Goal: Task Accomplishment & Management: Manage account settings

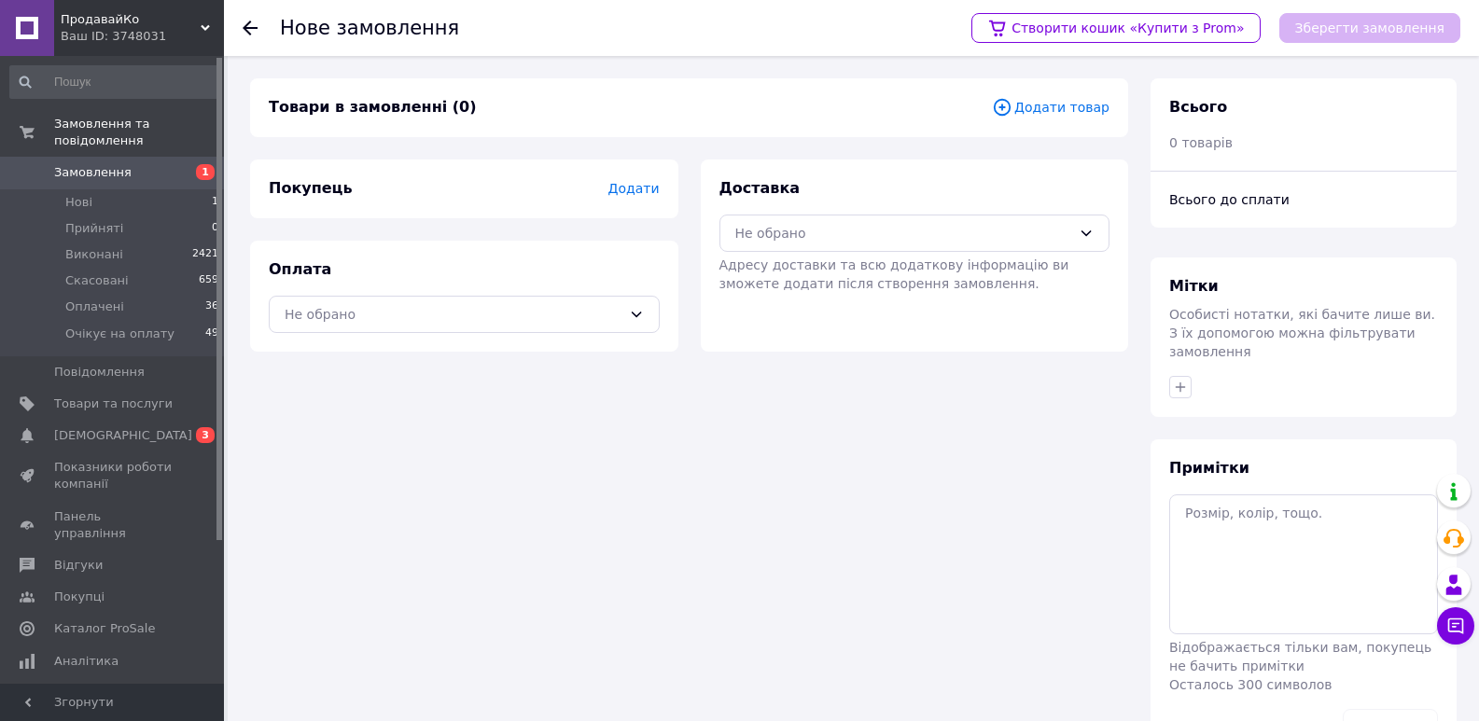
click at [1075, 106] on span "Додати товар" at bounding box center [1051, 107] width 118 height 21
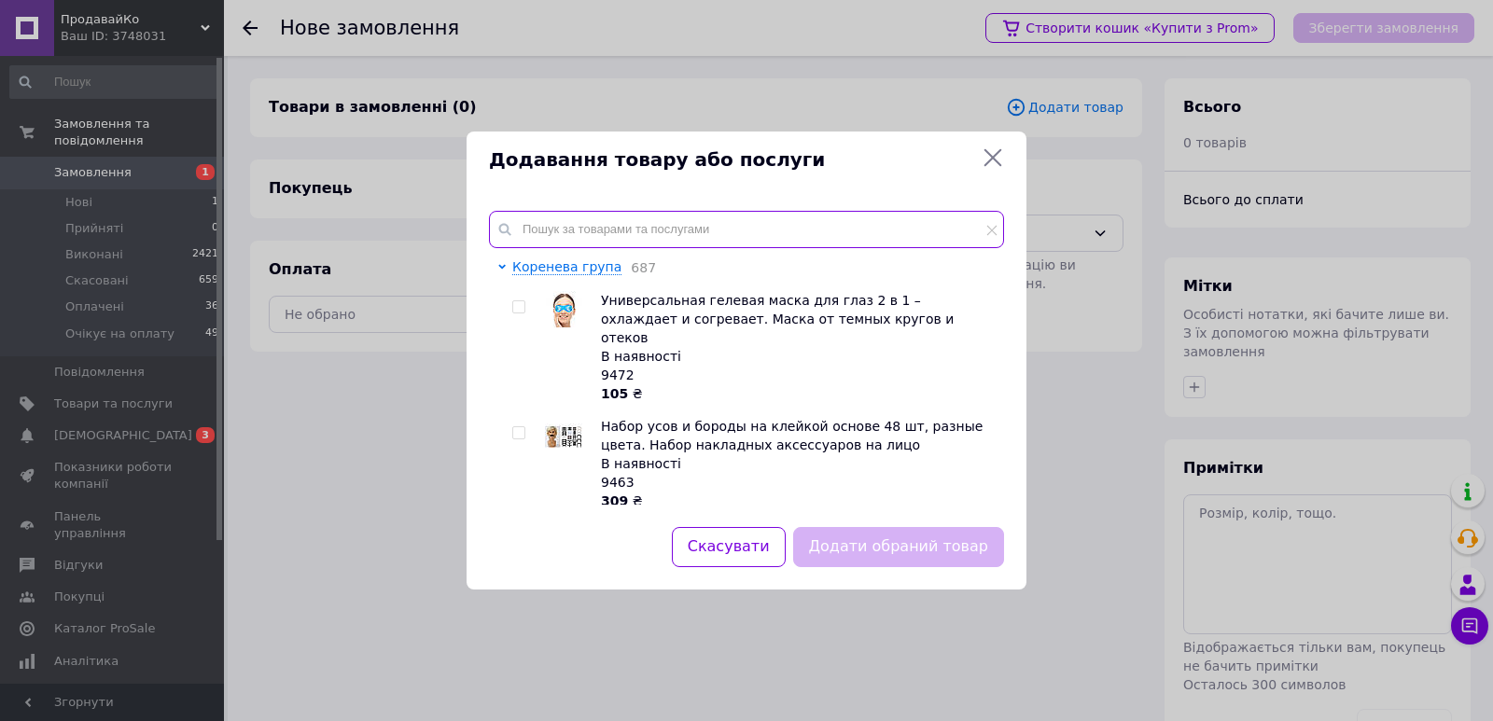
click at [554, 219] on input "text" at bounding box center [746, 229] width 515 height 37
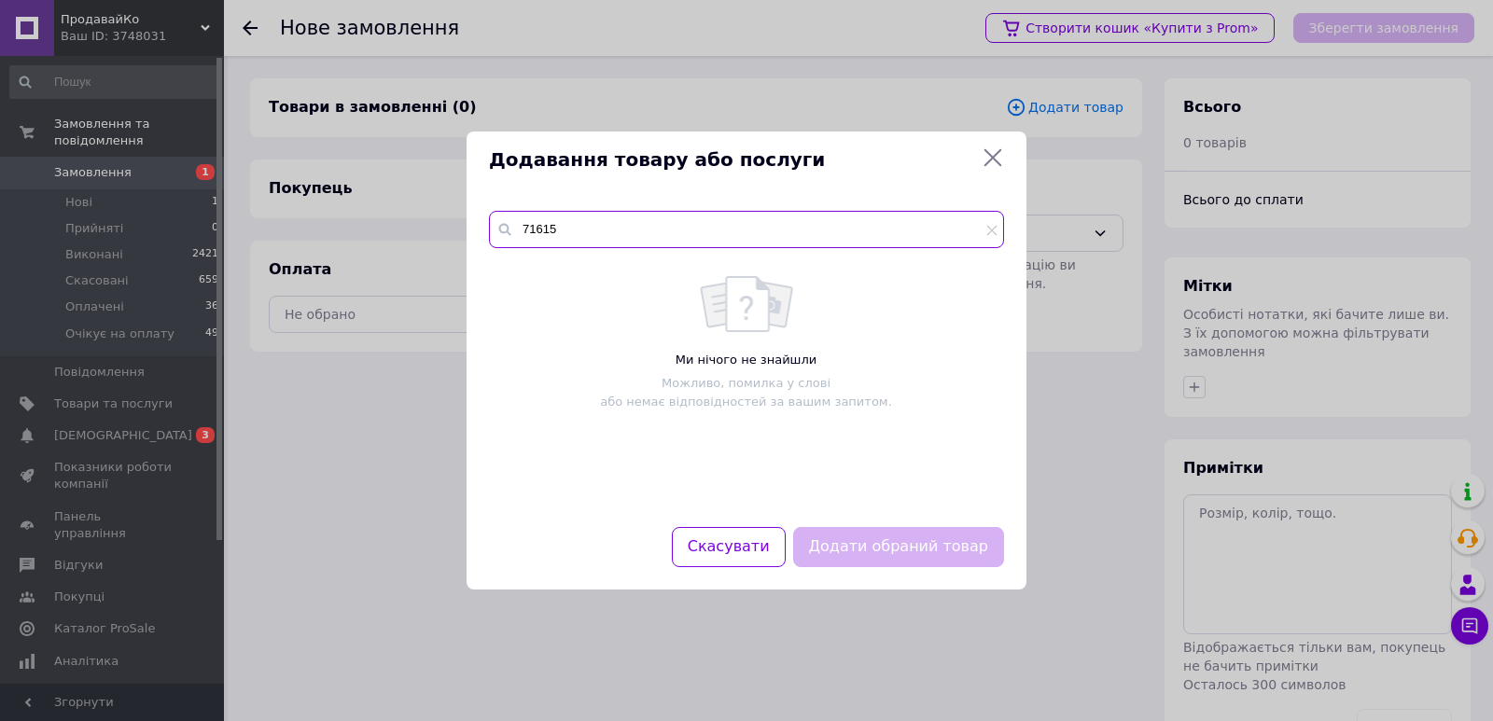
type input "71615"
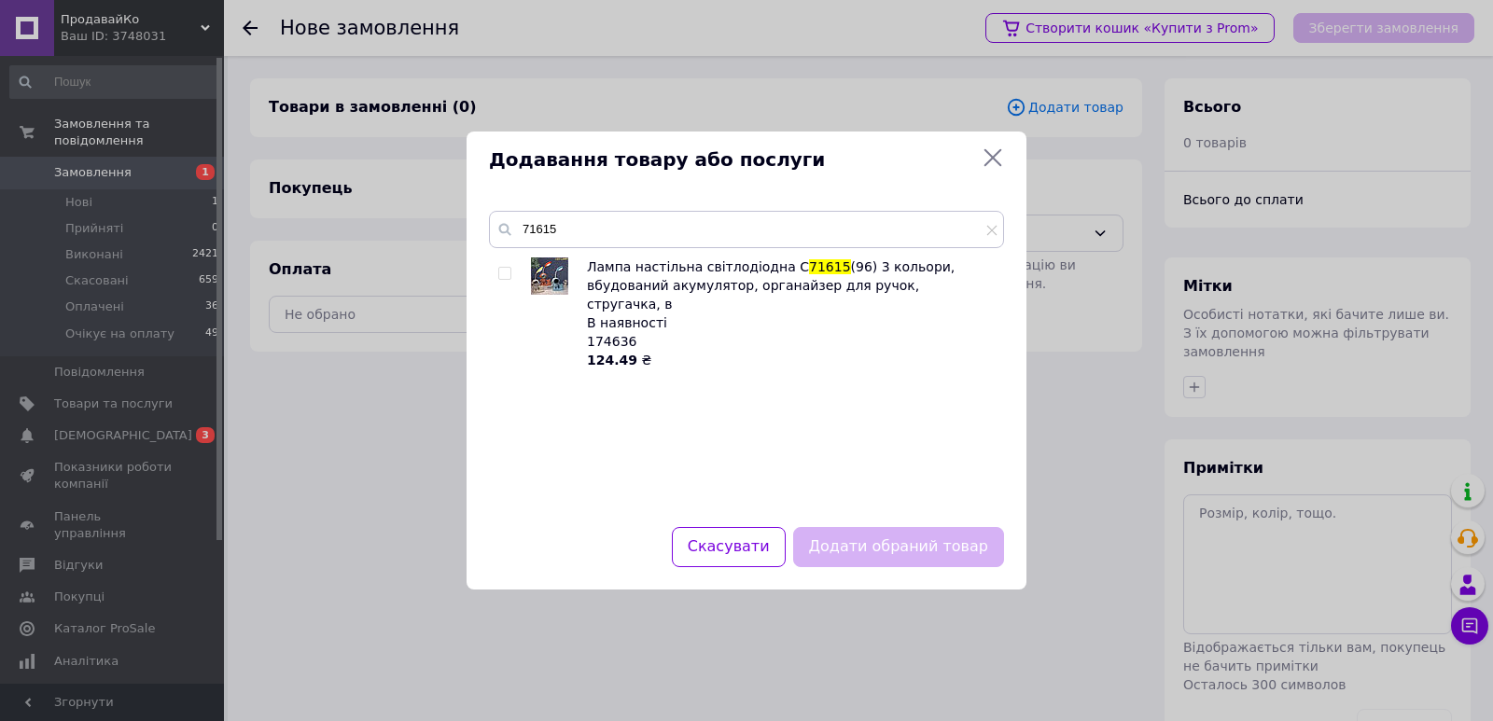
click at [508, 268] on input "checkbox" at bounding box center [504, 274] width 12 height 12
checkbox input "true"
click at [900, 557] on button "Додати обраний товар" at bounding box center [898, 547] width 211 height 40
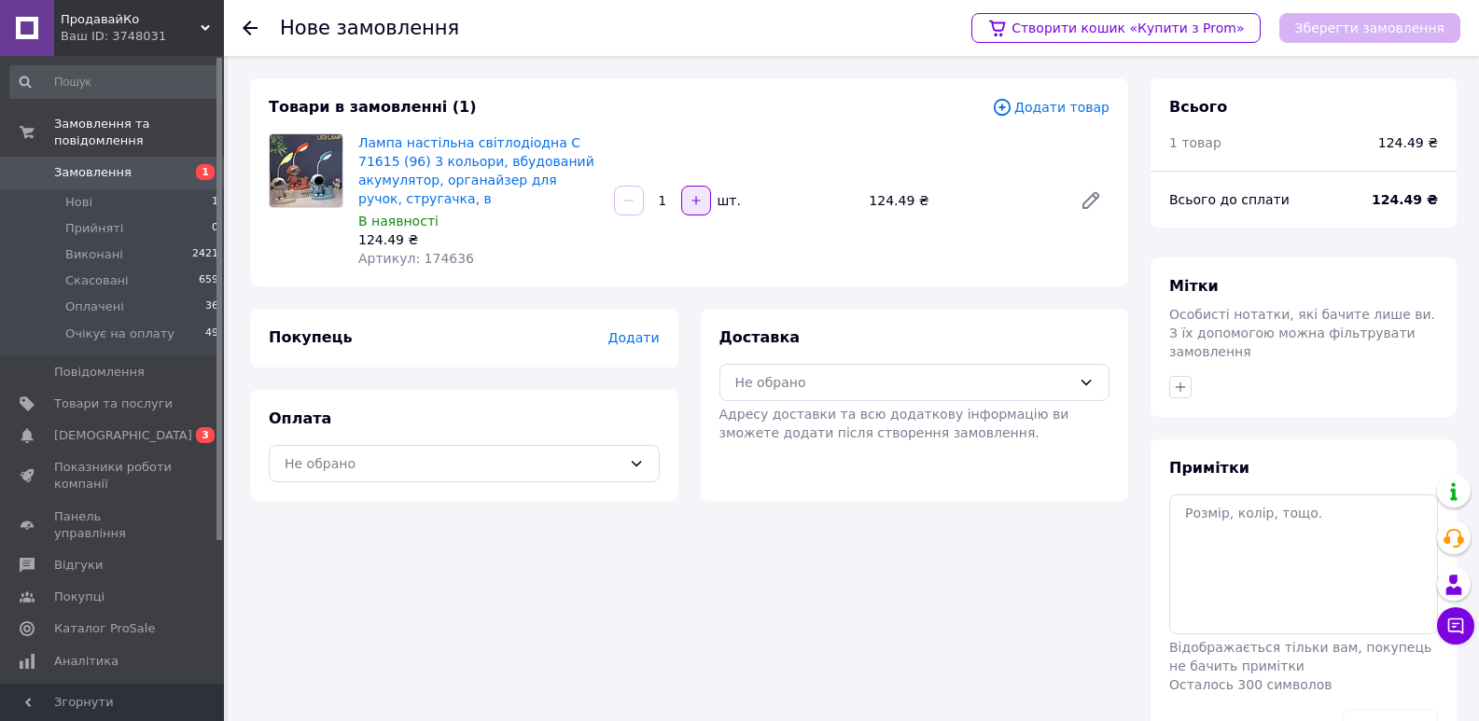
click at [690, 203] on icon "button" at bounding box center [696, 200] width 13 height 13
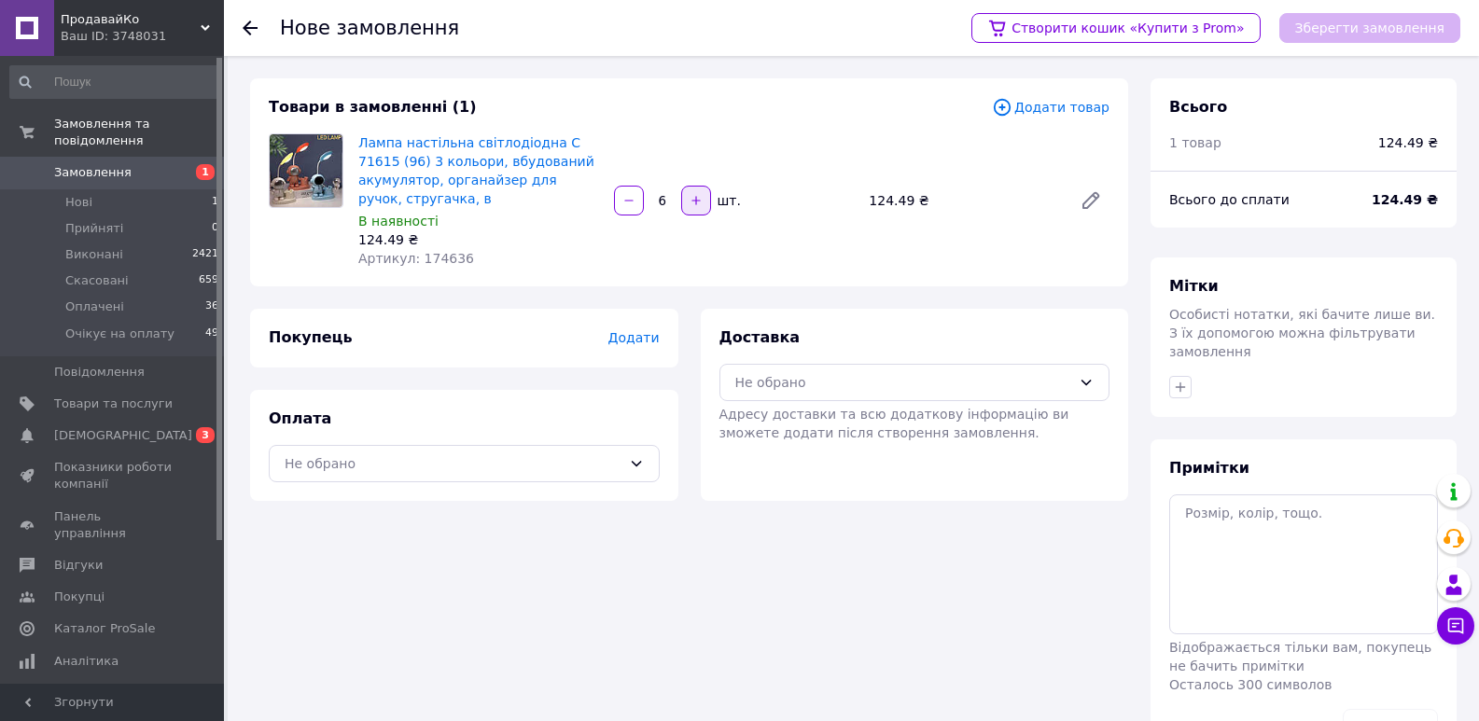
click at [690, 203] on icon "button" at bounding box center [696, 200] width 13 height 13
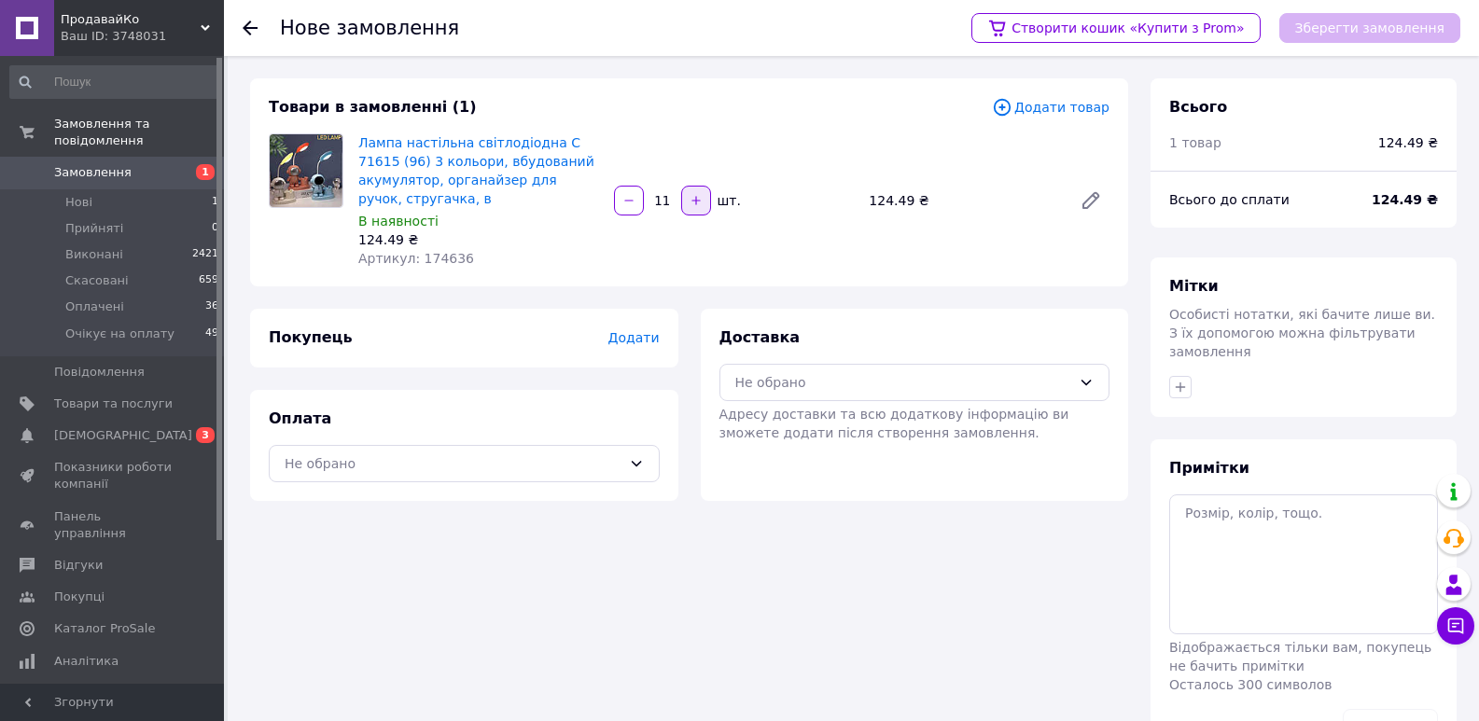
click at [690, 203] on icon "button" at bounding box center [696, 200] width 13 height 13
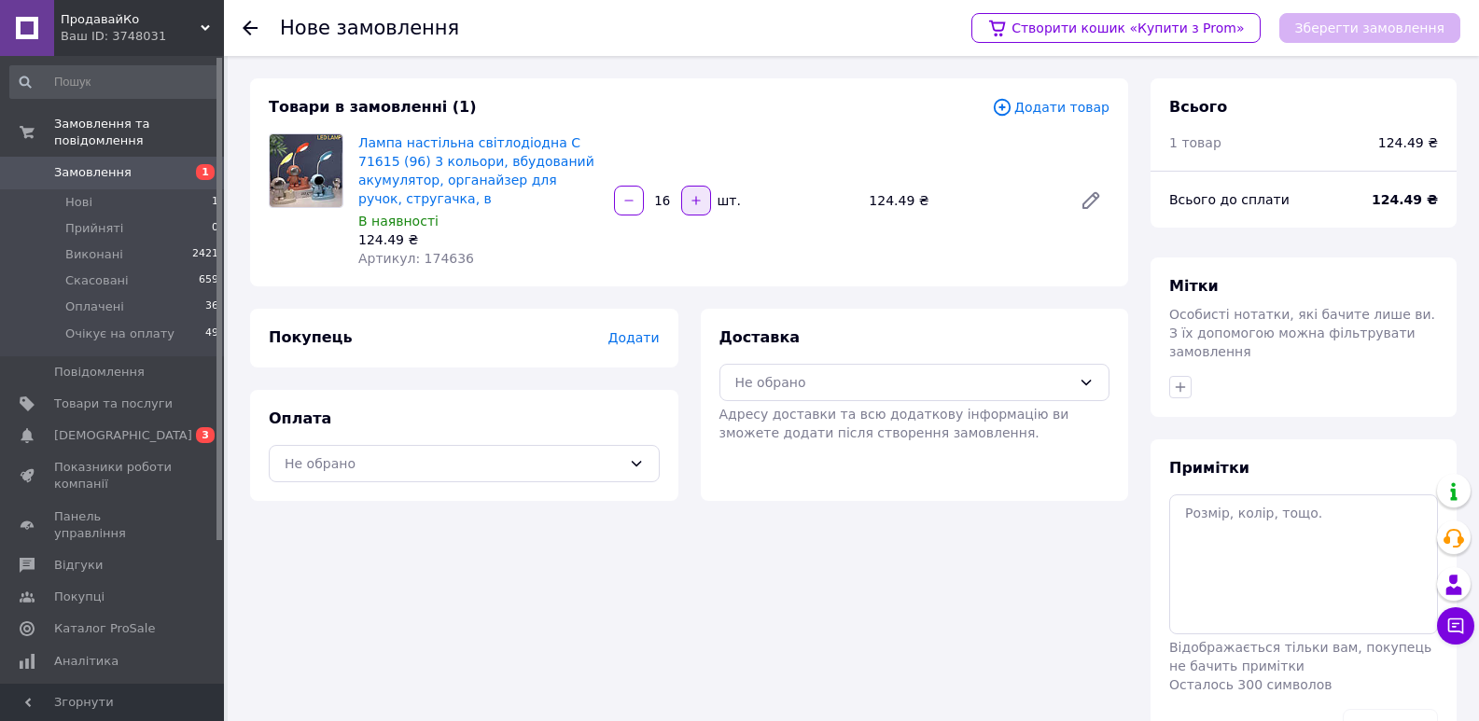
click at [690, 203] on icon "button" at bounding box center [696, 200] width 13 height 13
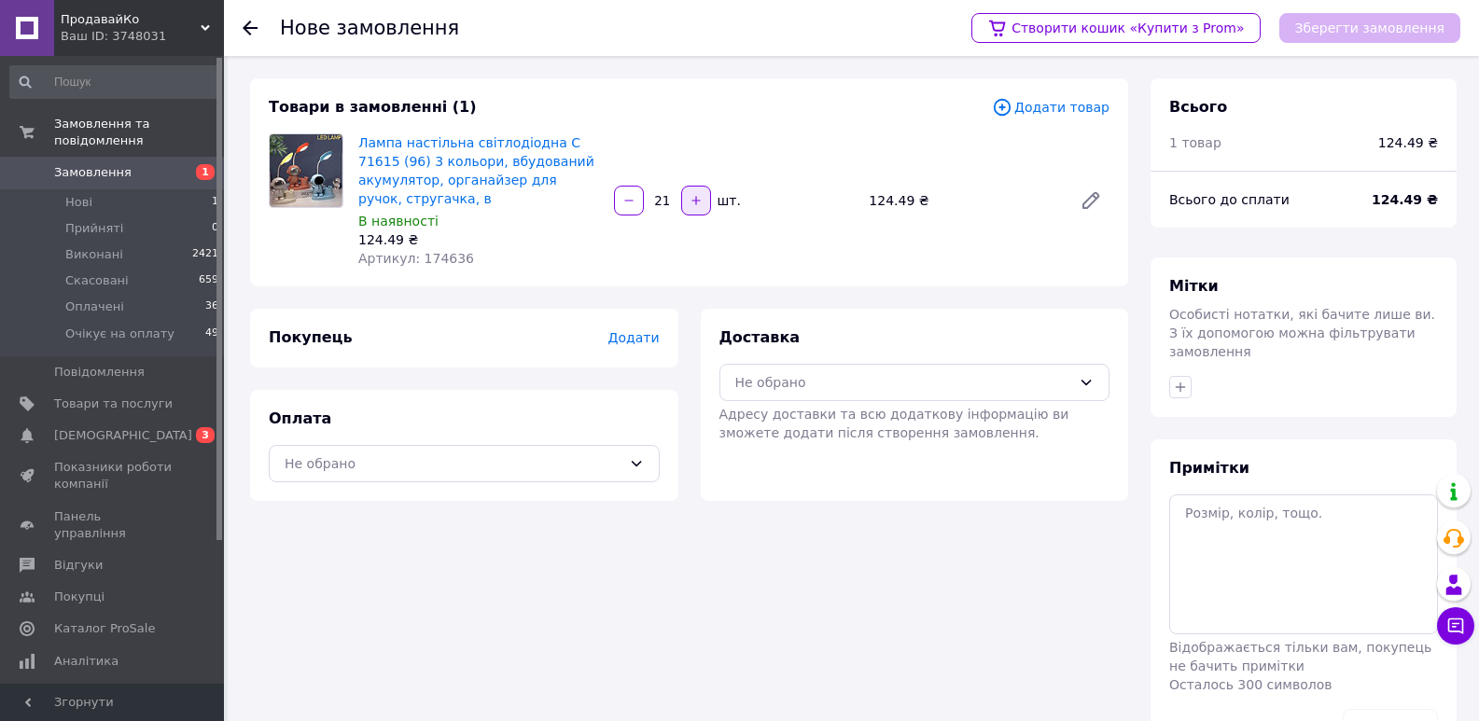
click at [690, 203] on icon "button" at bounding box center [696, 200] width 13 height 13
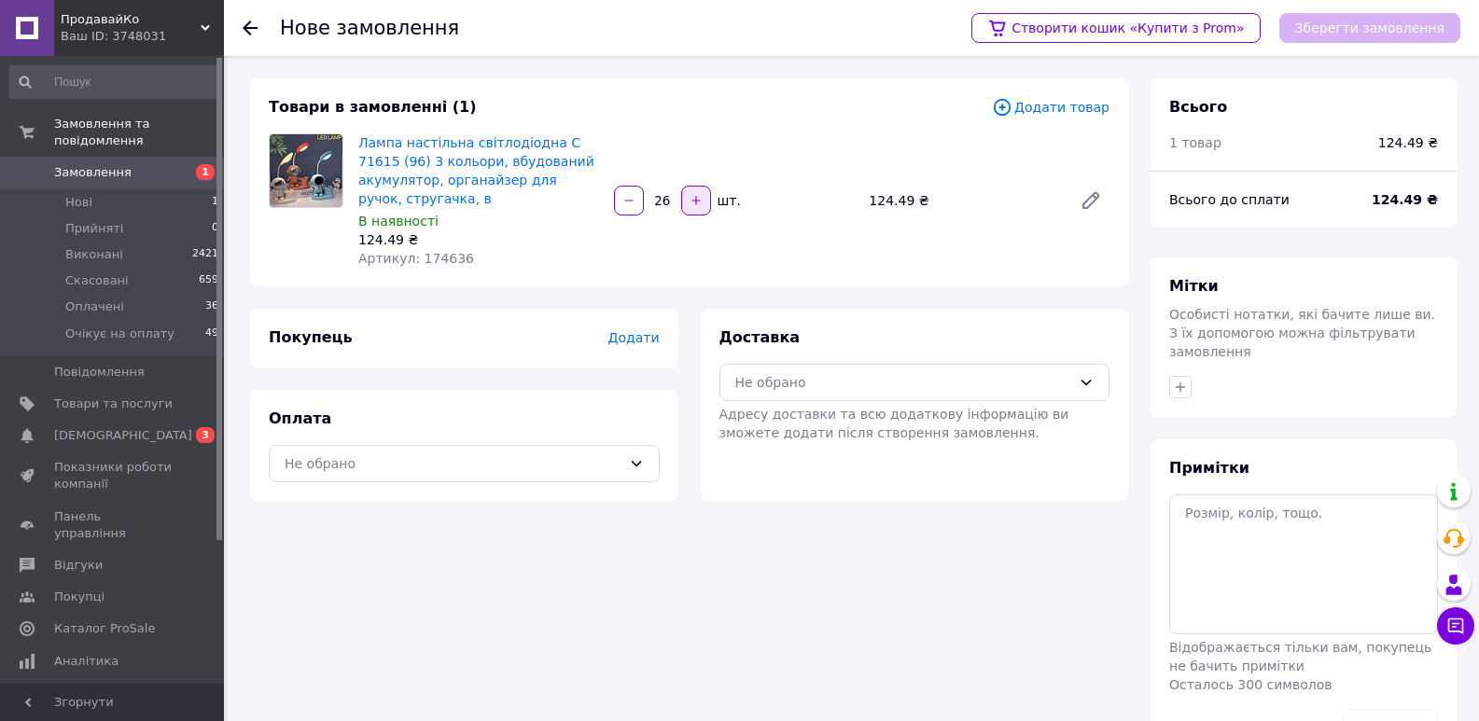
click at [690, 203] on icon "button" at bounding box center [696, 200] width 13 height 13
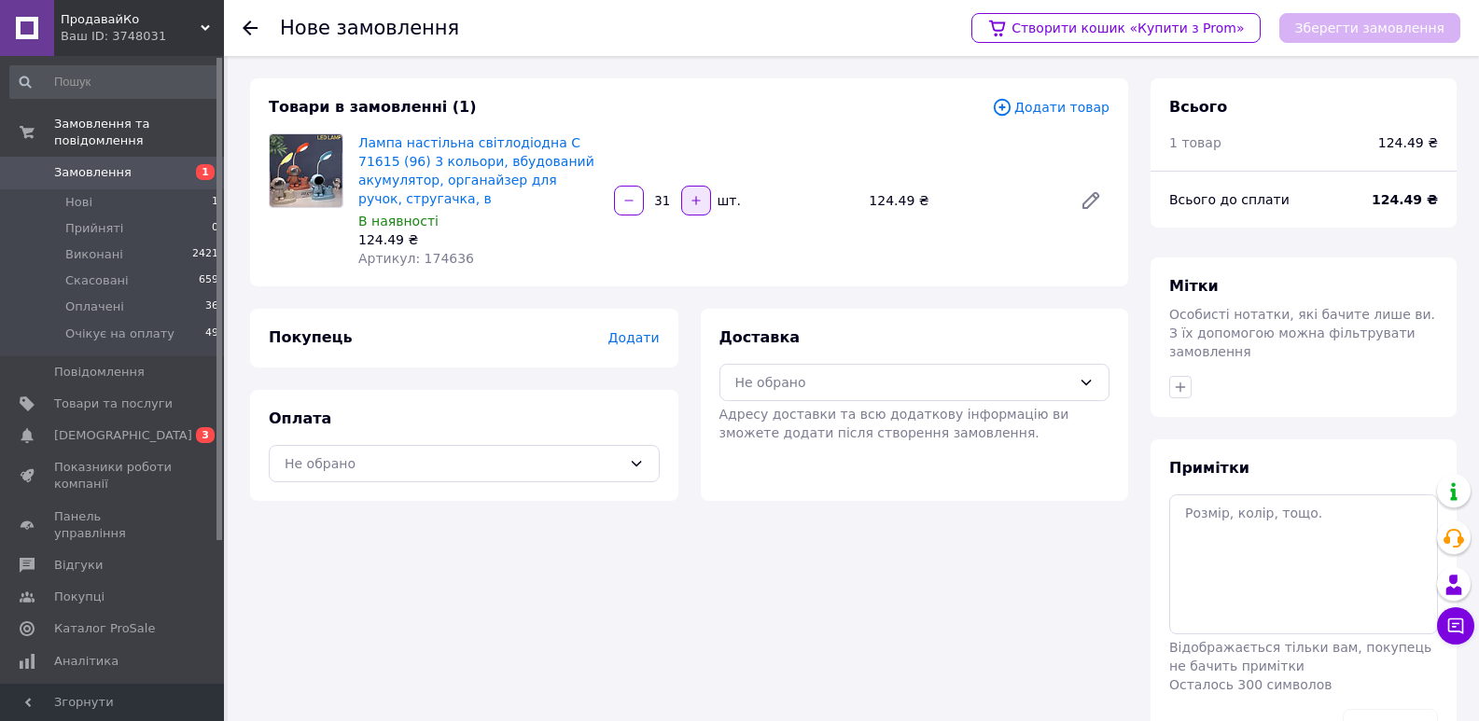
click at [690, 203] on icon "button" at bounding box center [696, 200] width 13 height 13
type input "33"
click at [1463, 623] on icon at bounding box center [1456, 627] width 16 height 16
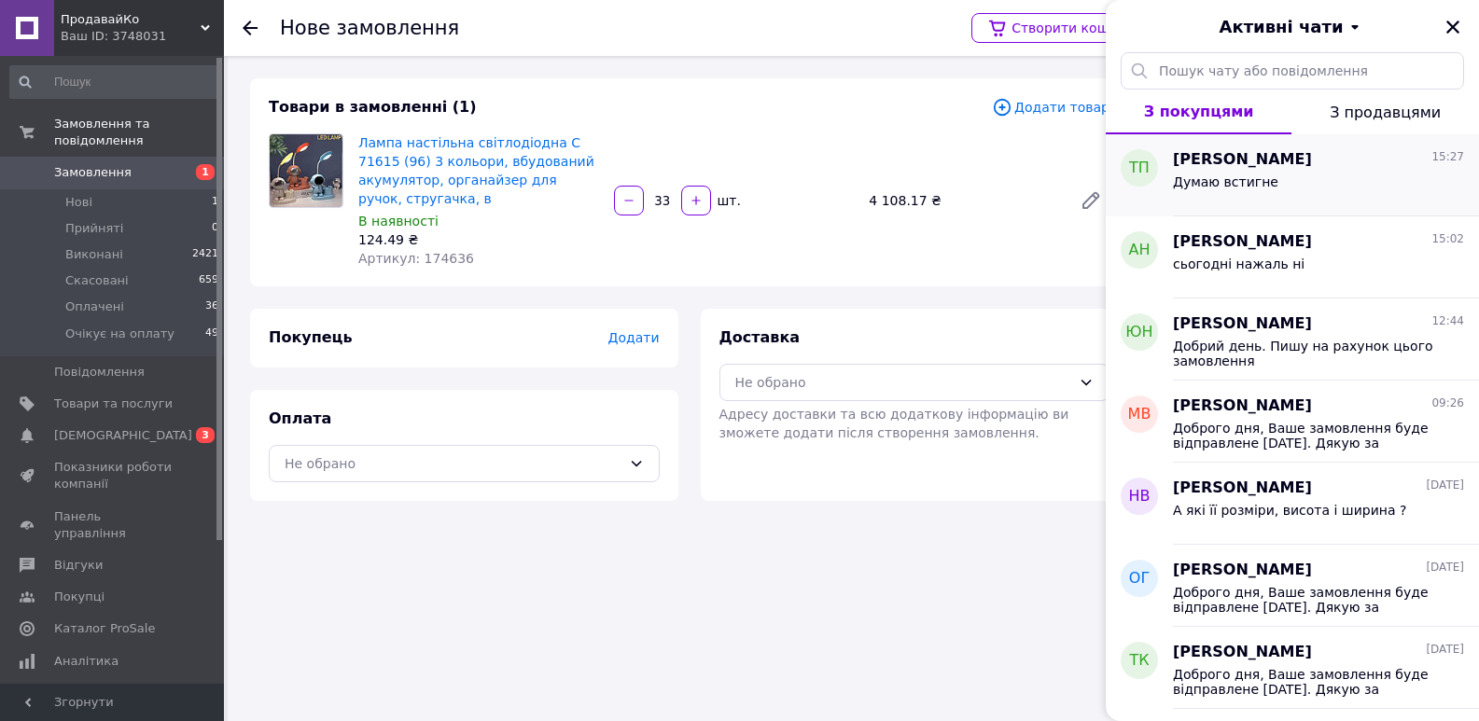
click at [1262, 160] on span "[PERSON_NAME]" at bounding box center [1242, 159] width 139 height 21
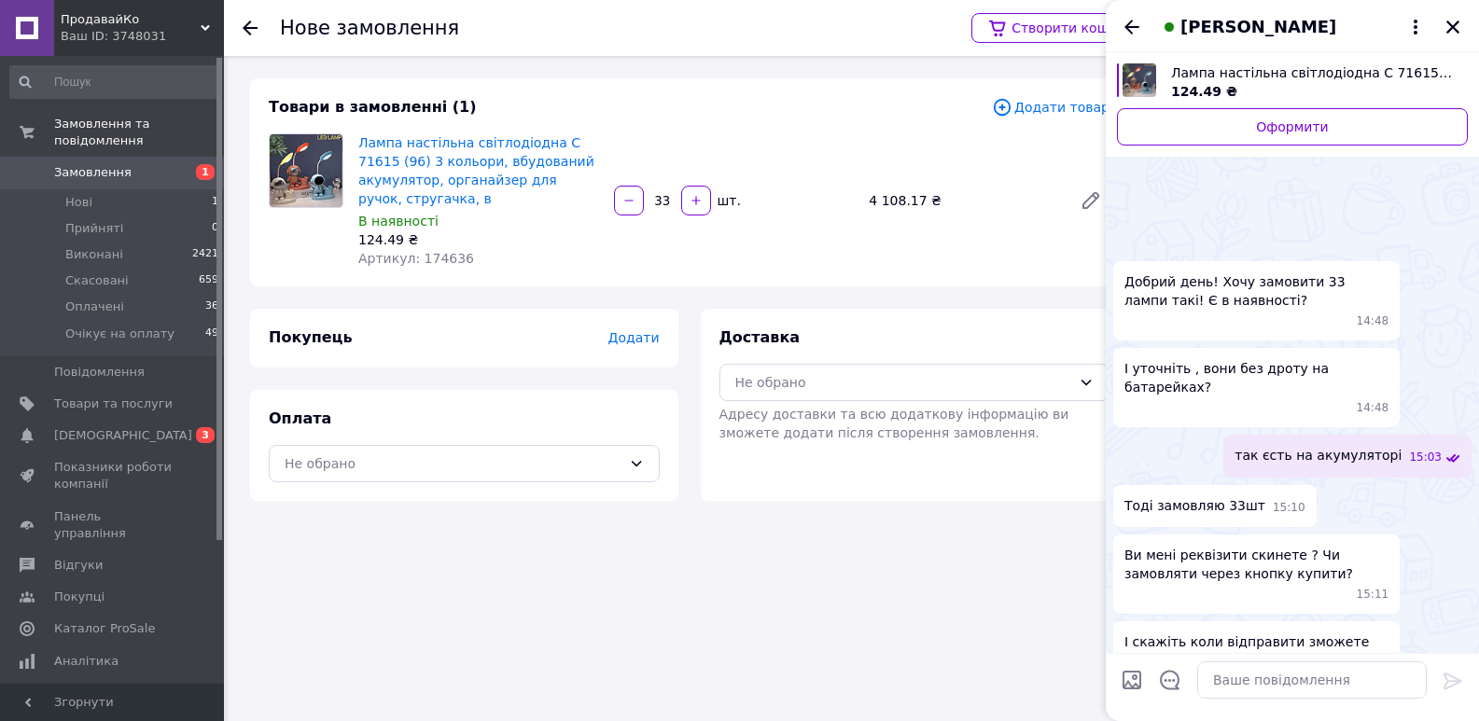
scroll to position [439, 0]
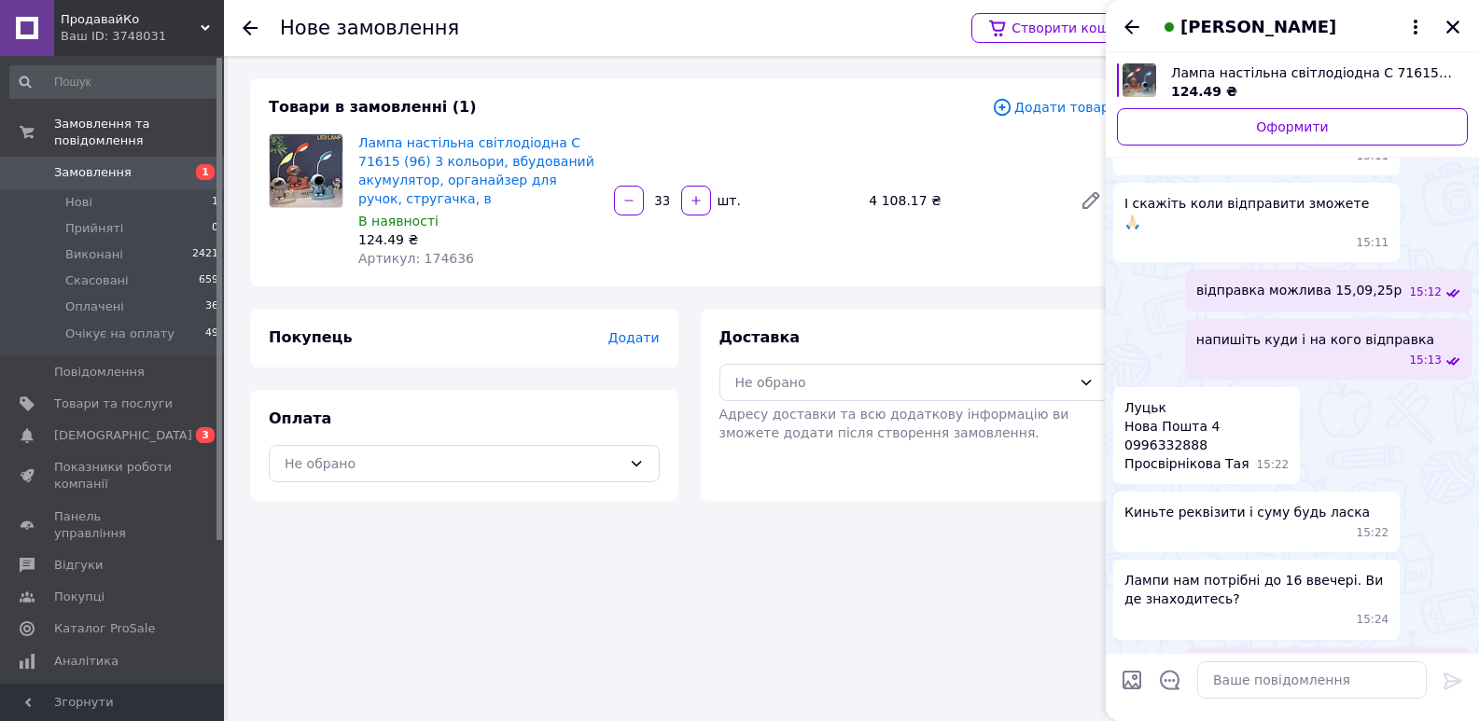
click at [625, 336] on span "Додати" at bounding box center [633, 337] width 51 height 15
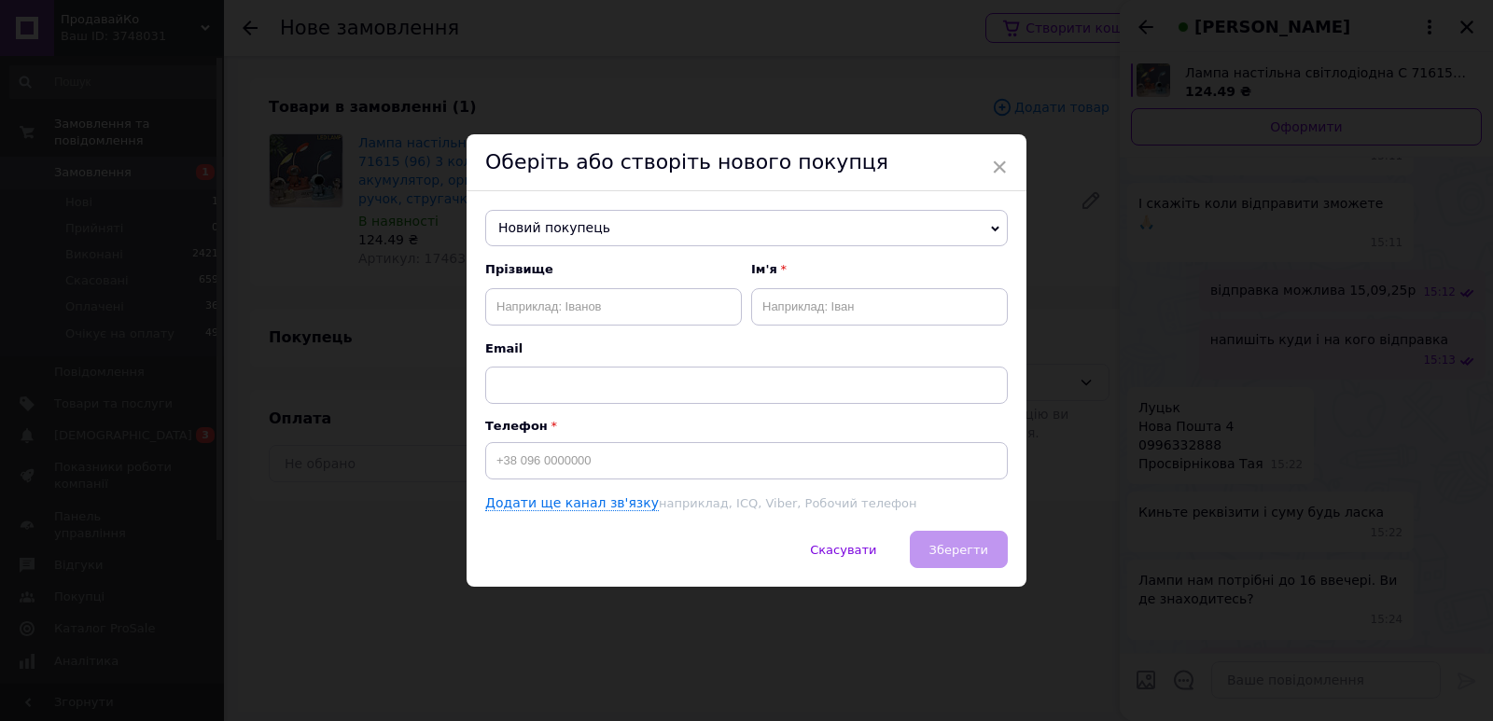
click at [522, 227] on span "Новий покупець" at bounding box center [746, 228] width 523 height 37
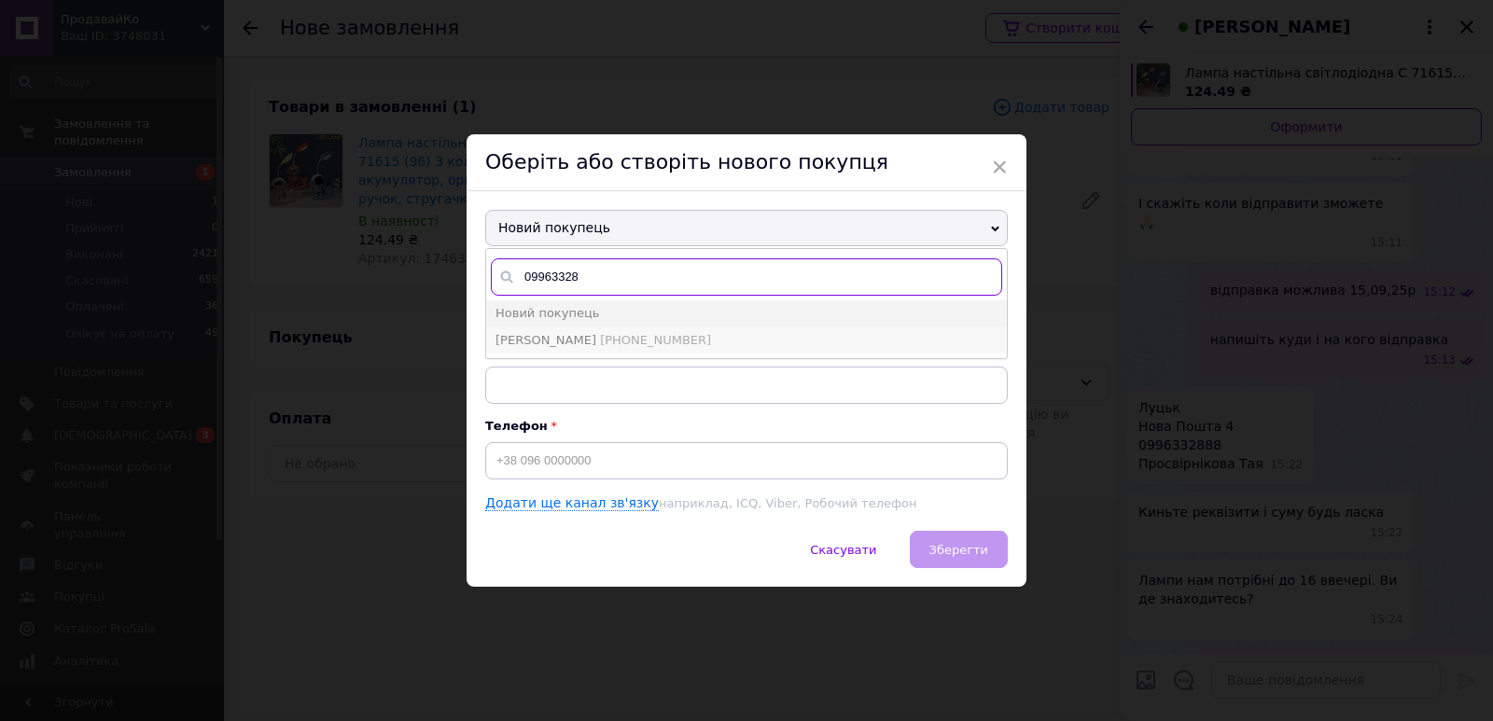
type input "09963328"
click at [548, 344] on span "[PERSON_NAME]" at bounding box center [546, 340] width 101 height 14
type input "[PERSON_NAME]"
type input "[PHONE_NUMBER]"
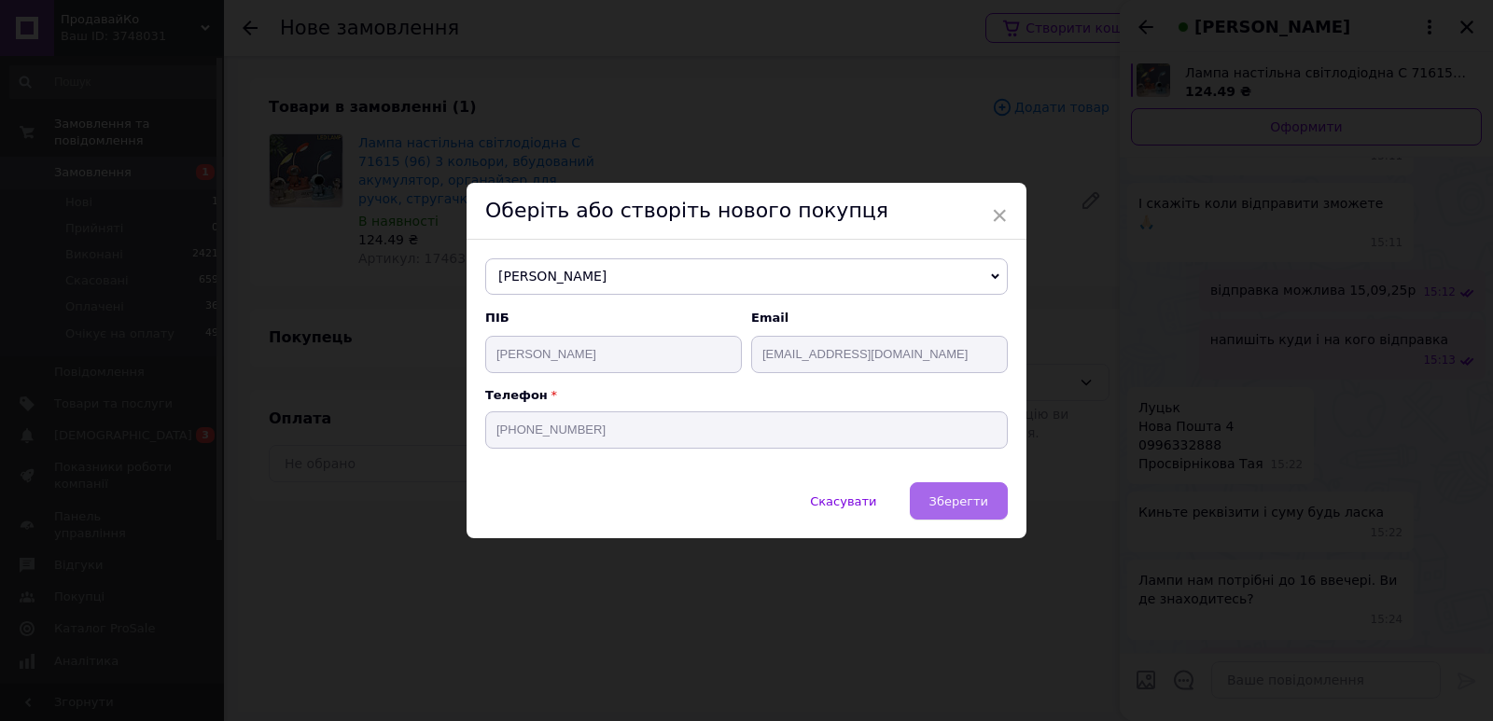
click at [940, 499] on span "Зберегти" at bounding box center [958, 502] width 59 height 14
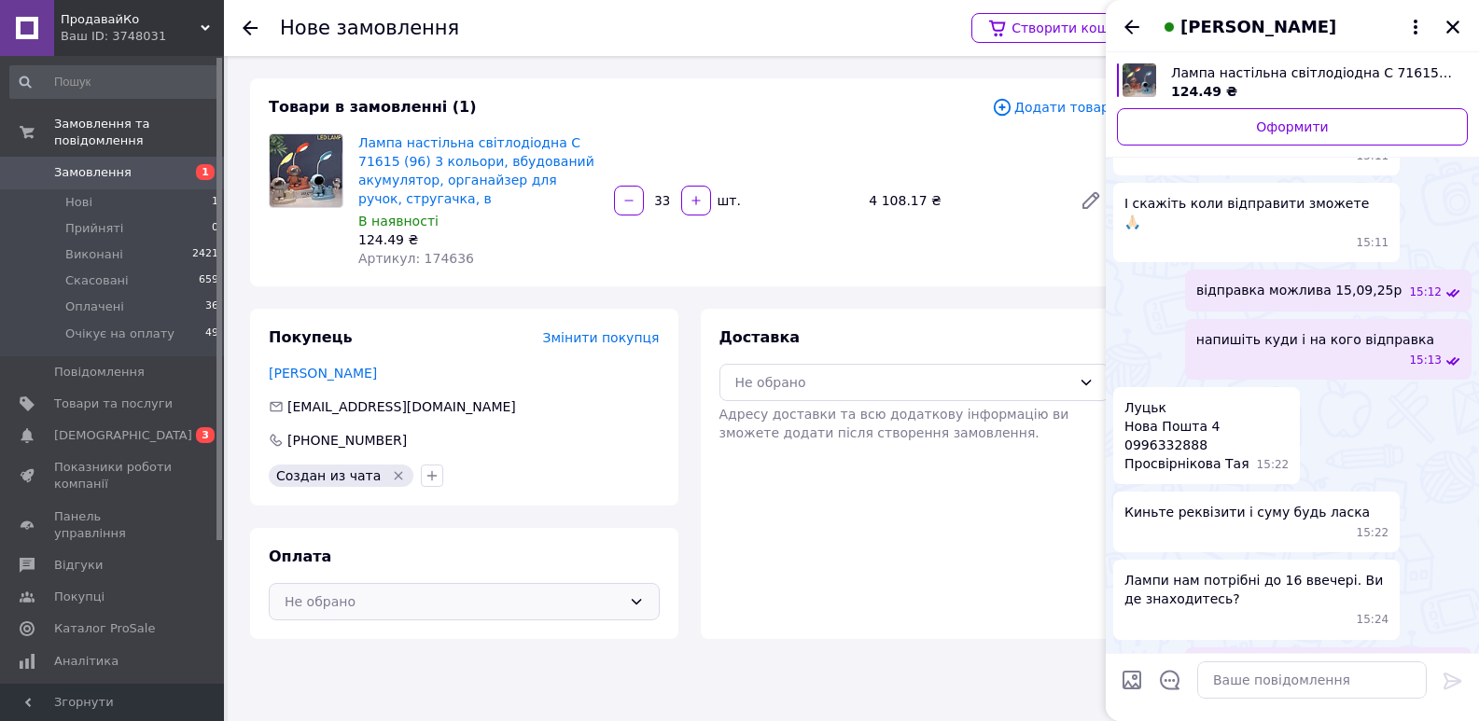
click at [354, 603] on div "Не обрано" at bounding box center [453, 602] width 337 height 21
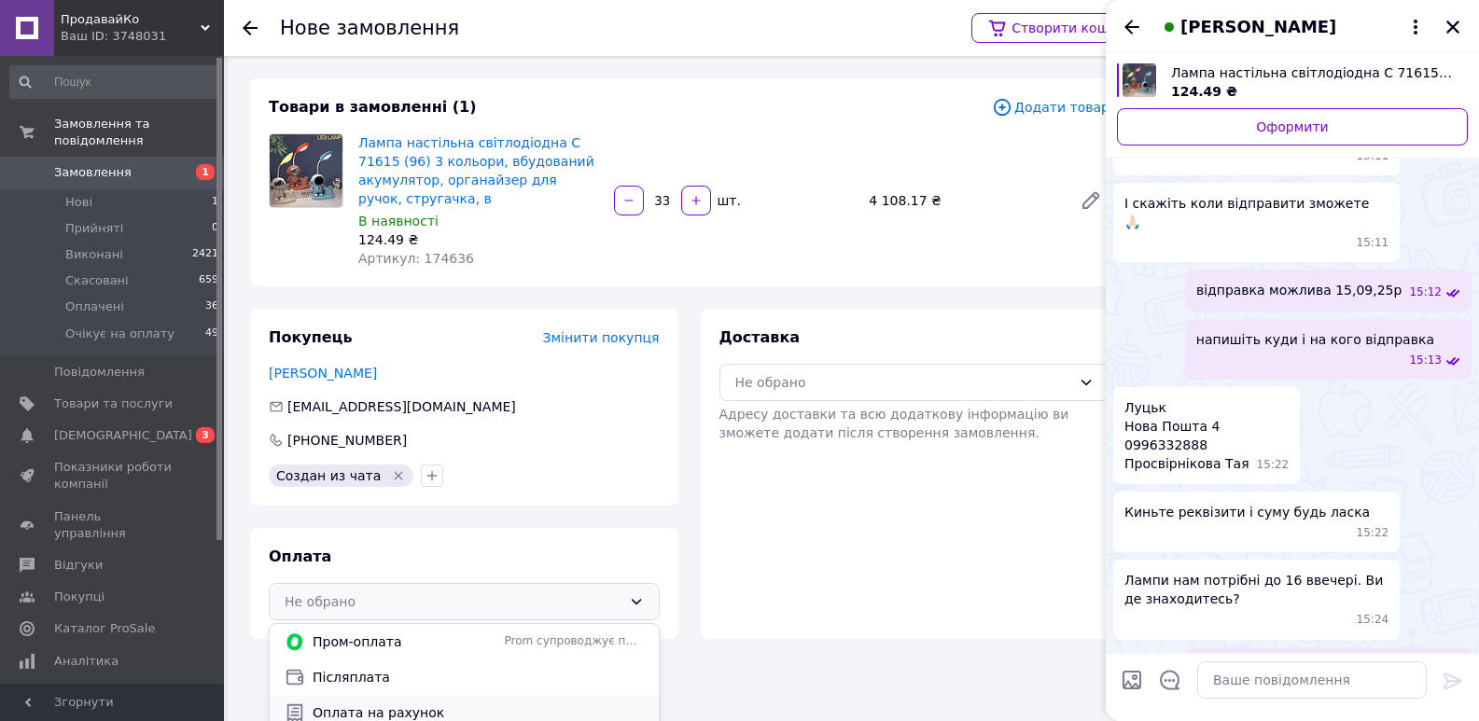
click at [343, 707] on span "Оплата на рахунок" at bounding box center [478, 713] width 331 height 19
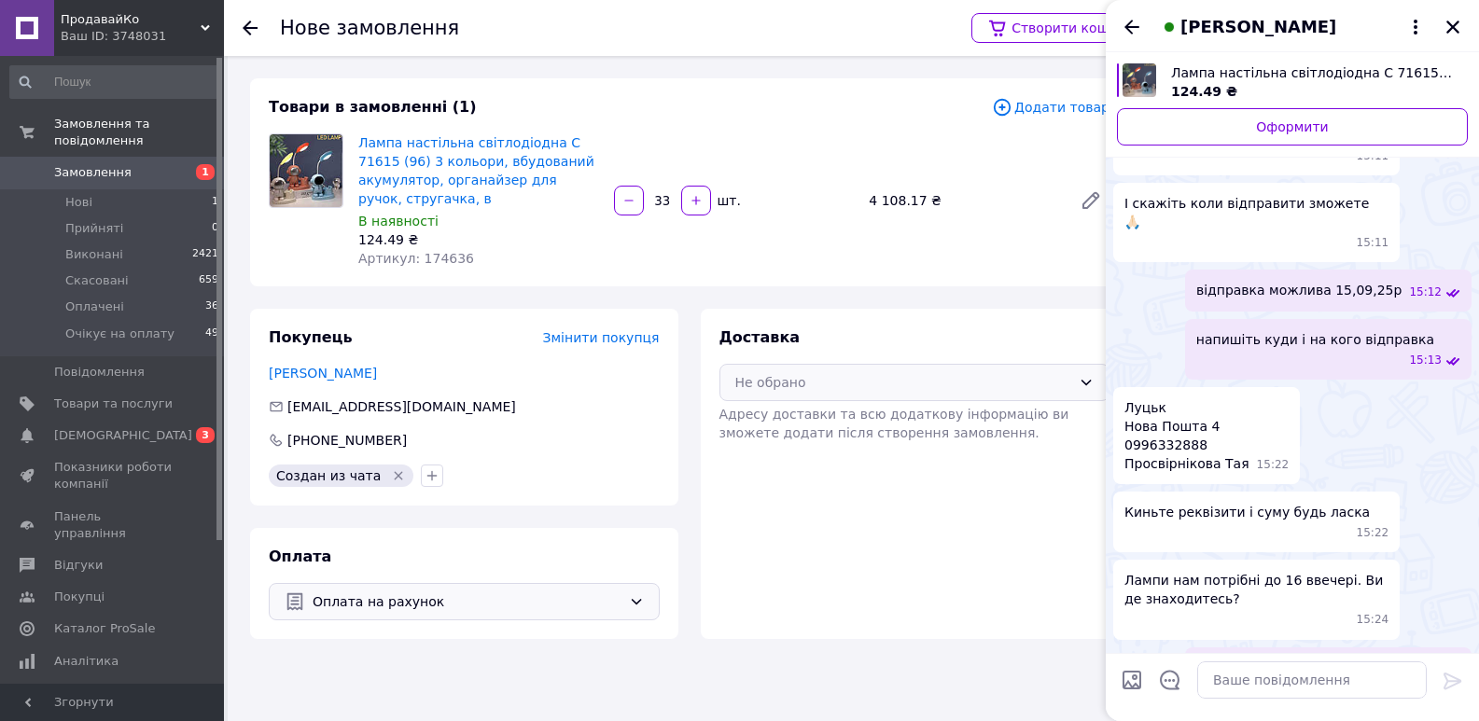
click at [785, 391] on div "Не обрано" at bounding box center [903, 382] width 337 height 21
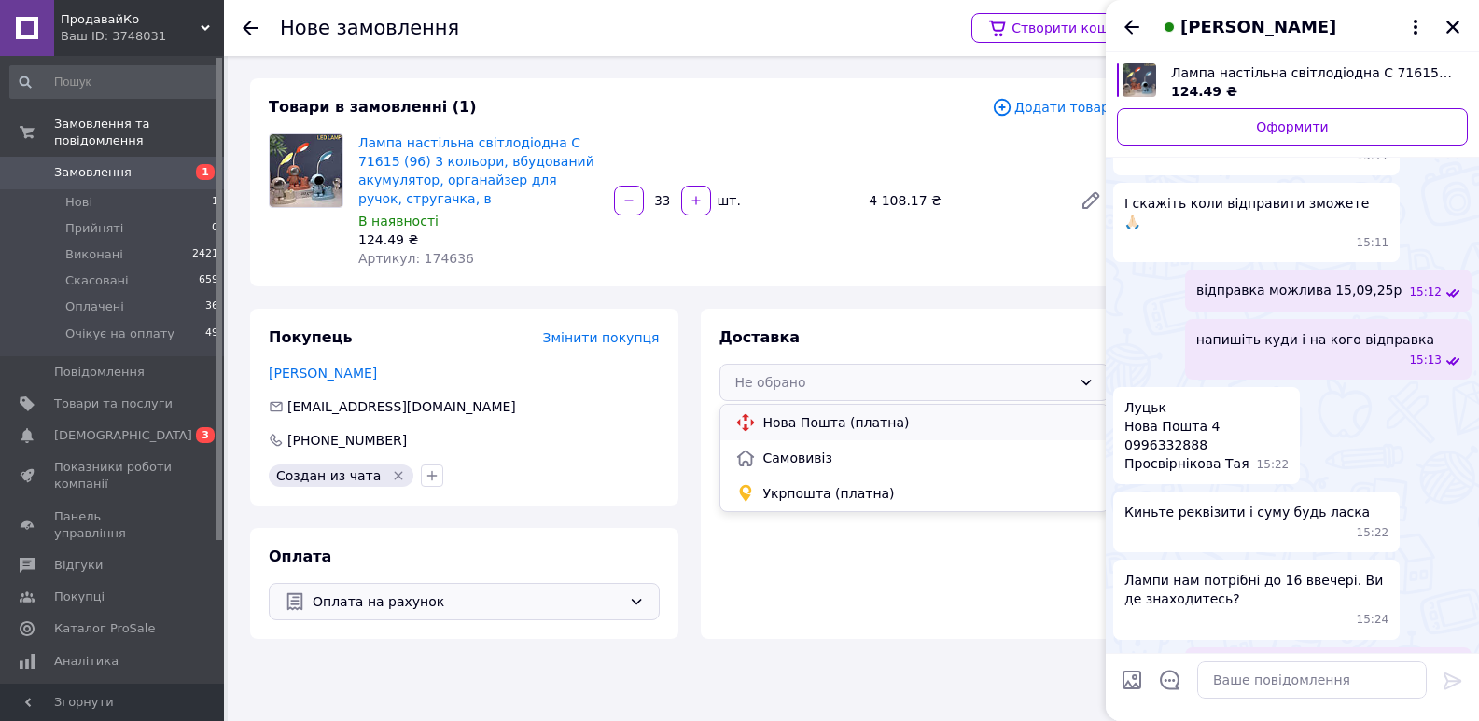
click at [777, 421] on span "Нова Пошта (платна)" at bounding box center [928, 422] width 331 height 19
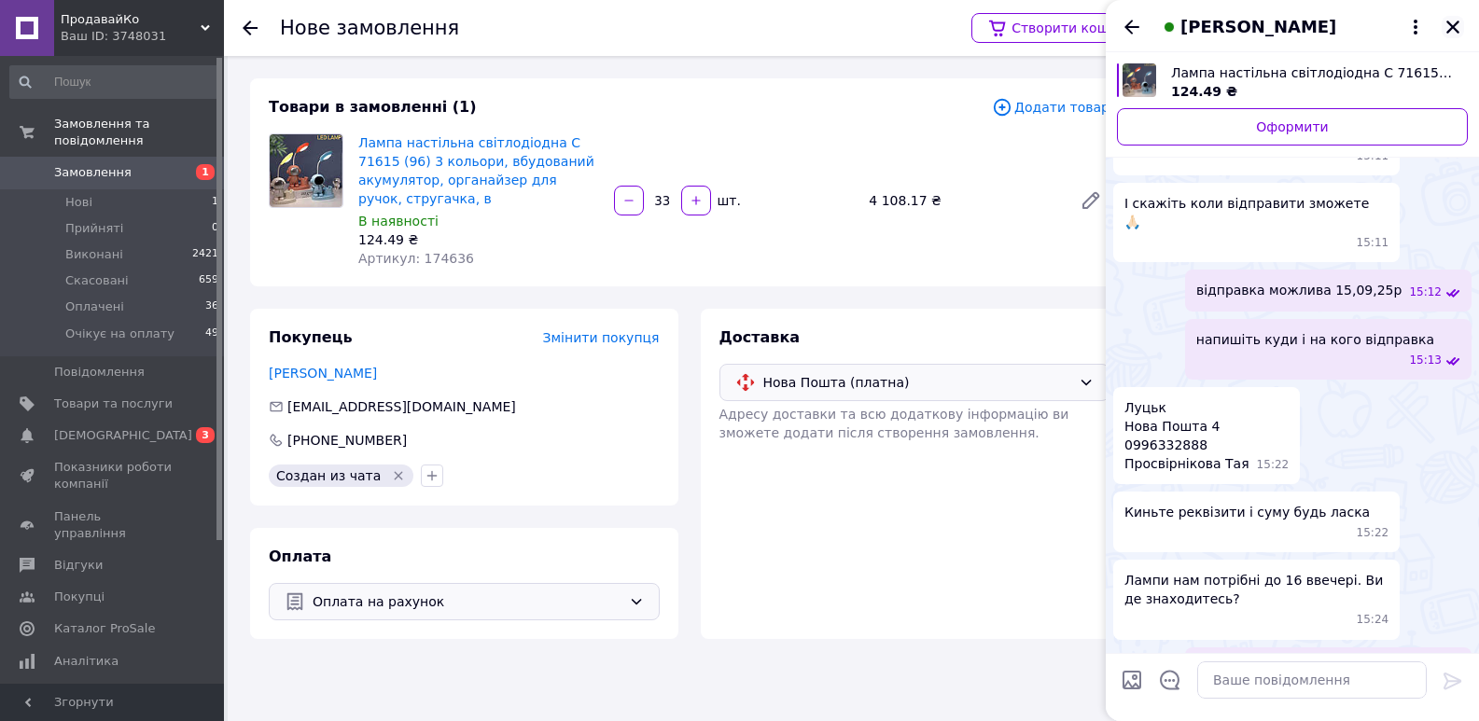
click at [1456, 24] on icon "Закрити" at bounding box center [1452, 27] width 13 height 13
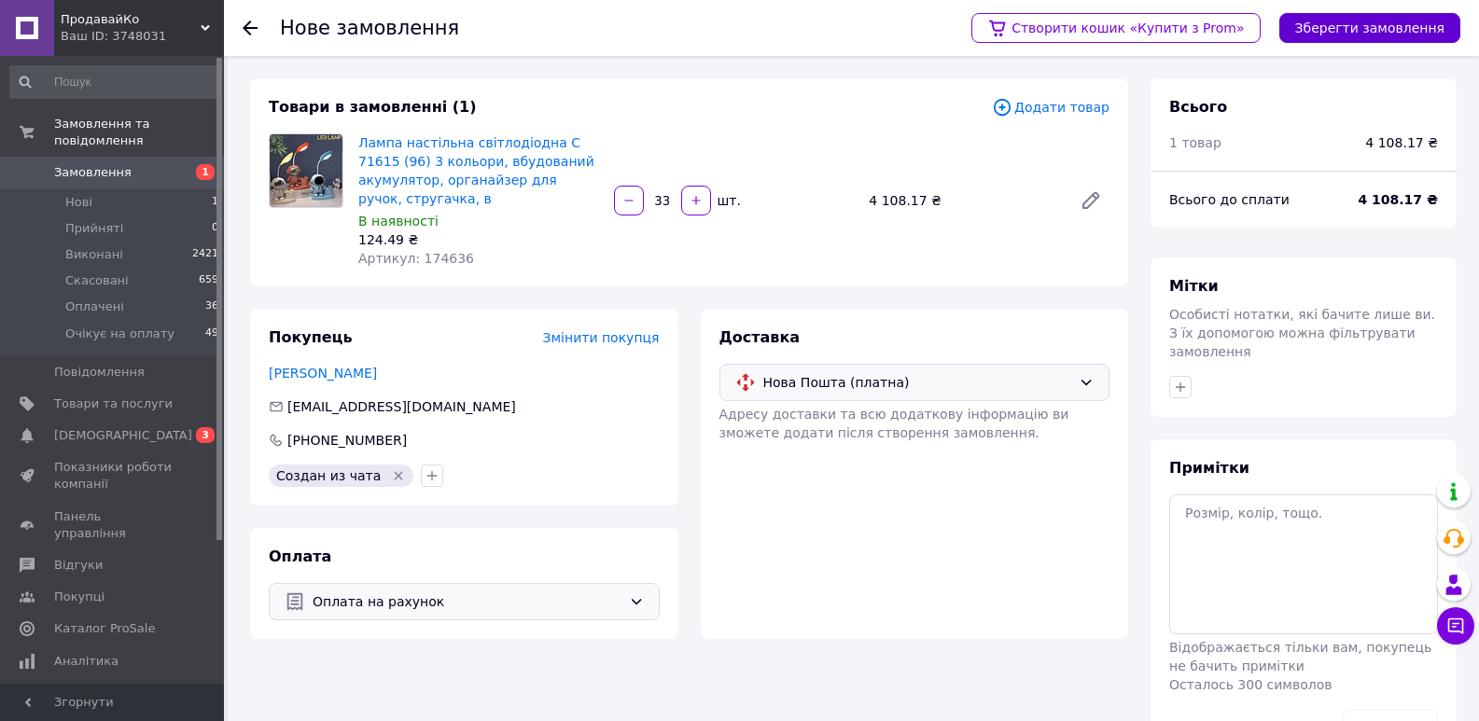
click at [1332, 22] on button "Зберегти замовлення" at bounding box center [1369, 28] width 181 height 30
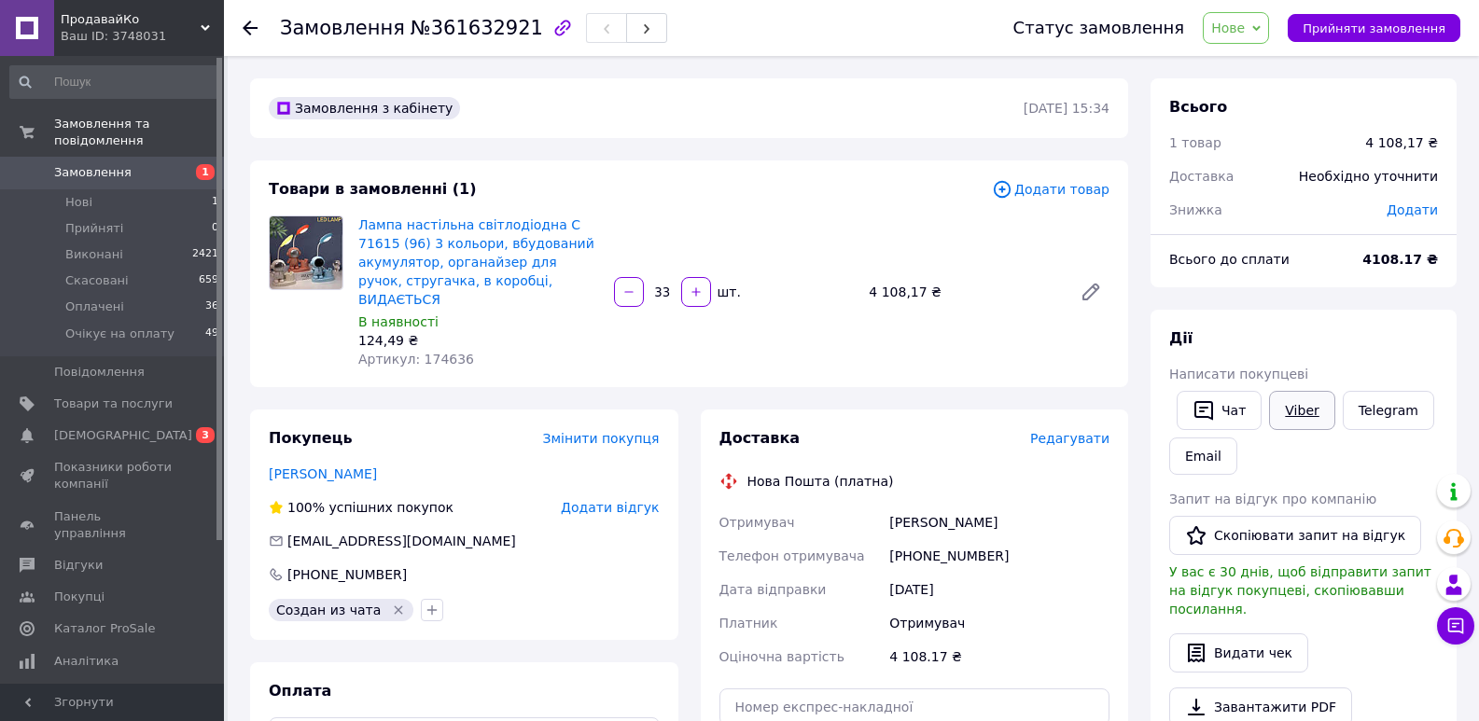
click at [1302, 408] on link "Viber" at bounding box center [1301, 410] width 65 height 39
click at [1209, 299] on div "Всього 1 товар 4 108,17 ₴ Доставка Необхідно уточнити Знижка Додати Всього до с…" at bounding box center [1304, 684] width 306 height 1212
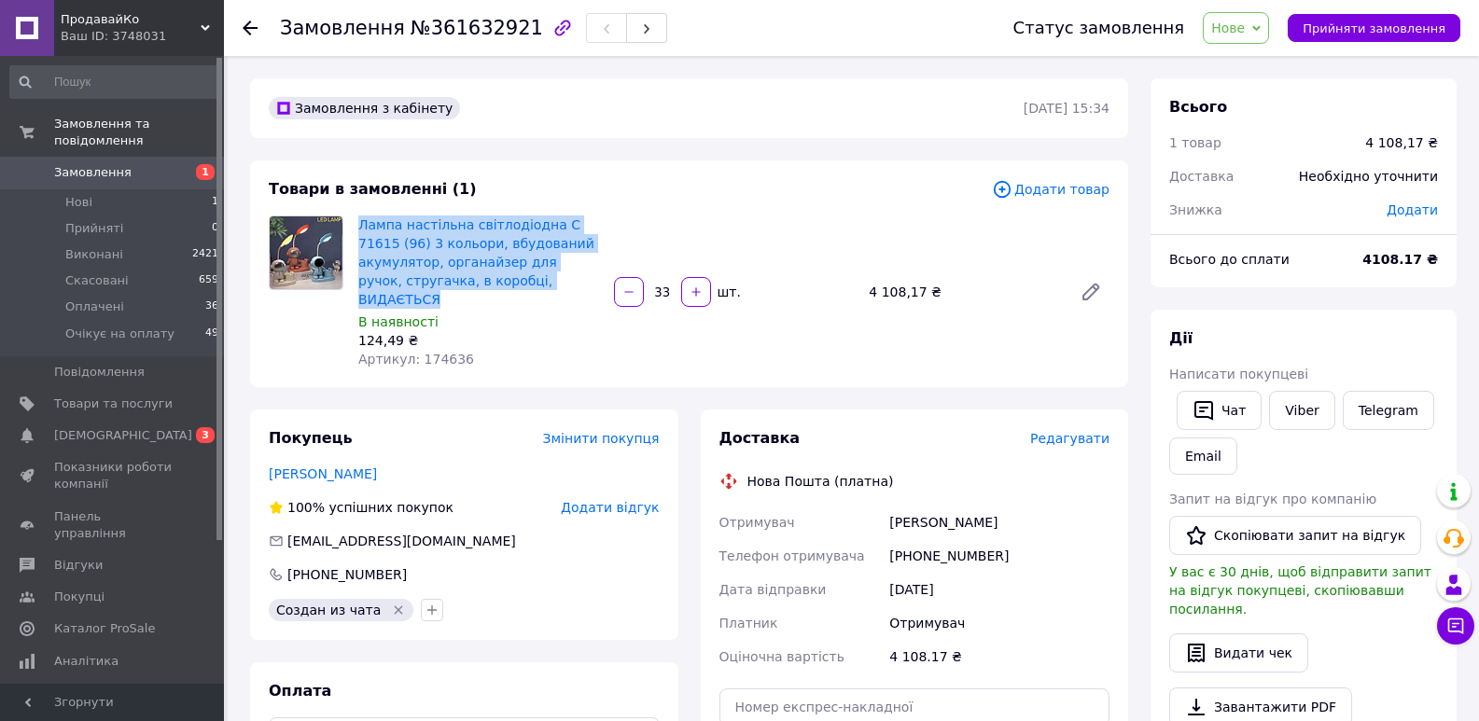
drag, startPoint x: 356, startPoint y: 224, endPoint x: 575, endPoint y: 285, distance: 227.5
click at [575, 285] on div "Лампа настільна світлодіодна C 71615 (96) 3 кольори, вбудований акумулятор, орг…" at bounding box center [479, 292] width 256 height 161
copy link "Лампа настільна світлодіодна C 71615 (96) 3 кольори, вбудований акумулятор, орг…"
click at [1220, 410] on button "Чат" at bounding box center [1219, 410] width 85 height 39
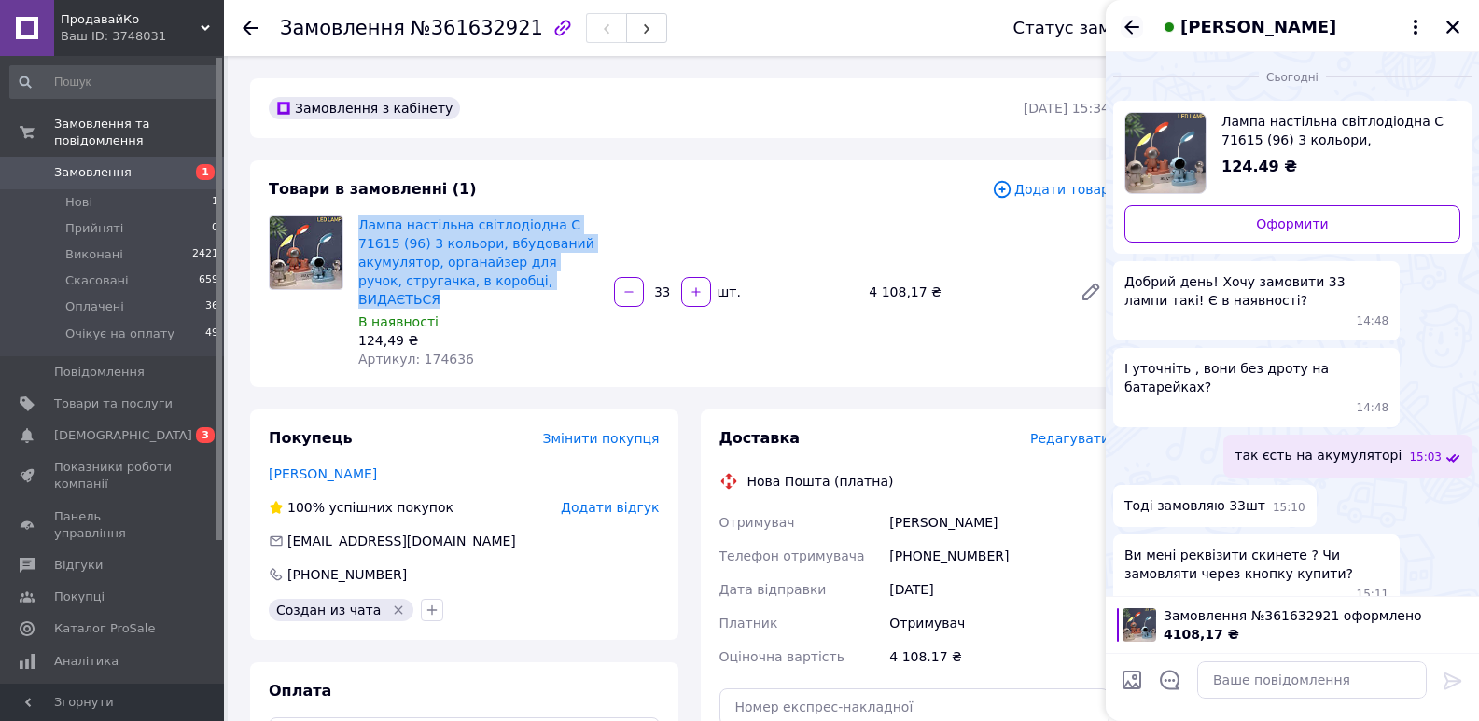
click at [1128, 27] on icon "Назад" at bounding box center [1132, 27] width 15 height 14
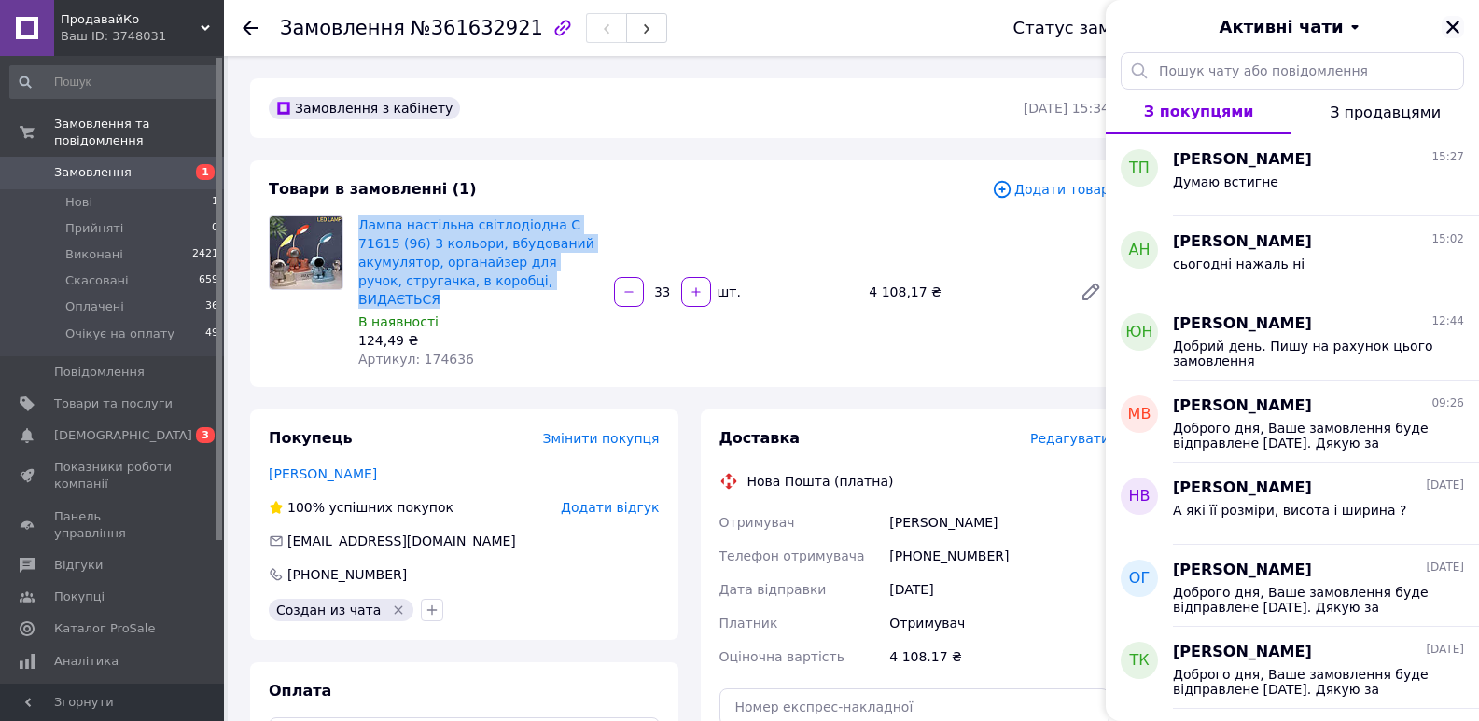
click at [1451, 25] on icon "Закрити" at bounding box center [1452, 27] width 13 height 13
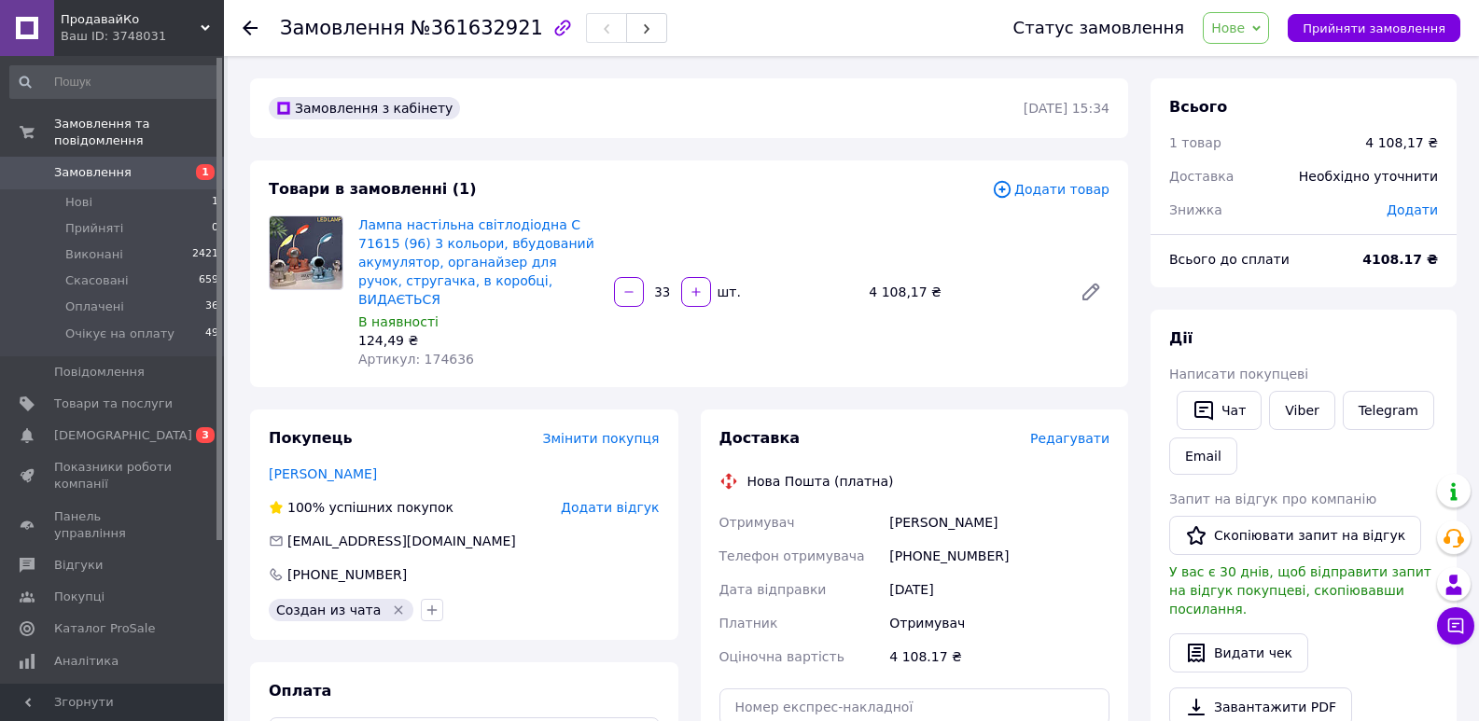
click at [754, 223] on div "Лампа настільна світлодіодна C 71615 (96) 3 кольори, вбудований акумулятор, орг…" at bounding box center [734, 292] width 766 height 161
click at [1245, 22] on span "Нове" at bounding box center [1228, 28] width 34 height 15
click at [1265, 66] on li "Прийнято" at bounding box center [1268, 65] width 128 height 28
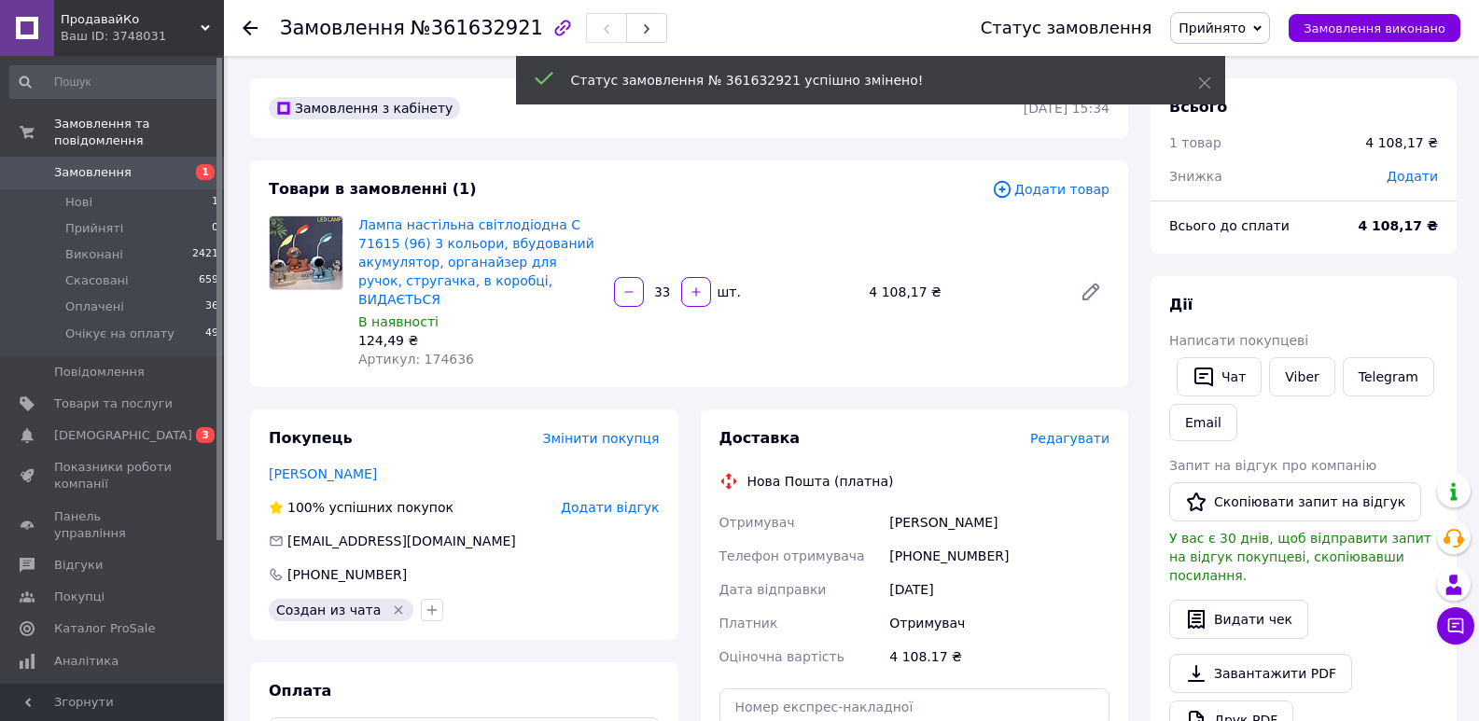
click at [1054, 431] on span "Редагувати" at bounding box center [1069, 438] width 79 height 15
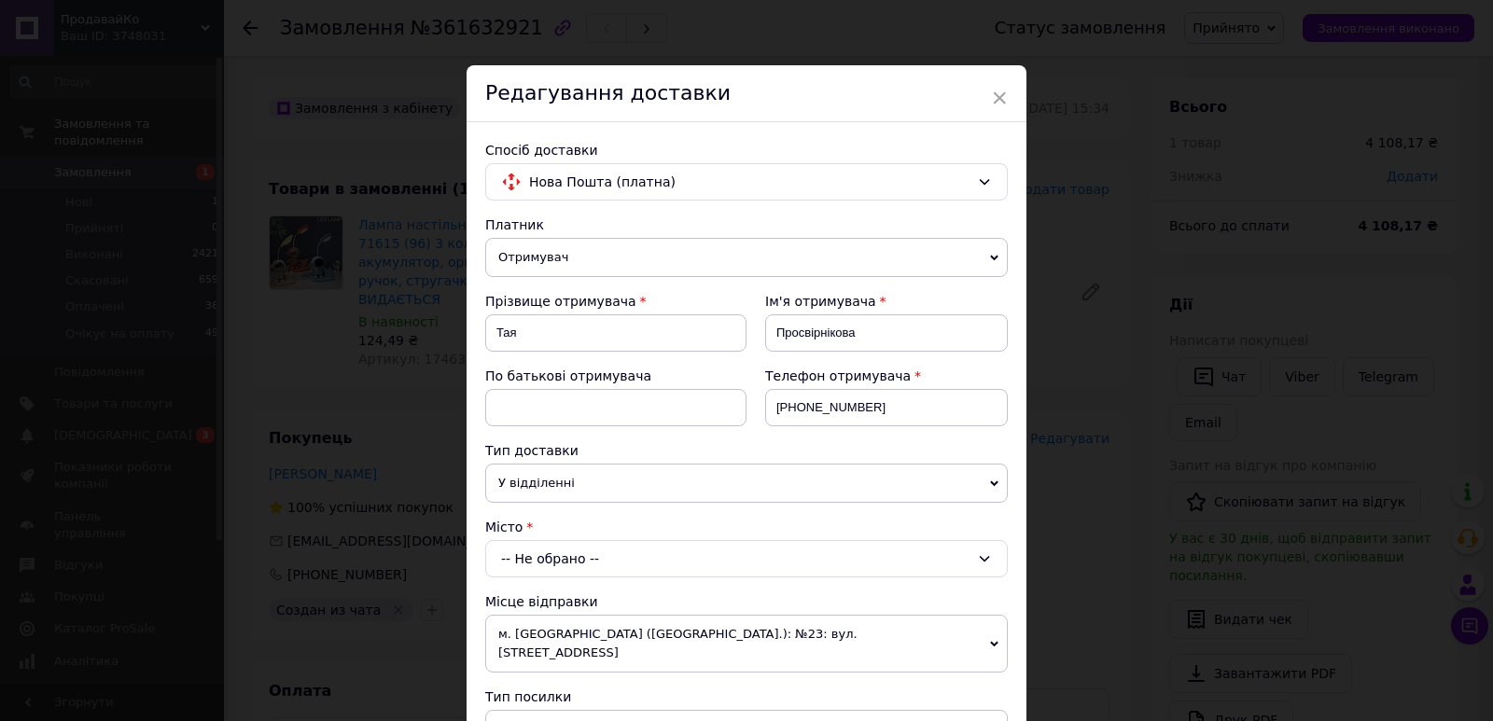
click at [1057, 533] on div "× Редагування доставки Спосіб доставки Нова Пошта (платна) Платник Отримувач Ві…" at bounding box center [746, 360] width 1493 height 721
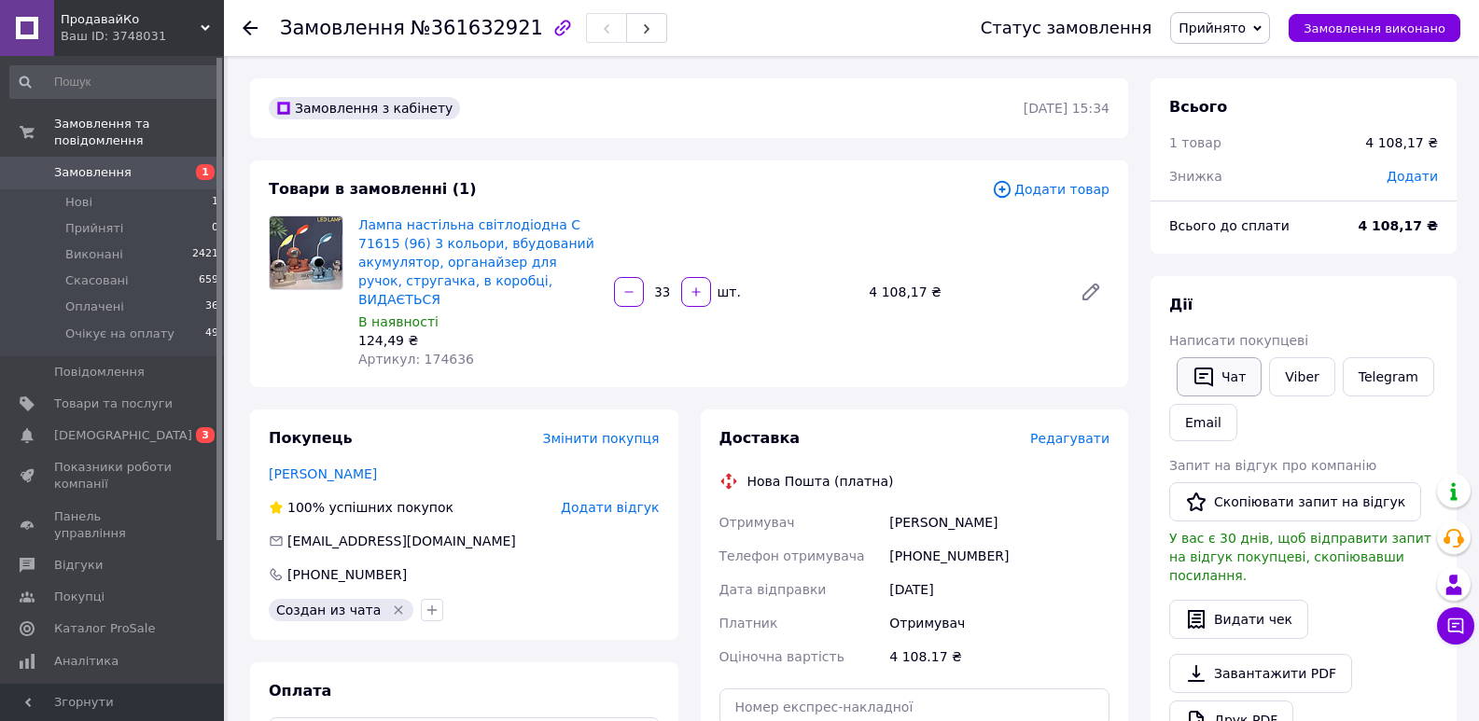
click at [1233, 379] on button "Чат" at bounding box center [1219, 376] width 85 height 39
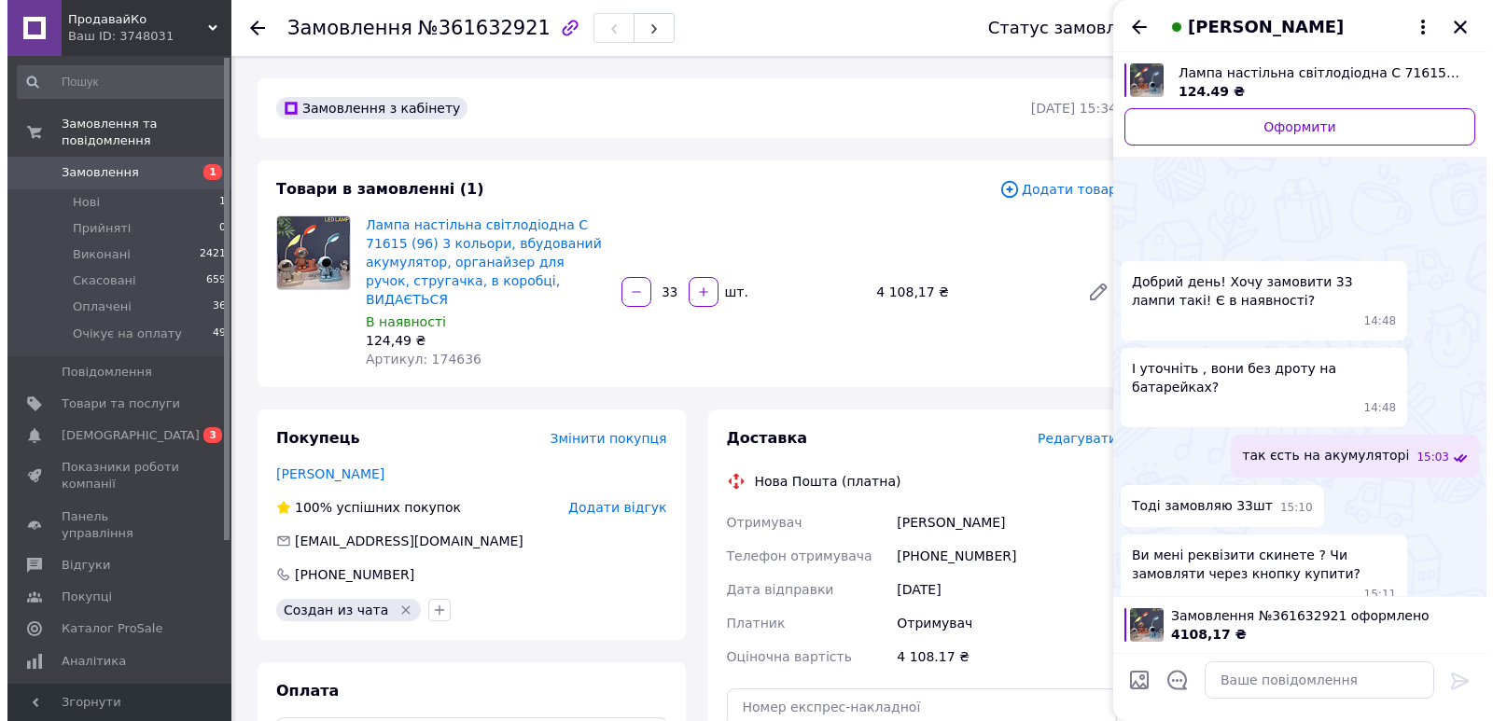
scroll to position [326, 0]
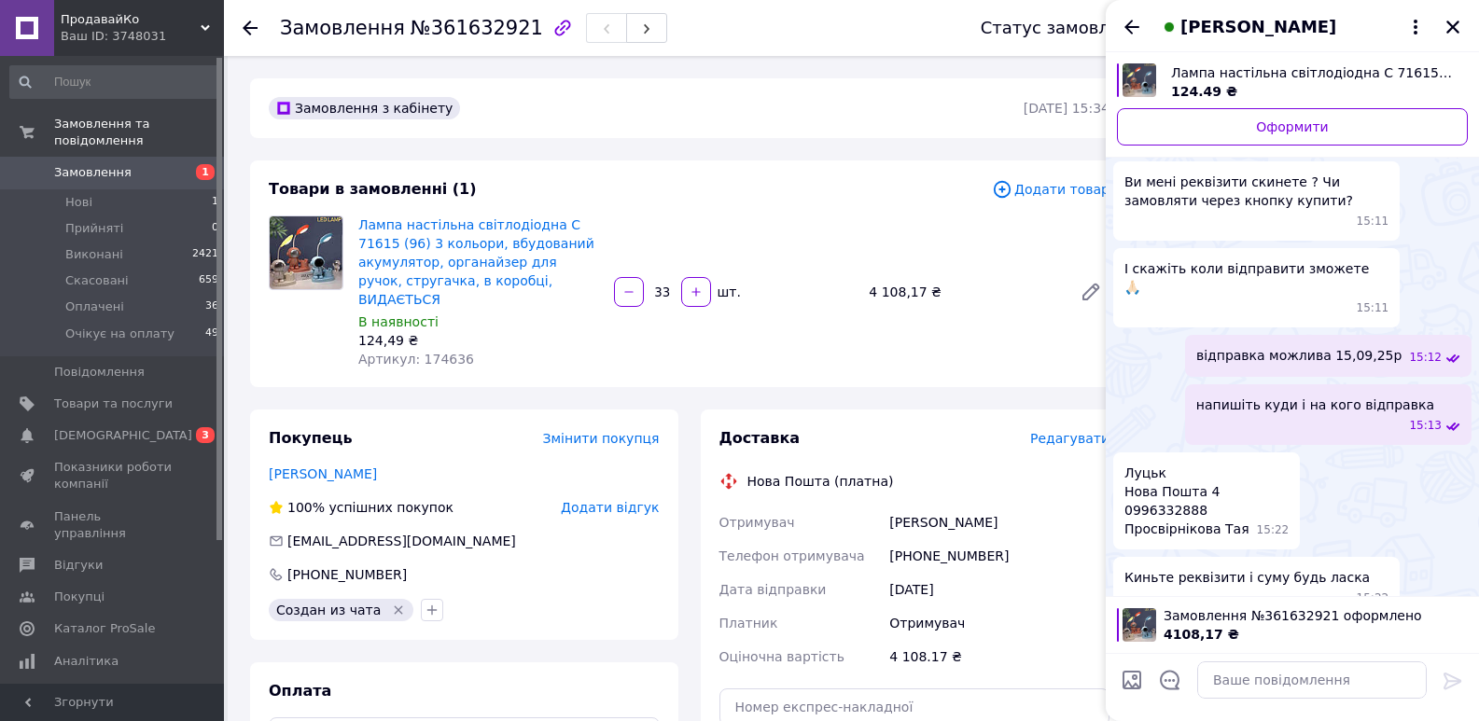
click at [1069, 431] on span "Редагувати" at bounding box center [1069, 438] width 79 height 15
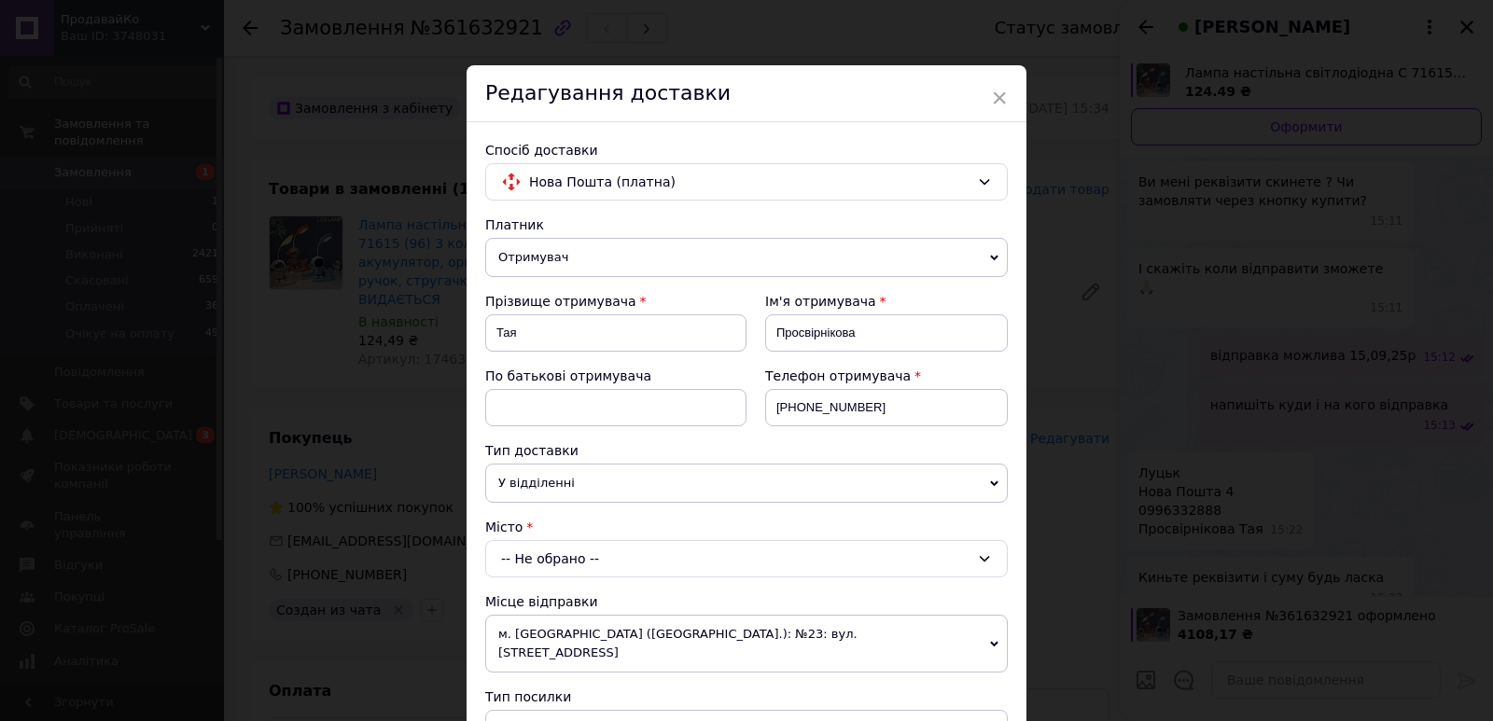
scroll to position [280, 0]
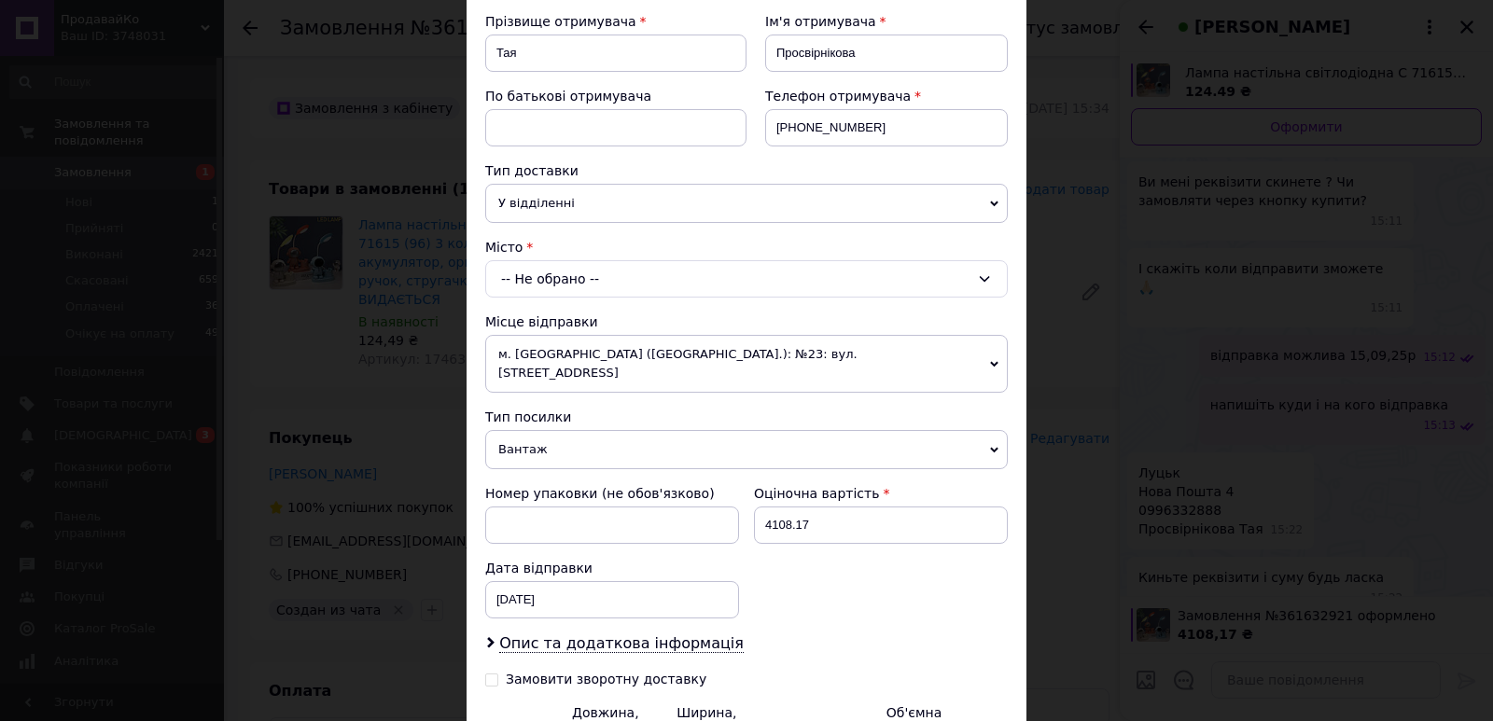
click at [538, 282] on div "-- Не обрано --" at bounding box center [746, 278] width 523 height 37
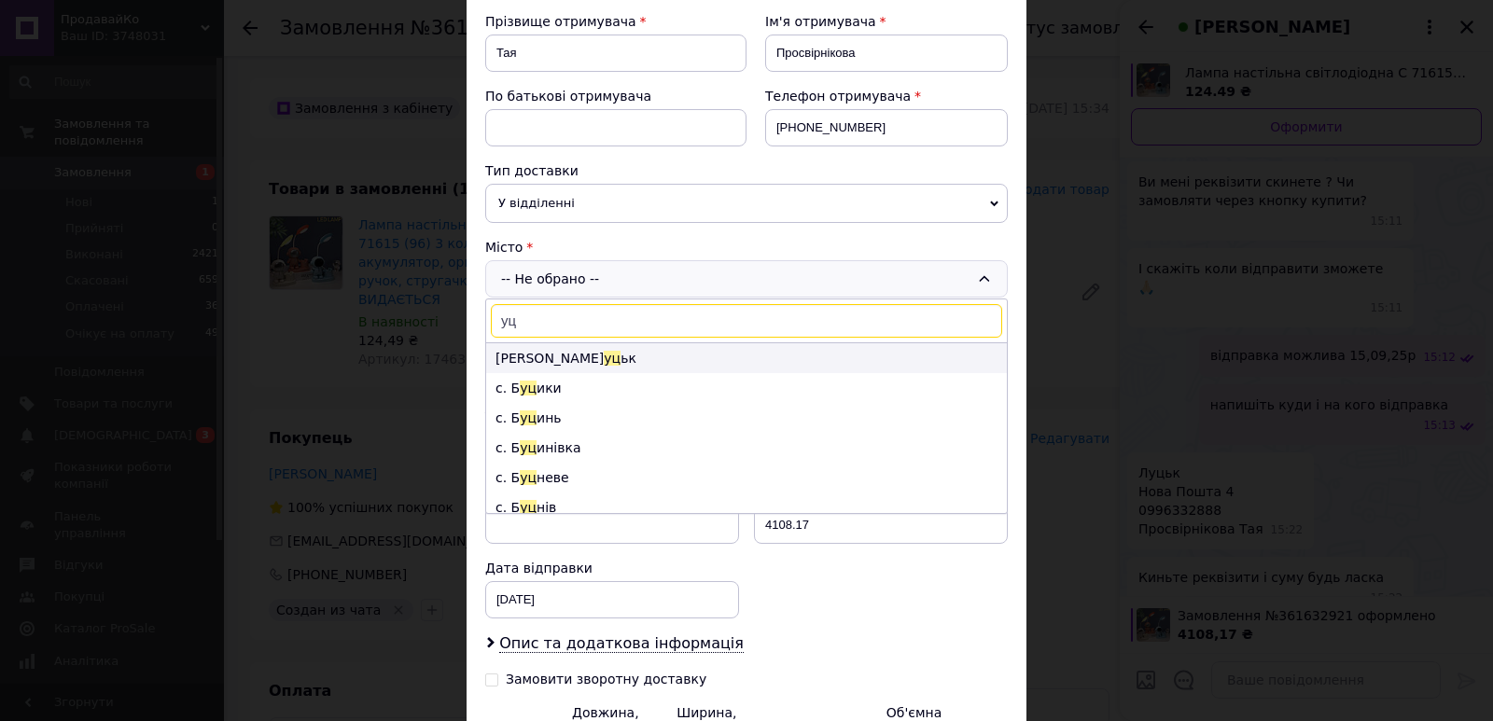
type input "уц"
click at [521, 361] on li "Л уц ьк" at bounding box center [746, 358] width 521 height 30
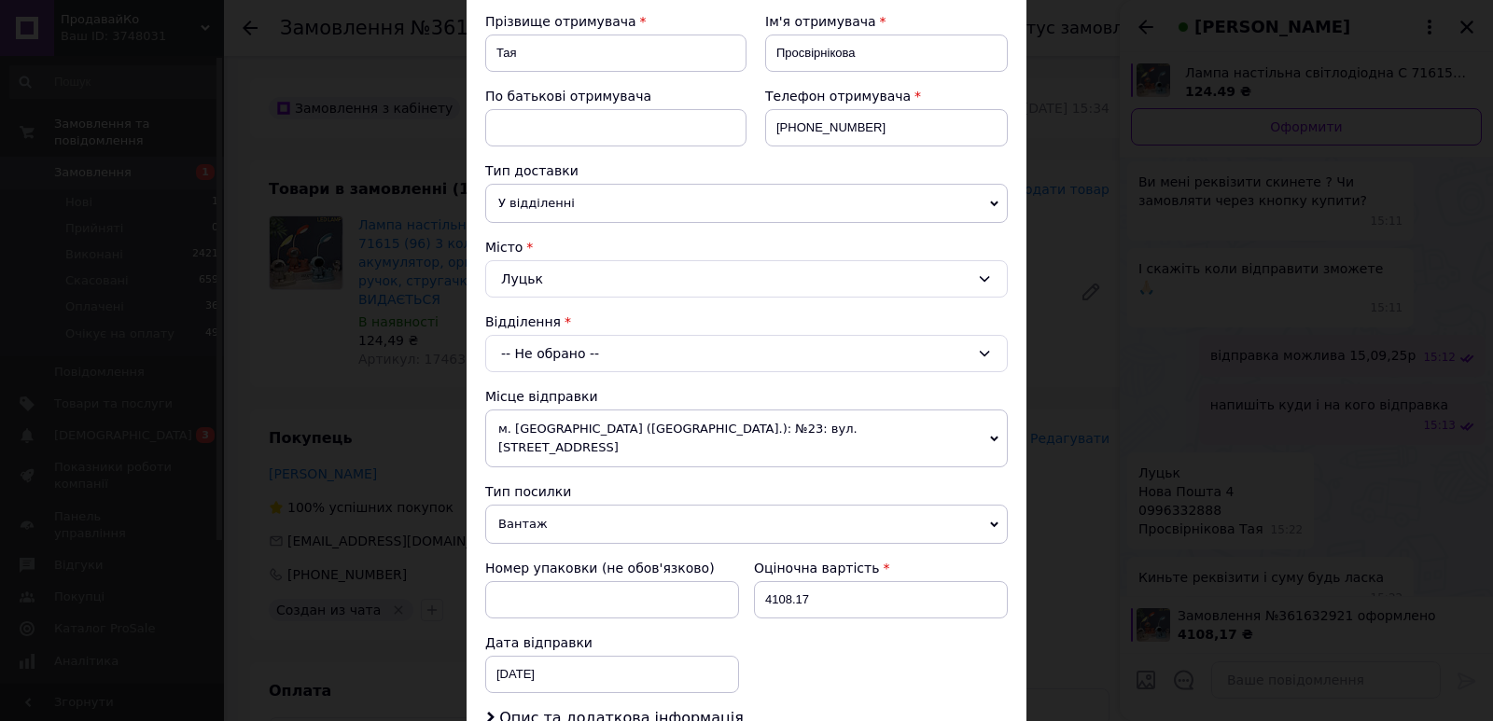
click at [539, 357] on div "-- Не обрано --" at bounding box center [746, 353] width 523 height 37
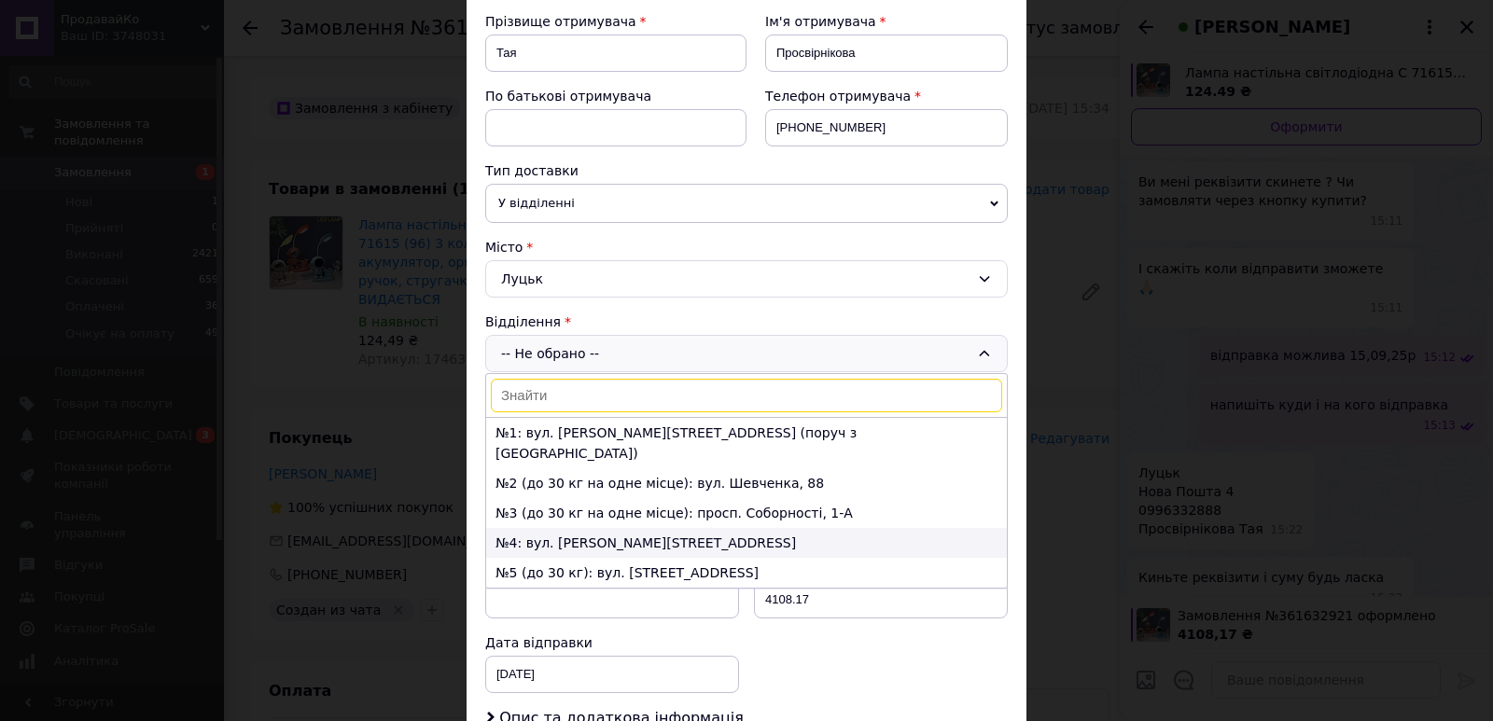
click at [552, 528] on li "№4: вул. [PERSON_NAME][STREET_ADDRESS]" at bounding box center [746, 543] width 521 height 30
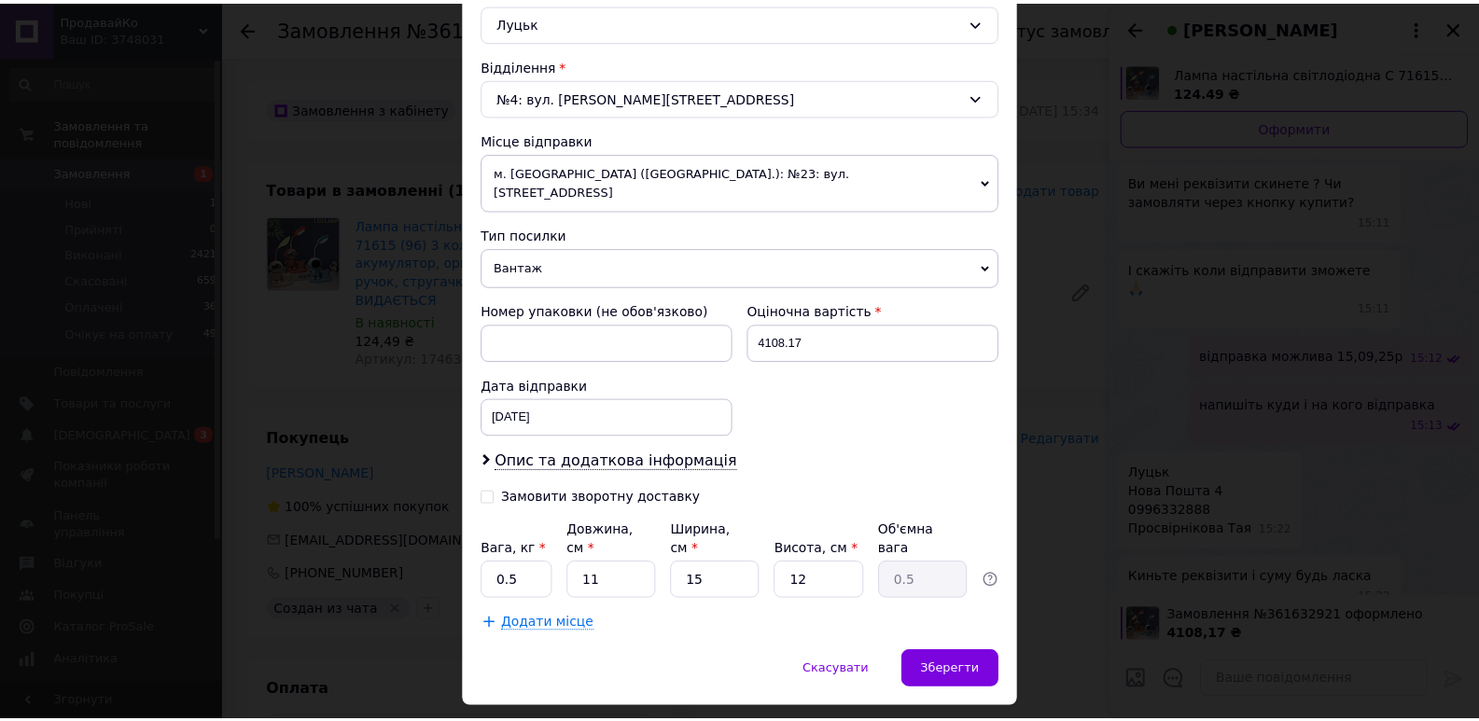
scroll to position [552, 0]
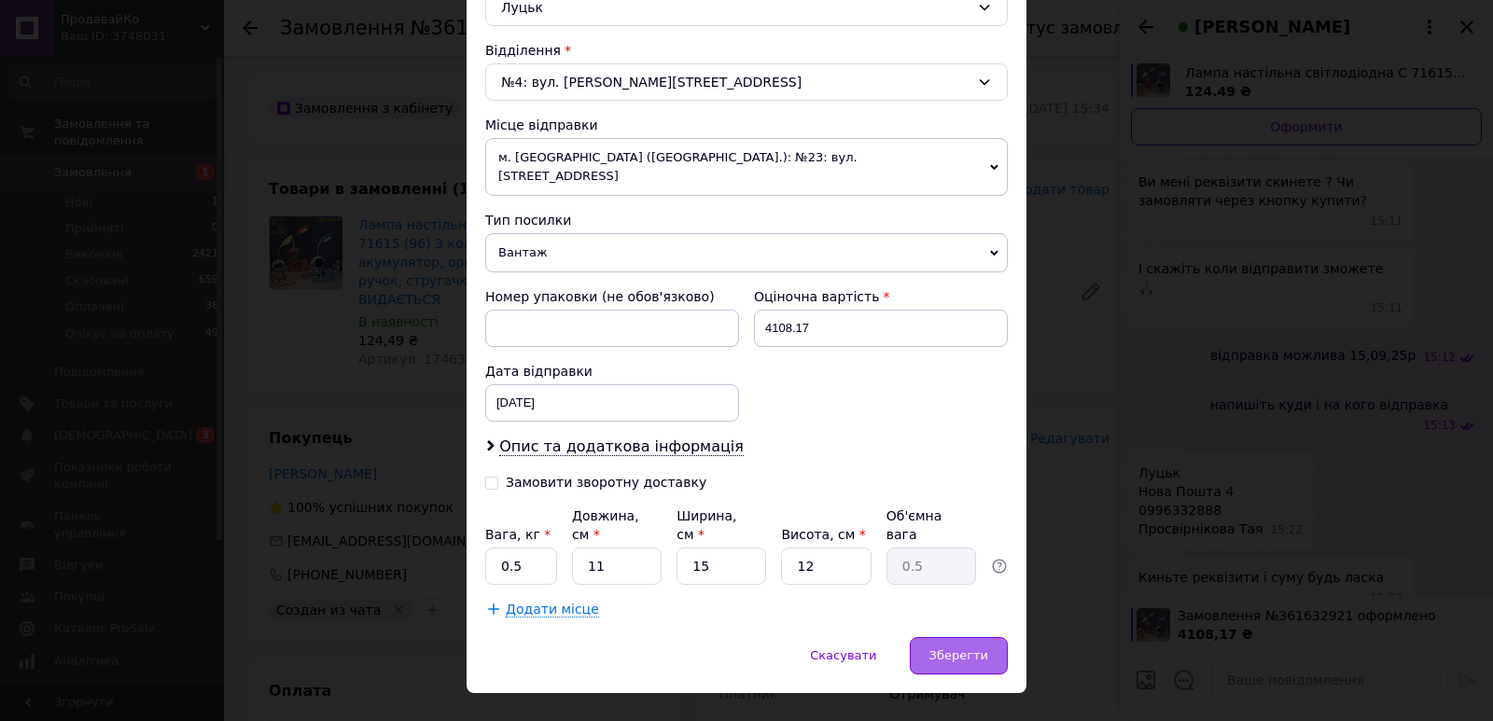
click at [931, 637] on div "Зберегти" at bounding box center [959, 655] width 98 height 37
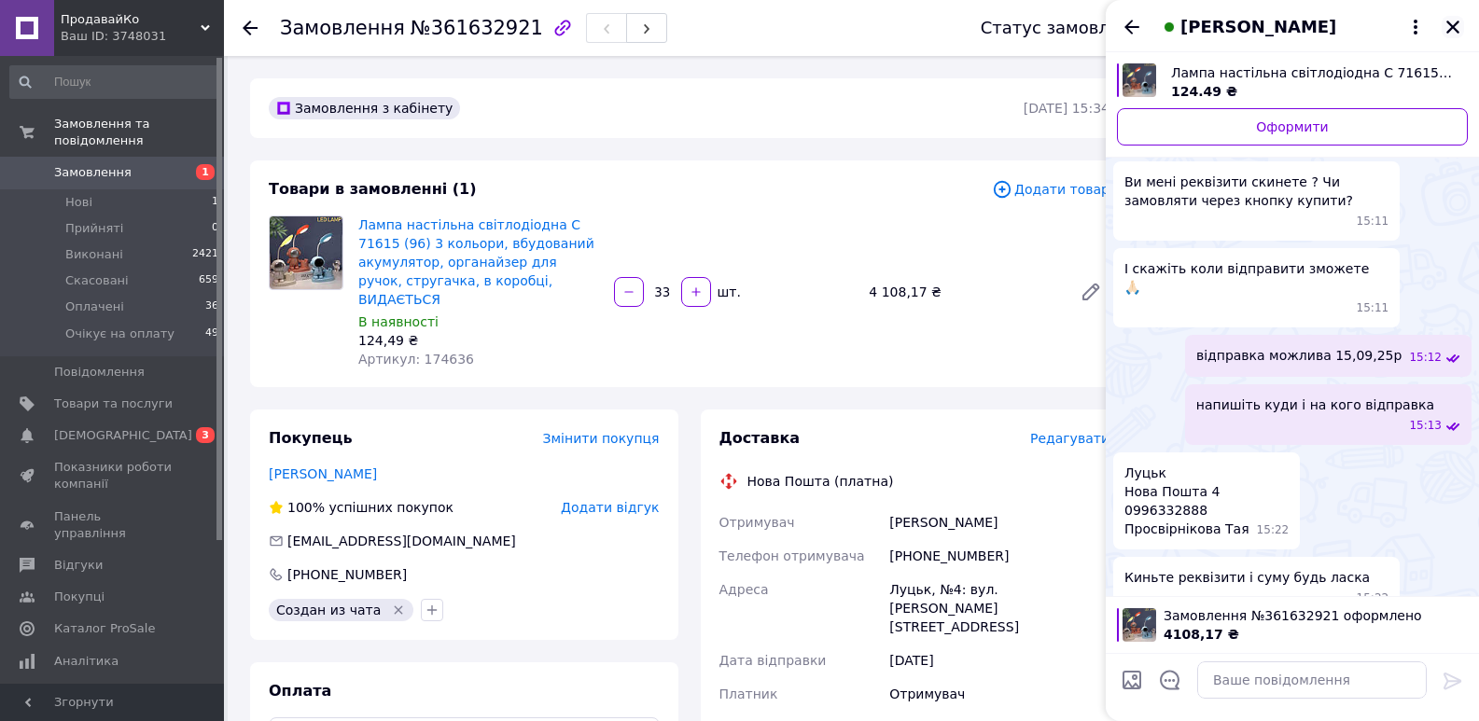
click at [1460, 26] on icon "Закрити" at bounding box center [1453, 27] width 17 height 17
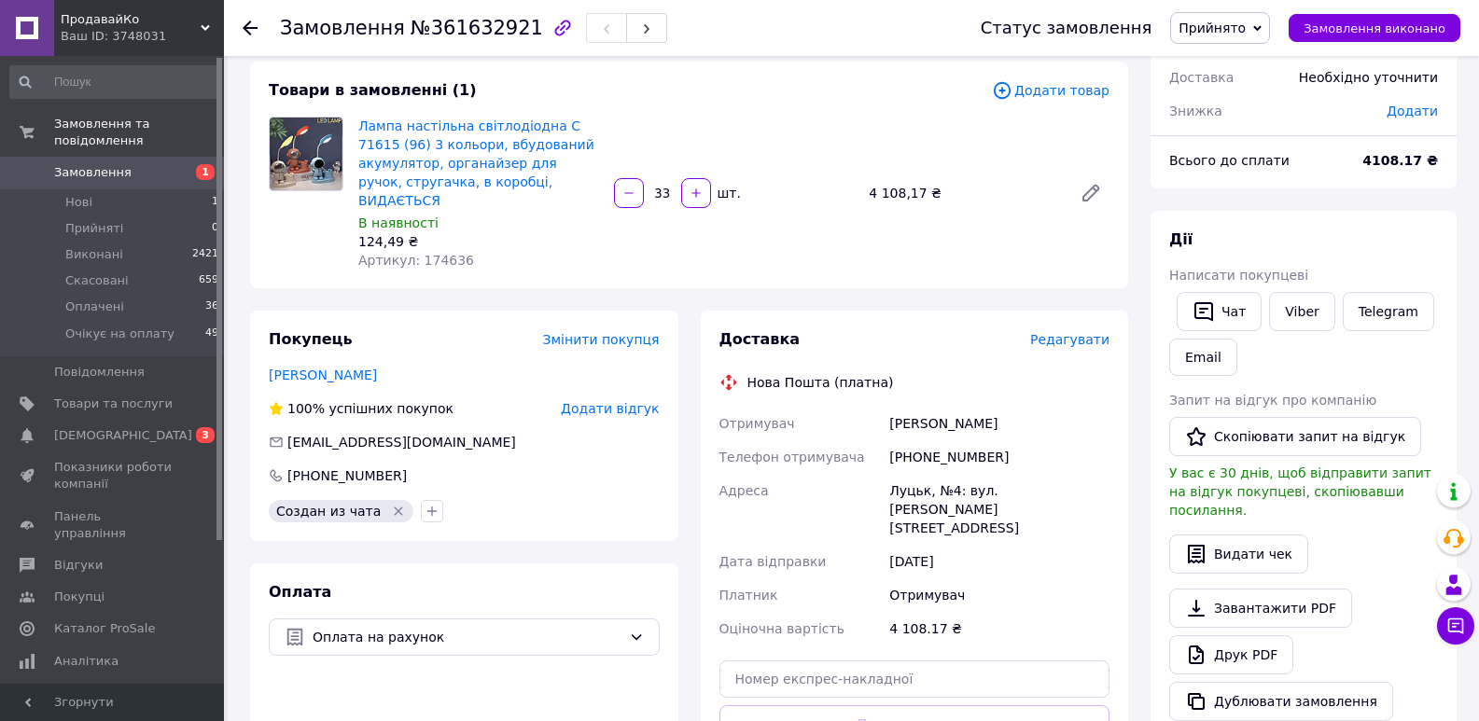
scroll to position [280, 0]
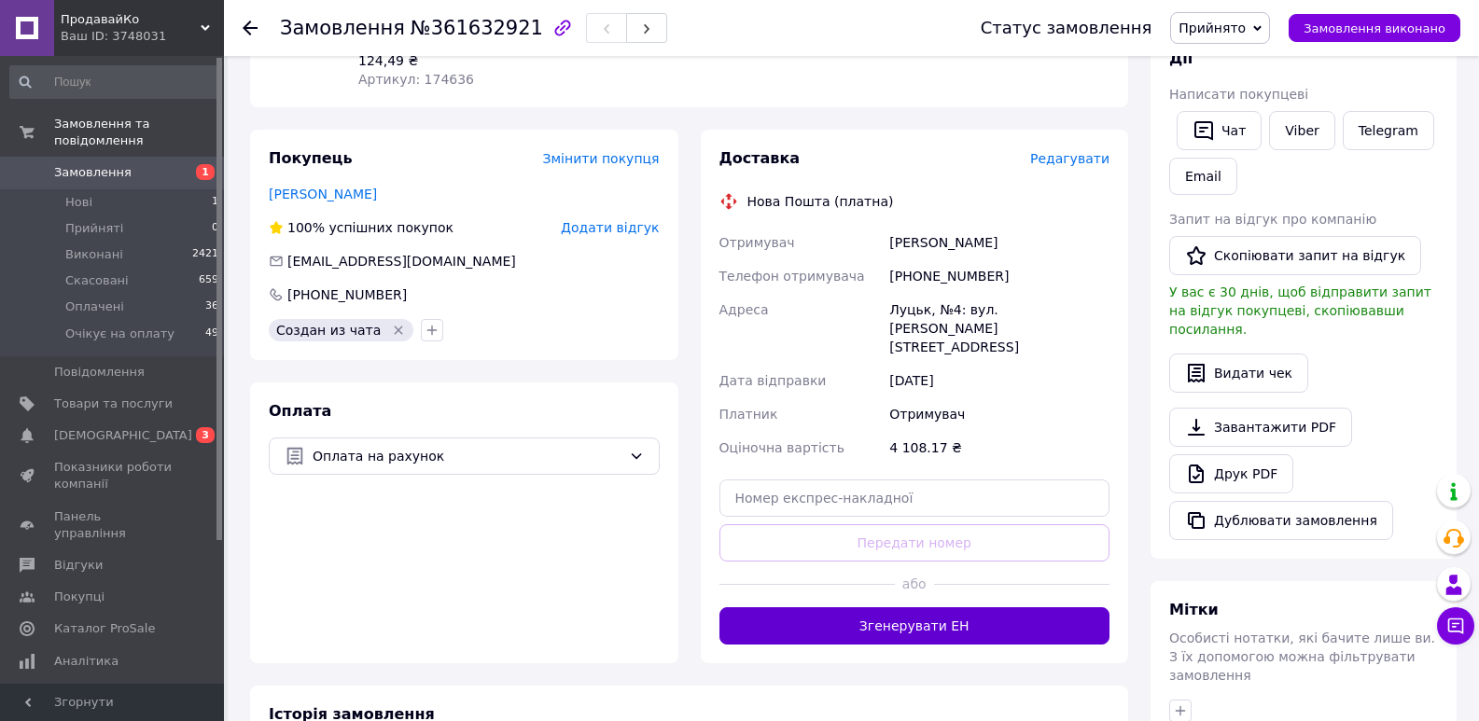
click at [893, 608] on button "Згенерувати ЕН" at bounding box center [914, 626] width 391 height 37
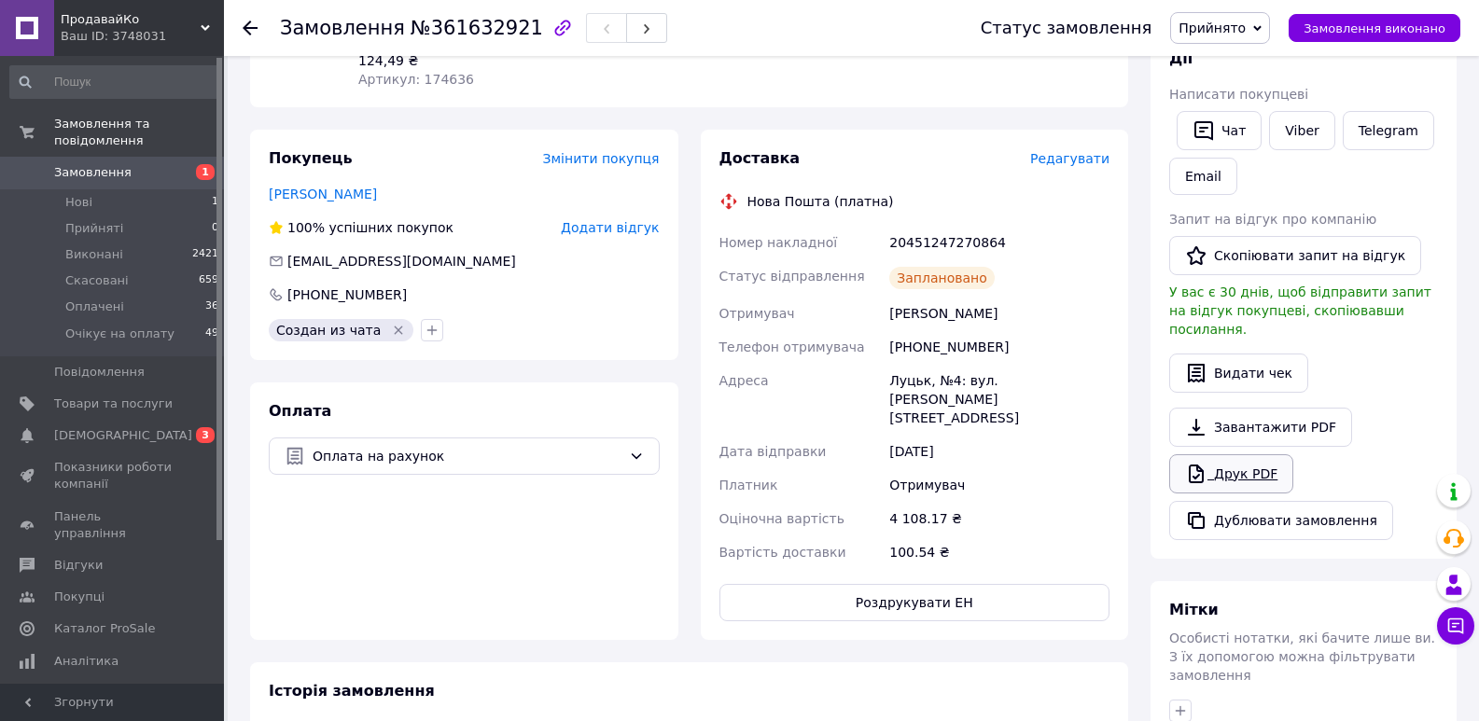
click at [1236, 457] on link "Друк PDF" at bounding box center [1231, 473] width 124 height 39
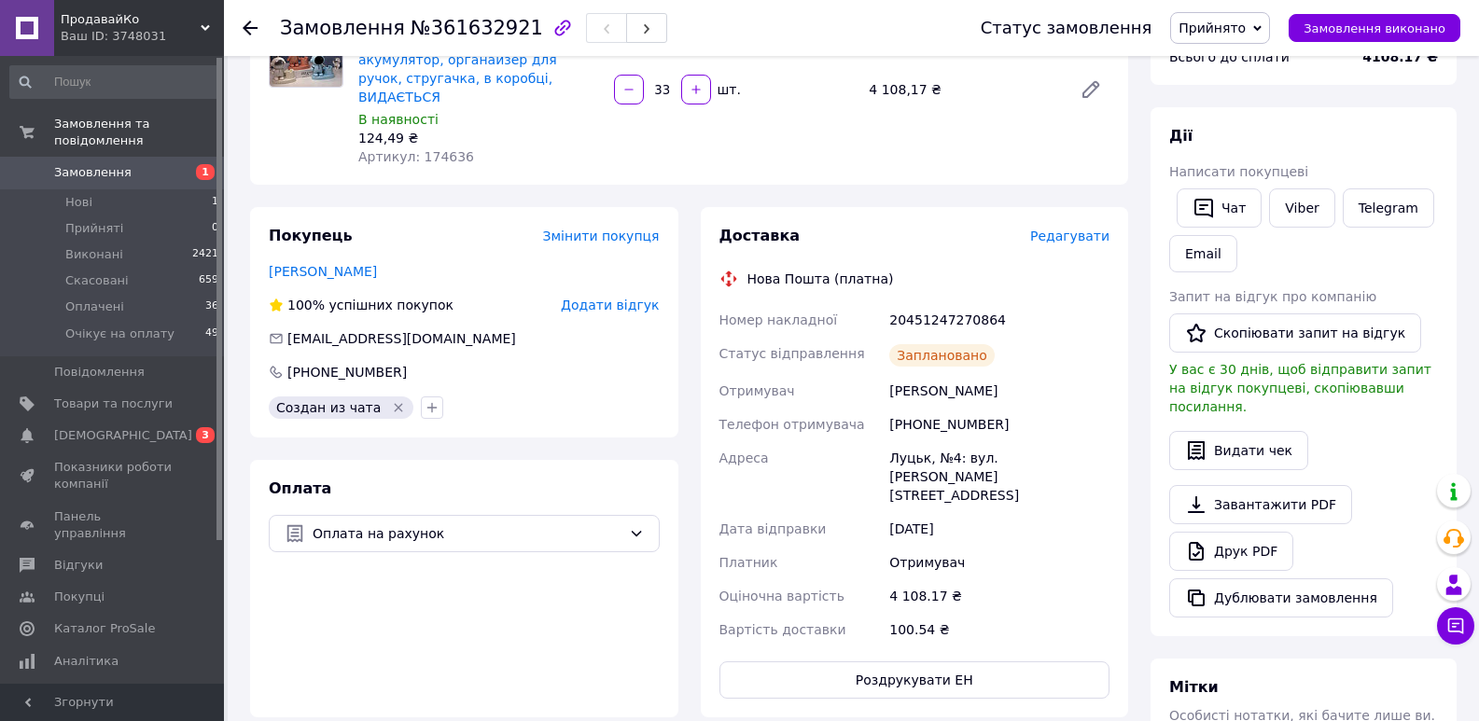
scroll to position [93, 0]
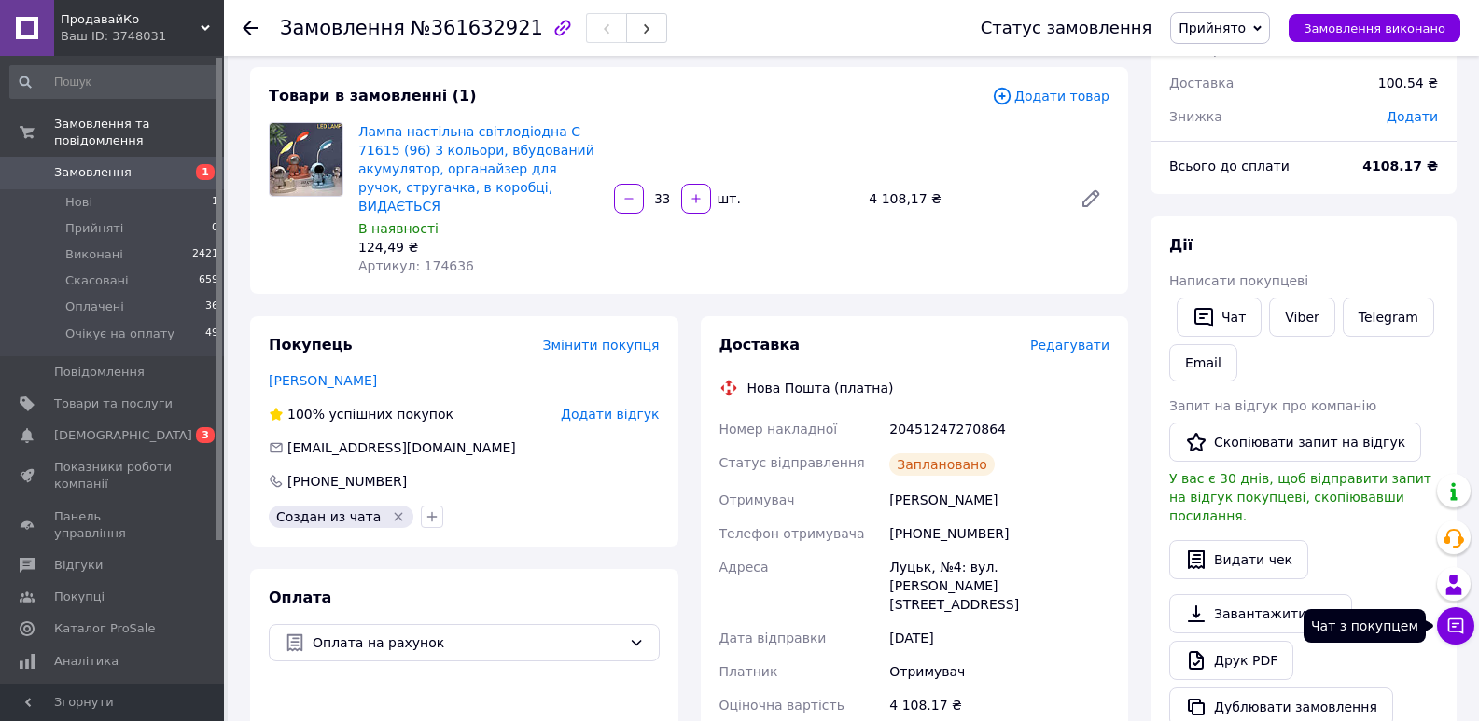
click at [1453, 627] on icon at bounding box center [1456, 627] width 16 height 16
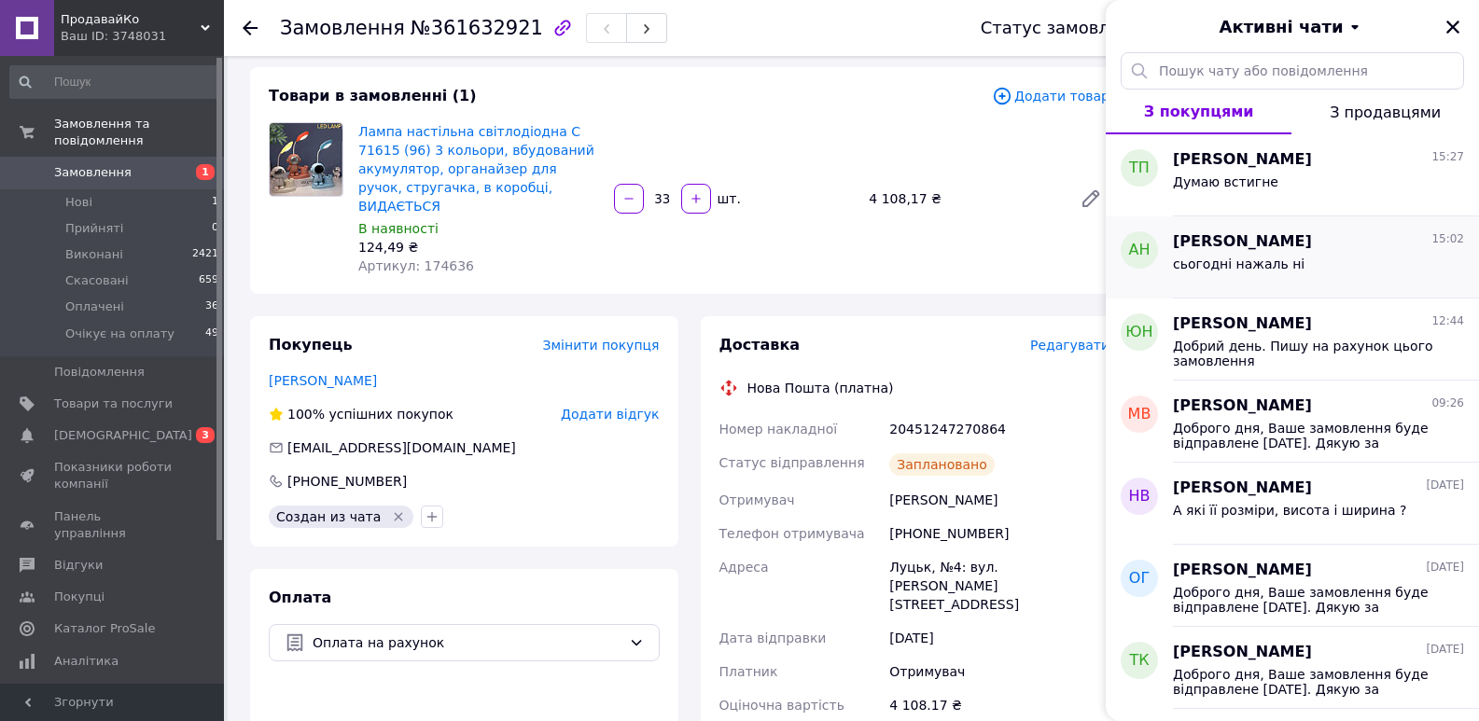
click at [1253, 255] on div "сьогодні нажаль ні" at bounding box center [1318, 268] width 291 height 30
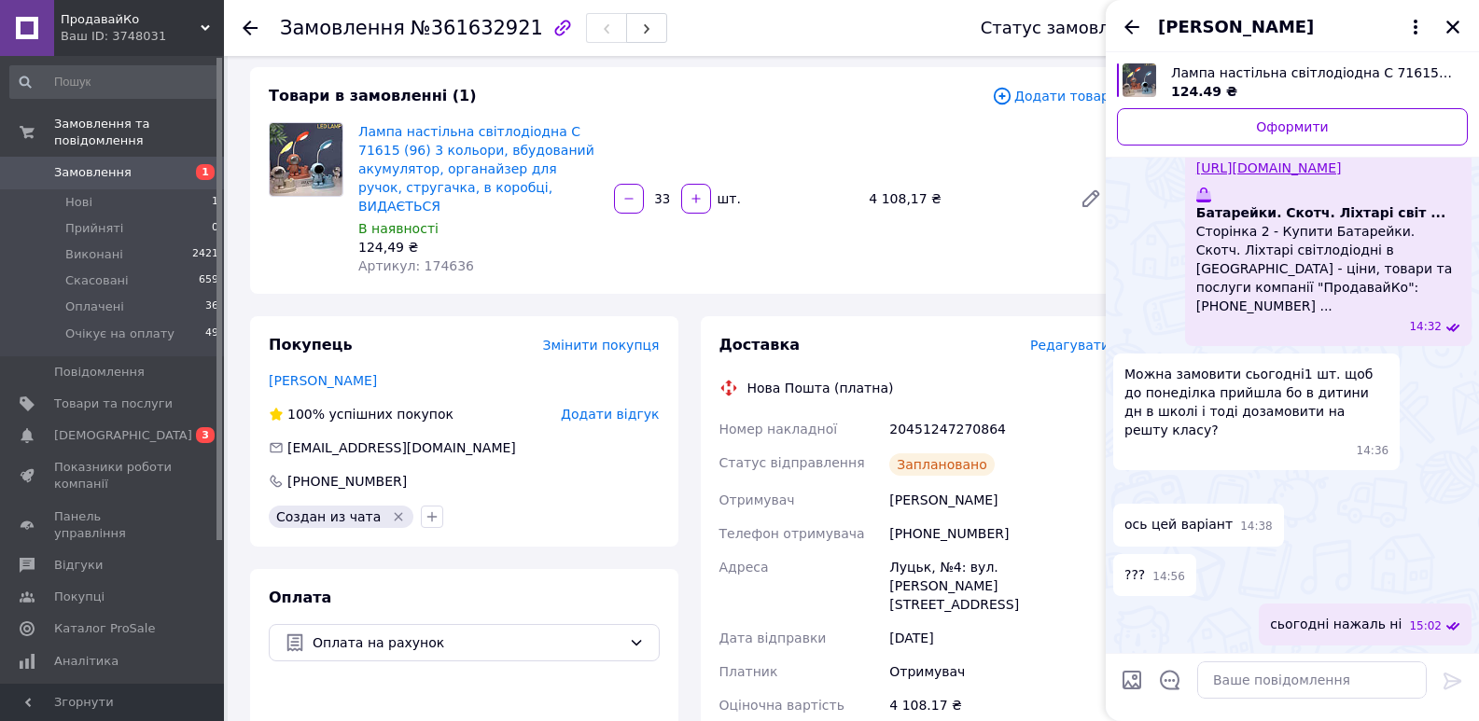
scroll to position [622, 0]
click at [1128, 481] on img at bounding box center [1120, 488] width 15 height 15
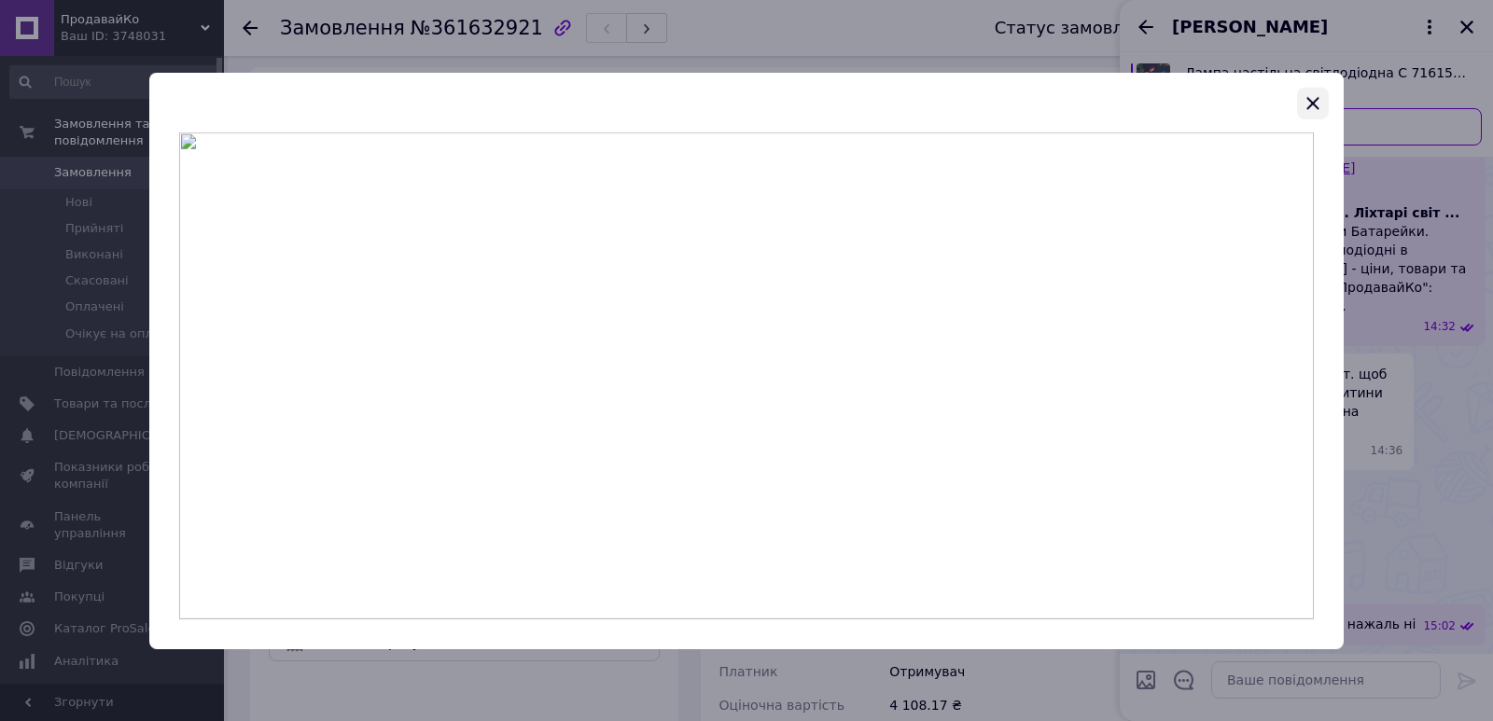
click at [1323, 105] on icon "button" at bounding box center [1313, 102] width 22 height 22
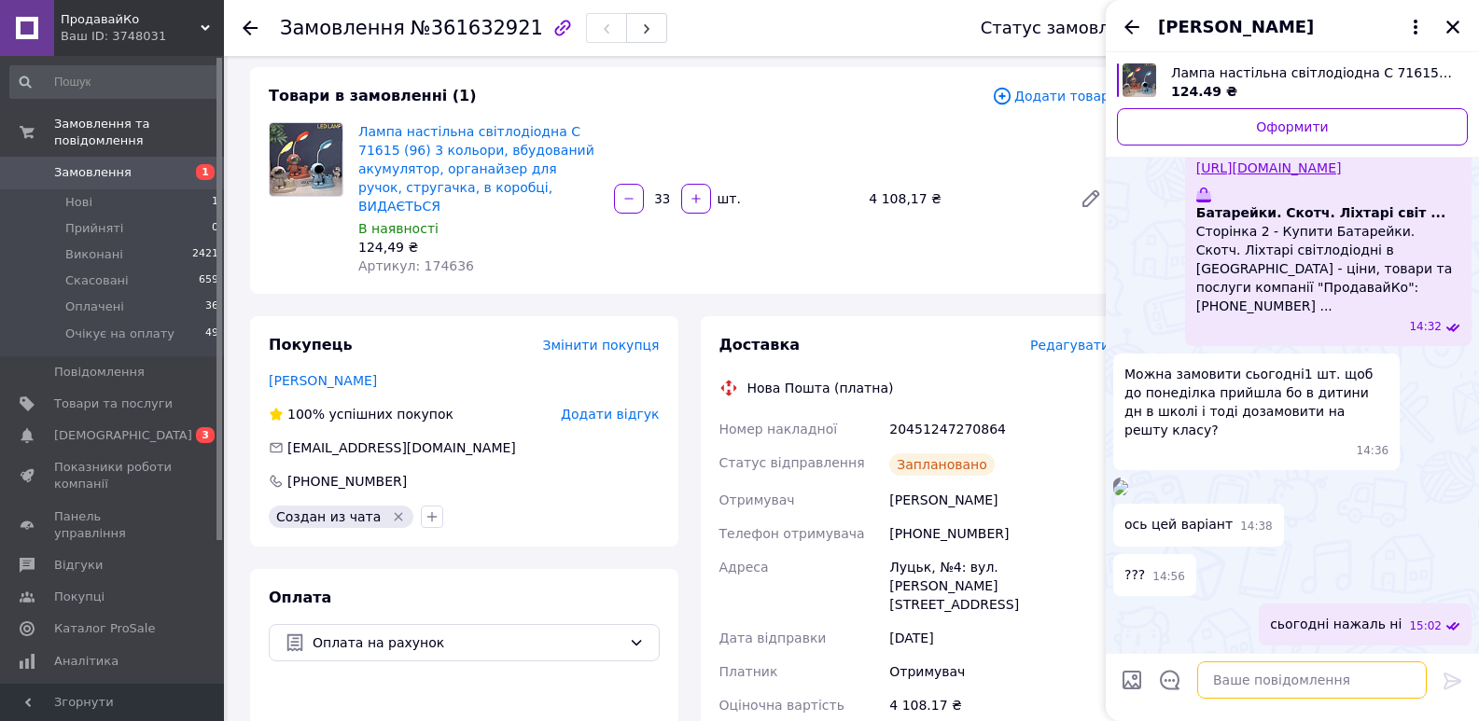
click at [1253, 686] on textarea at bounding box center [1312, 680] width 230 height 37
type textarea "і"
click at [1271, 558] on div "??? 14:56" at bounding box center [1292, 575] width 358 height 42
click at [1128, 22] on icon "Назад" at bounding box center [1132, 27] width 22 height 22
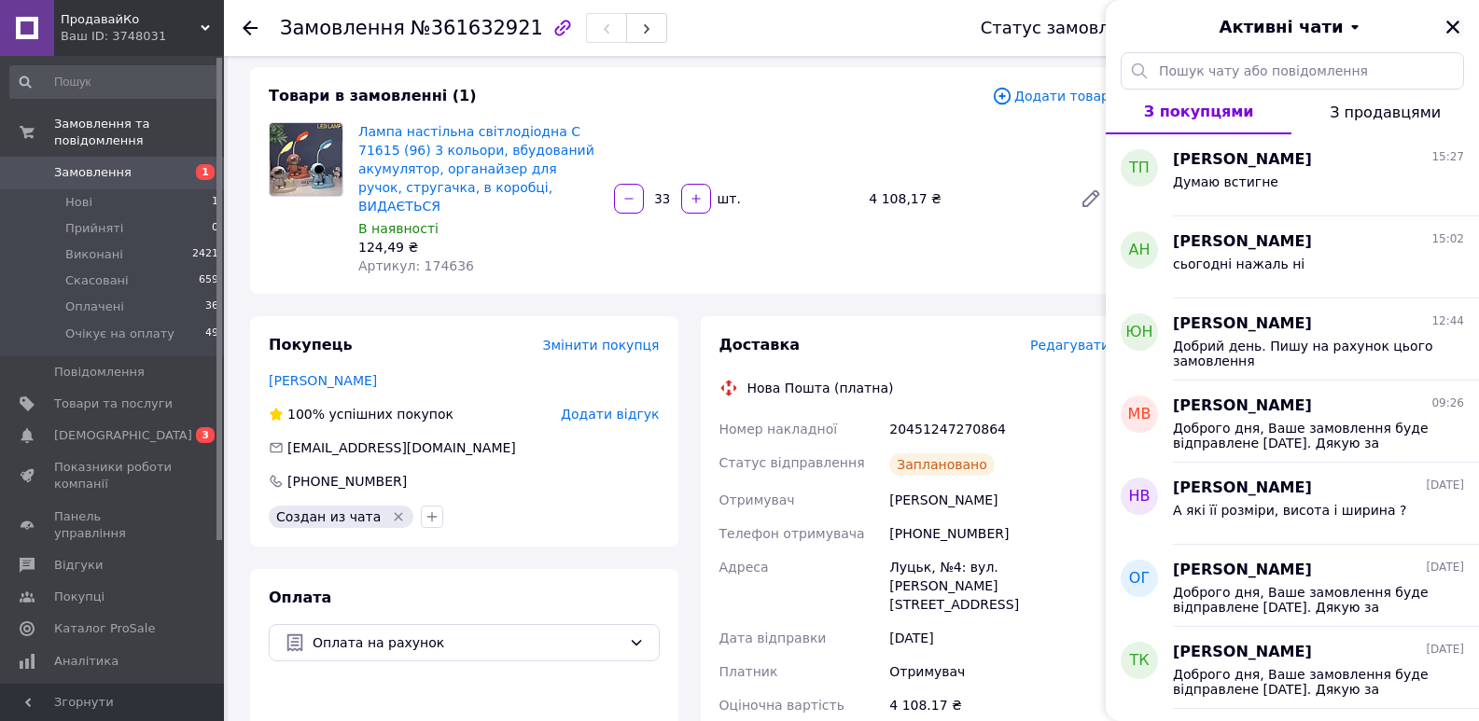
click at [1453, 27] on icon "Закрити" at bounding box center [1452, 27] width 13 height 13
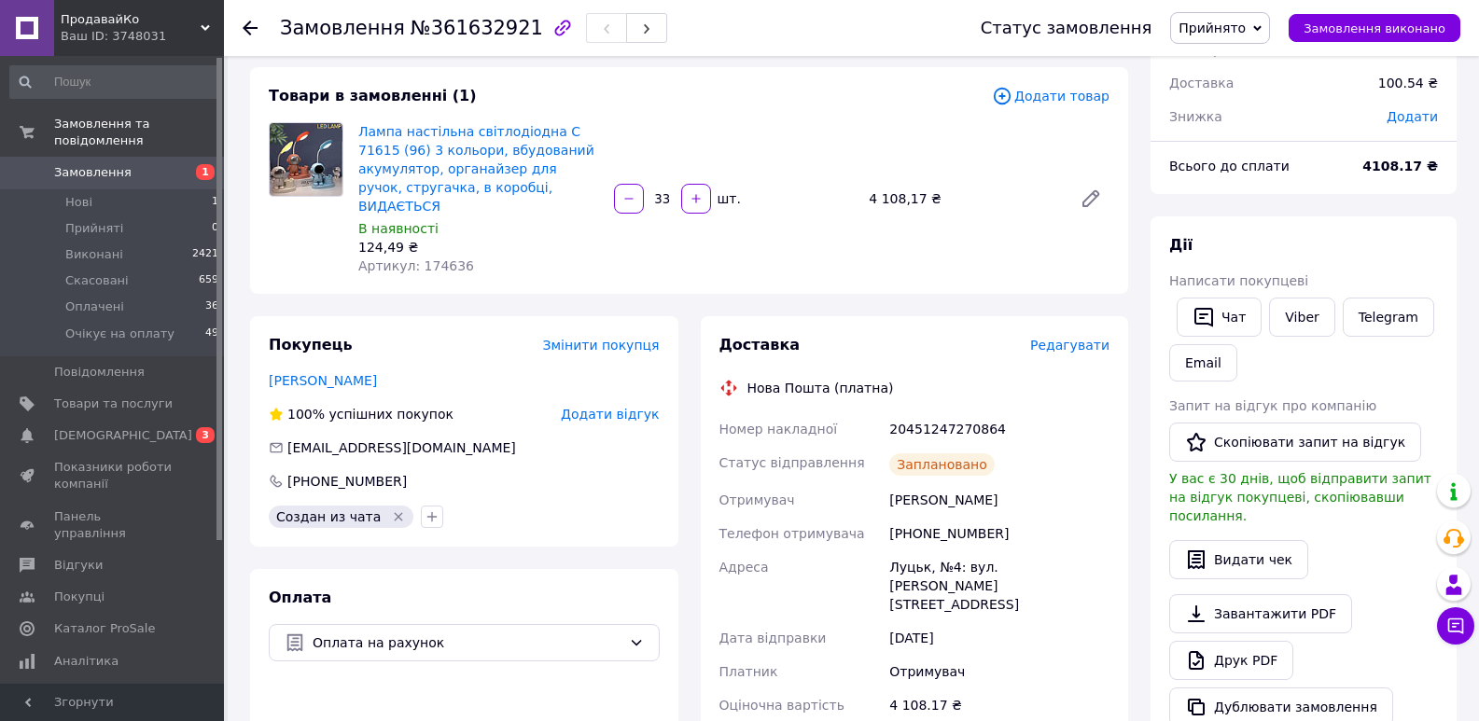
click at [250, 28] on use at bounding box center [250, 28] width 15 height 15
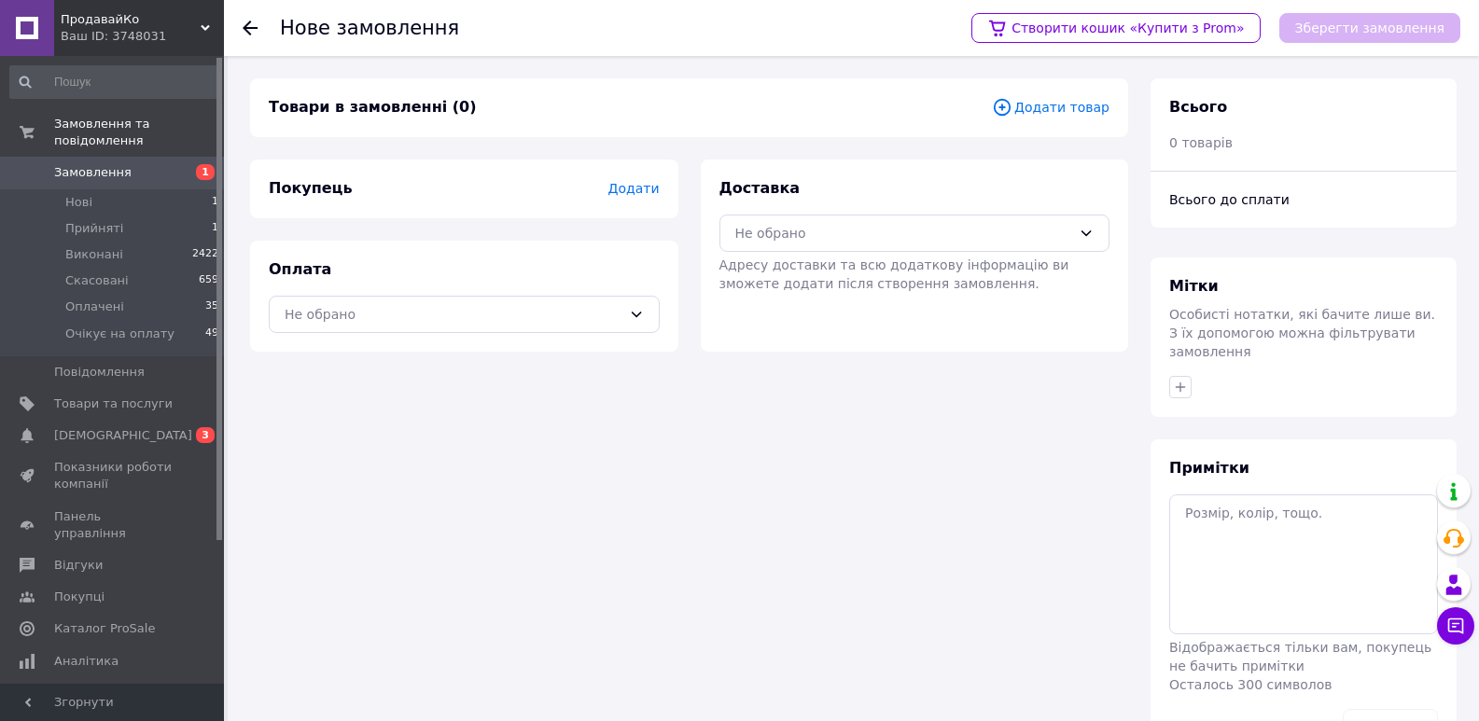
click at [243, 28] on use at bounding box center [250, 28] width 15 height 15
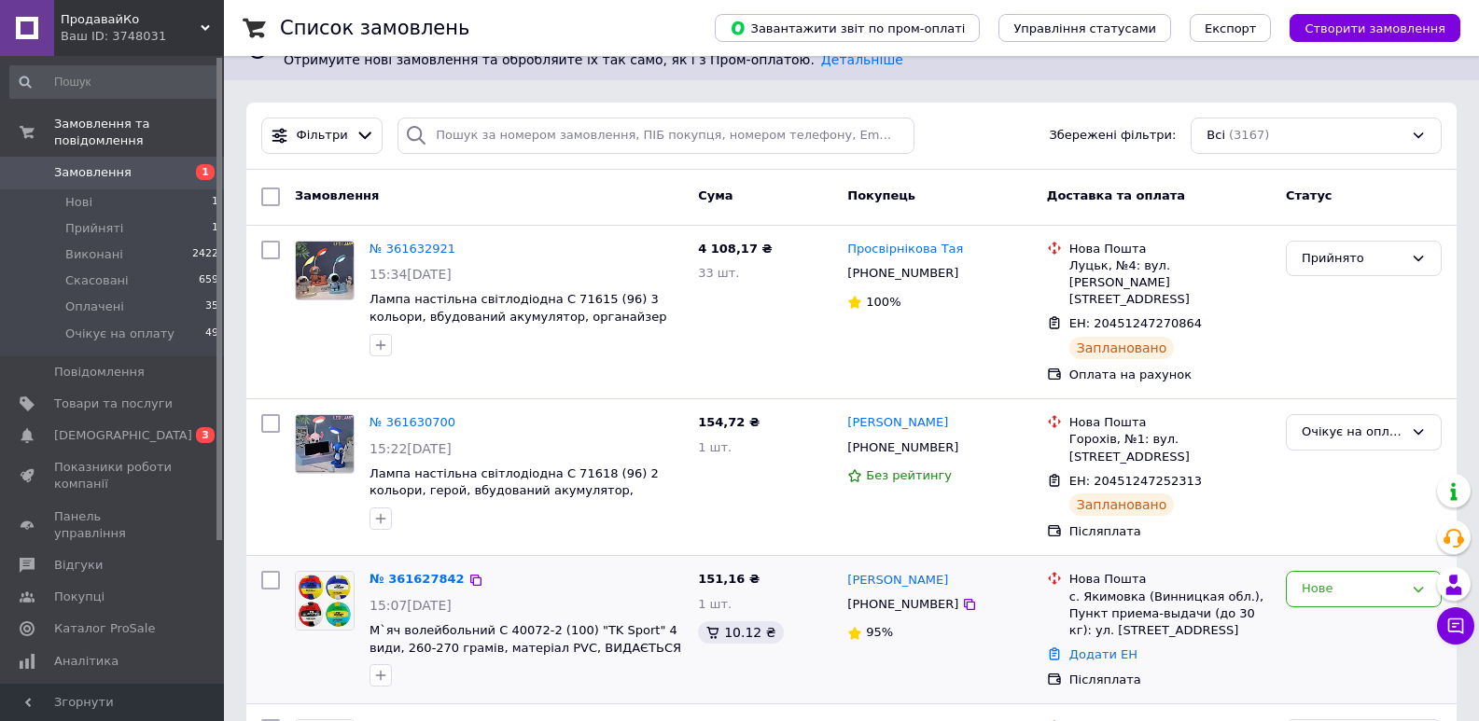
scroll to position [280, 0]
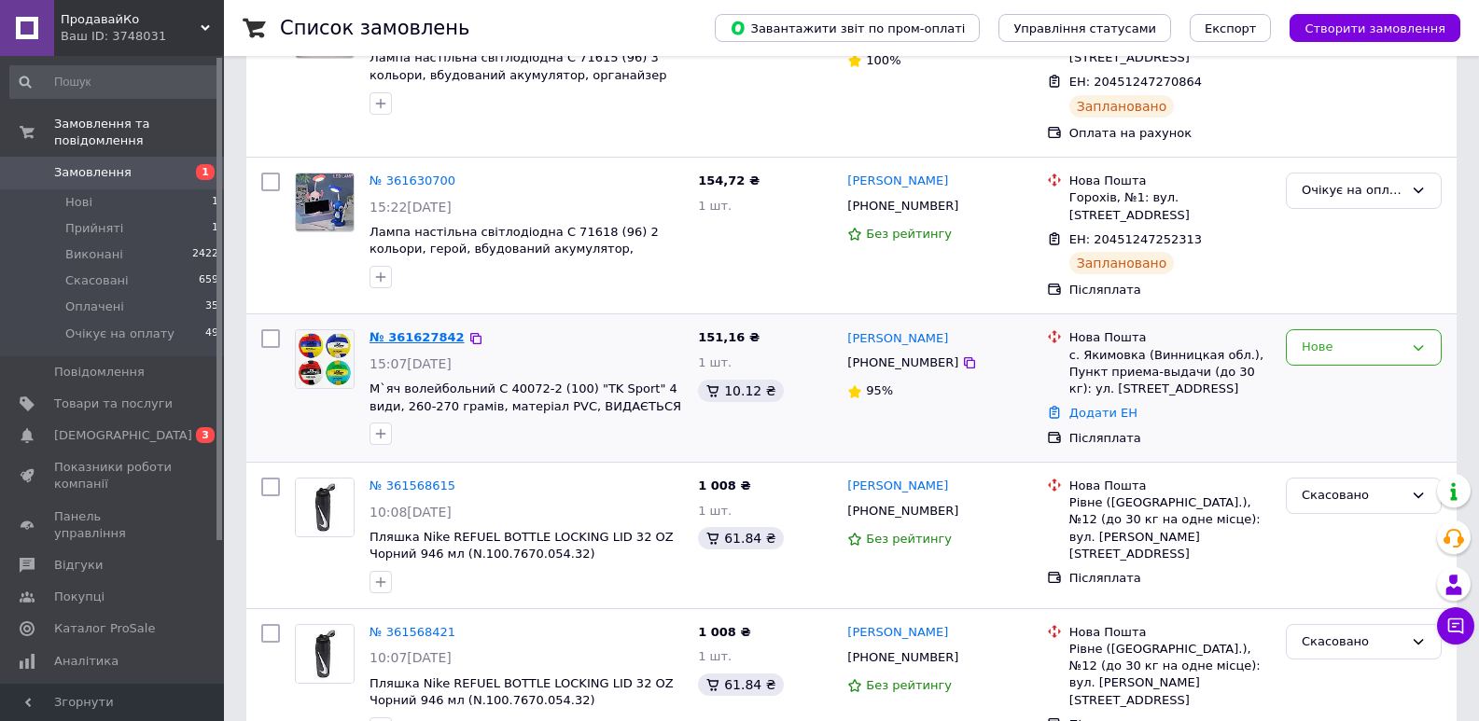
click at [411, 330] on link "№ 361627842" at bounding box center [417, 337] width 95 height 14
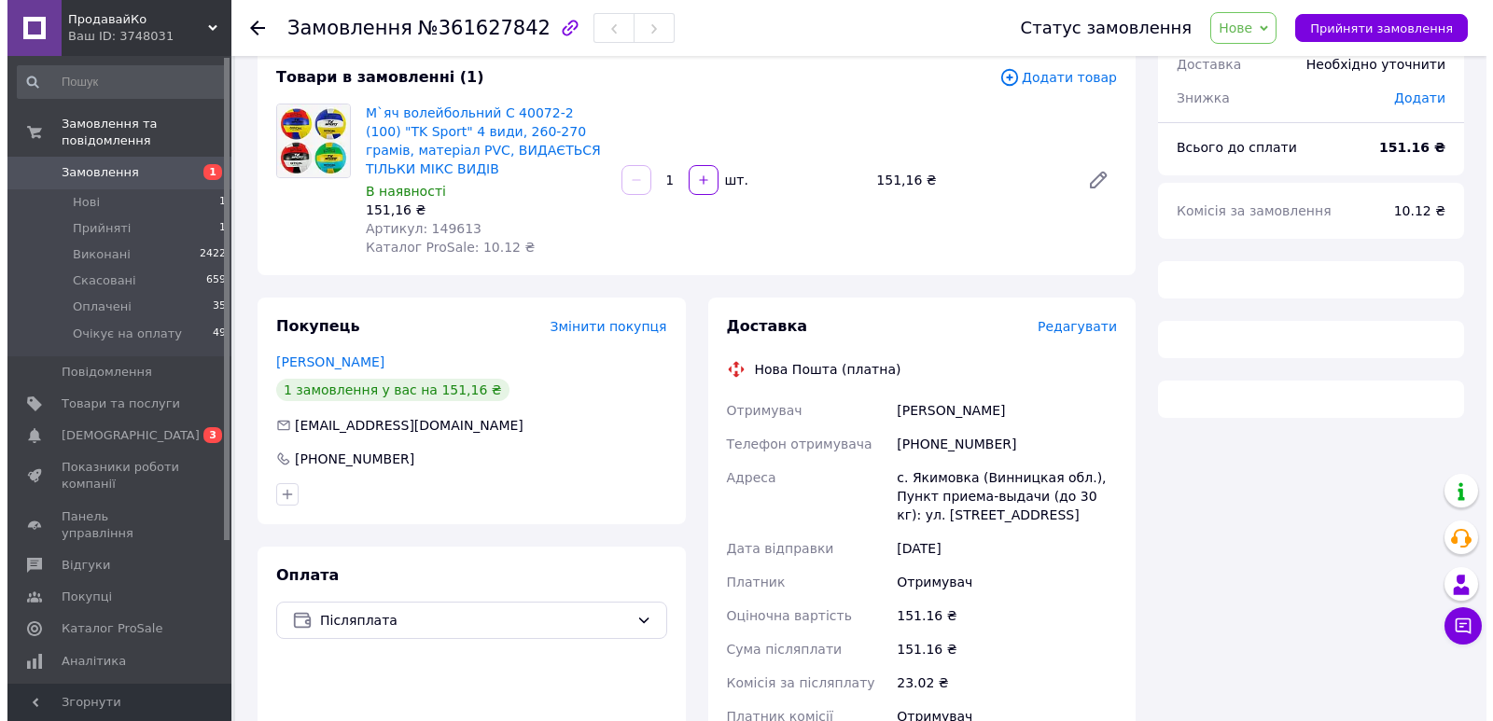
scroll to position [280, 0]
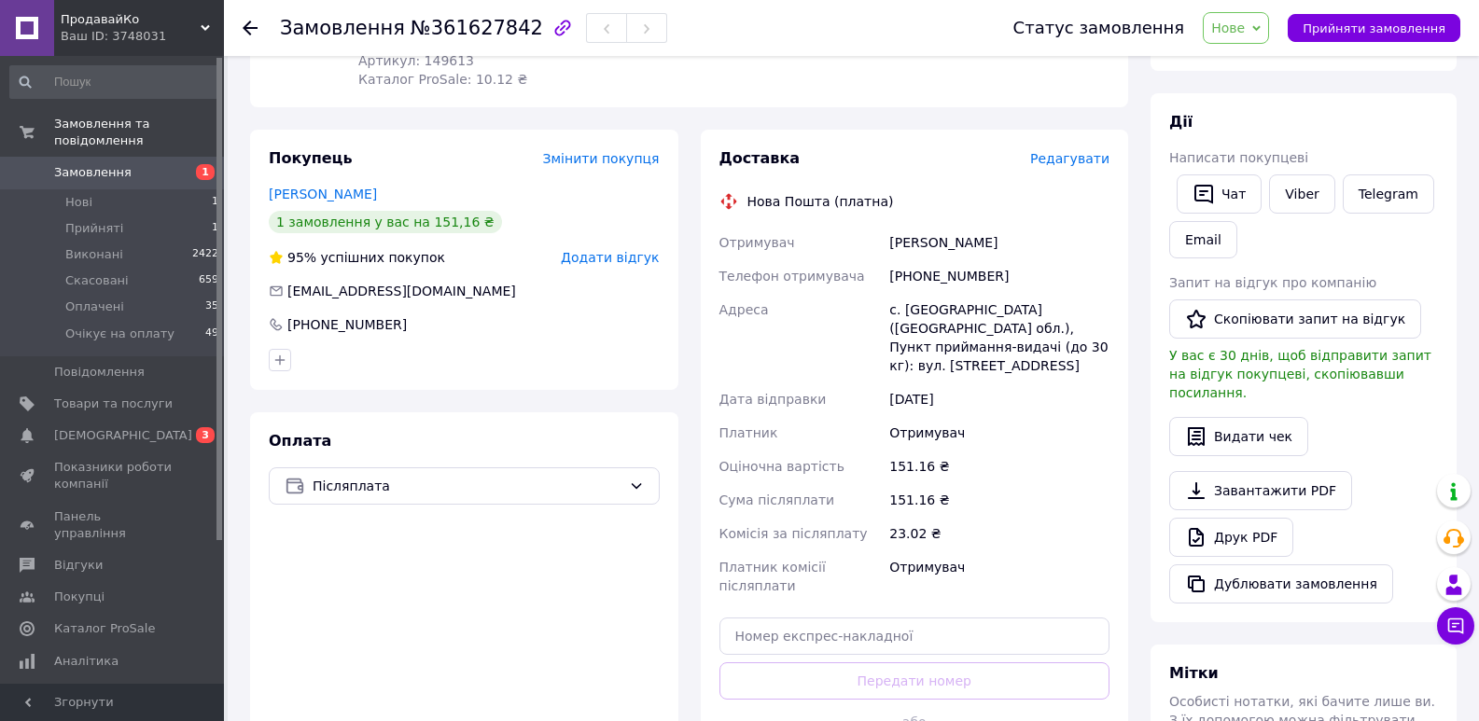
click at [1235, 21] on span "Нове" at bounding box center [1228, 28] width 34 height 15
click at [1246, 182] on li "Очікує на оплату" at bounding box center [1268, 177] width 128 height 28
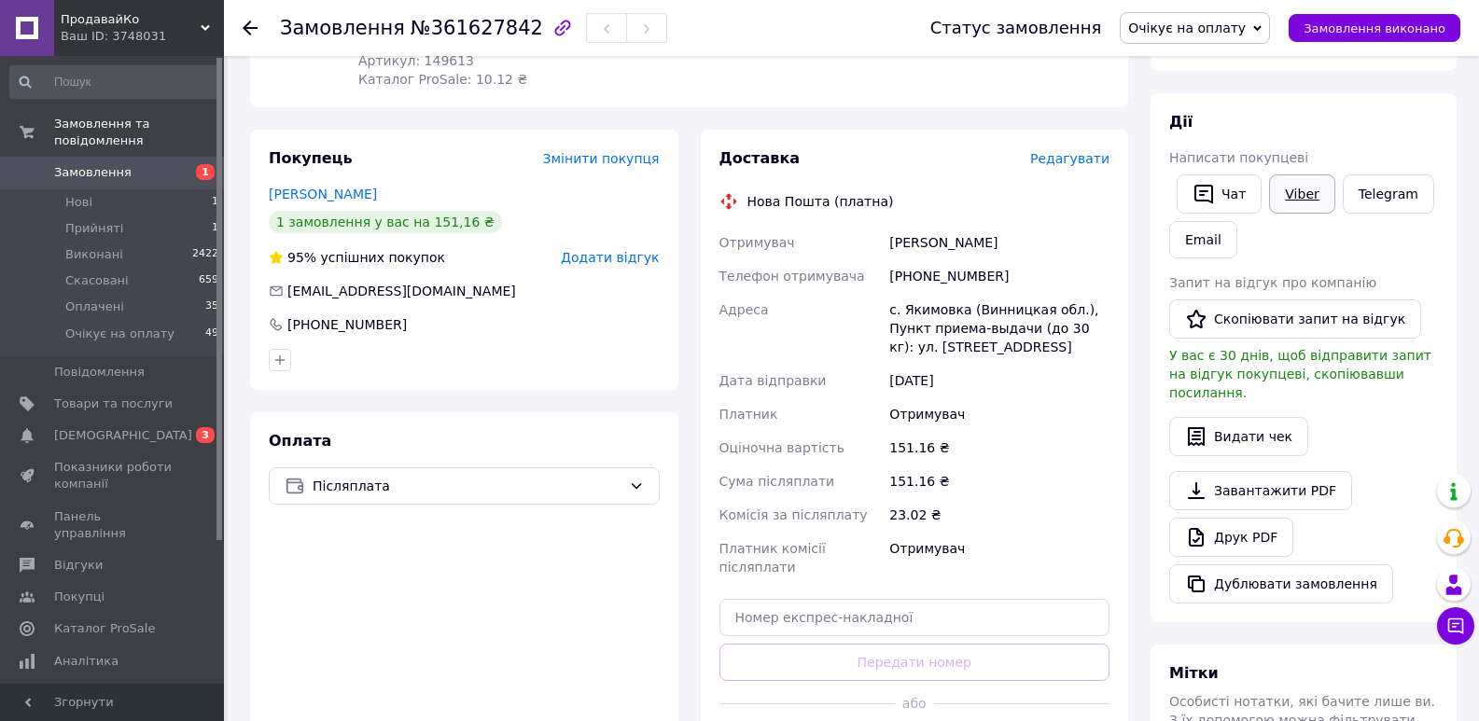
click at [1301, 188] on link "Viber" at bounding box center [1301, 194] width 65 height 39
click at [1314, 183] on link "Viber" at bounding box center [1301, 194] width 65 height 39
click at [1291, 191] on link "Viber" at bounding box center [1301, 194] width 65 height 39
click at [1221, 192] on button "Чат" at bounding box center [1219, 194] width 85 height 39
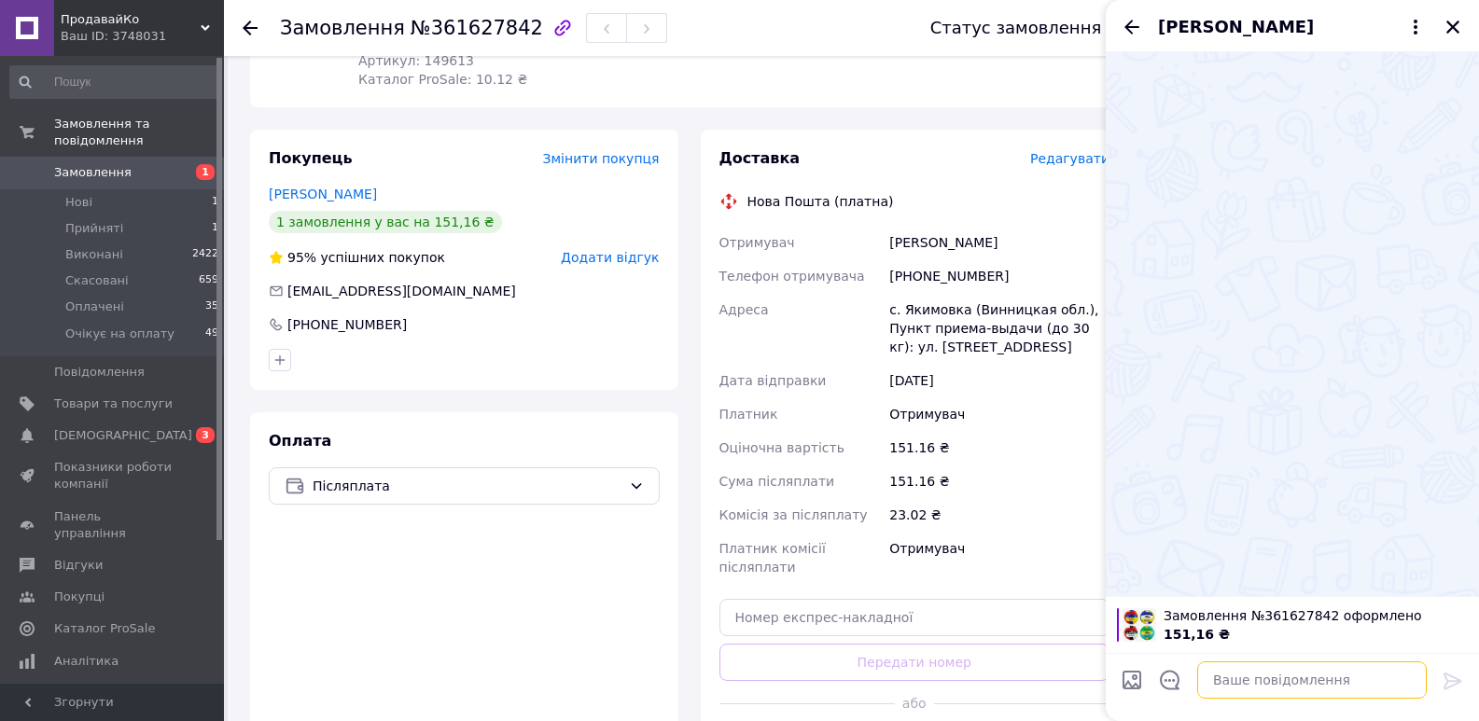
click at [1252, 676] on textarea at bounding box center [1312, 680] width 230 height 37
paste textarea "Доброго дня, Ваше замовлення буде відправлене [DATE]. Дякую за замовлення"
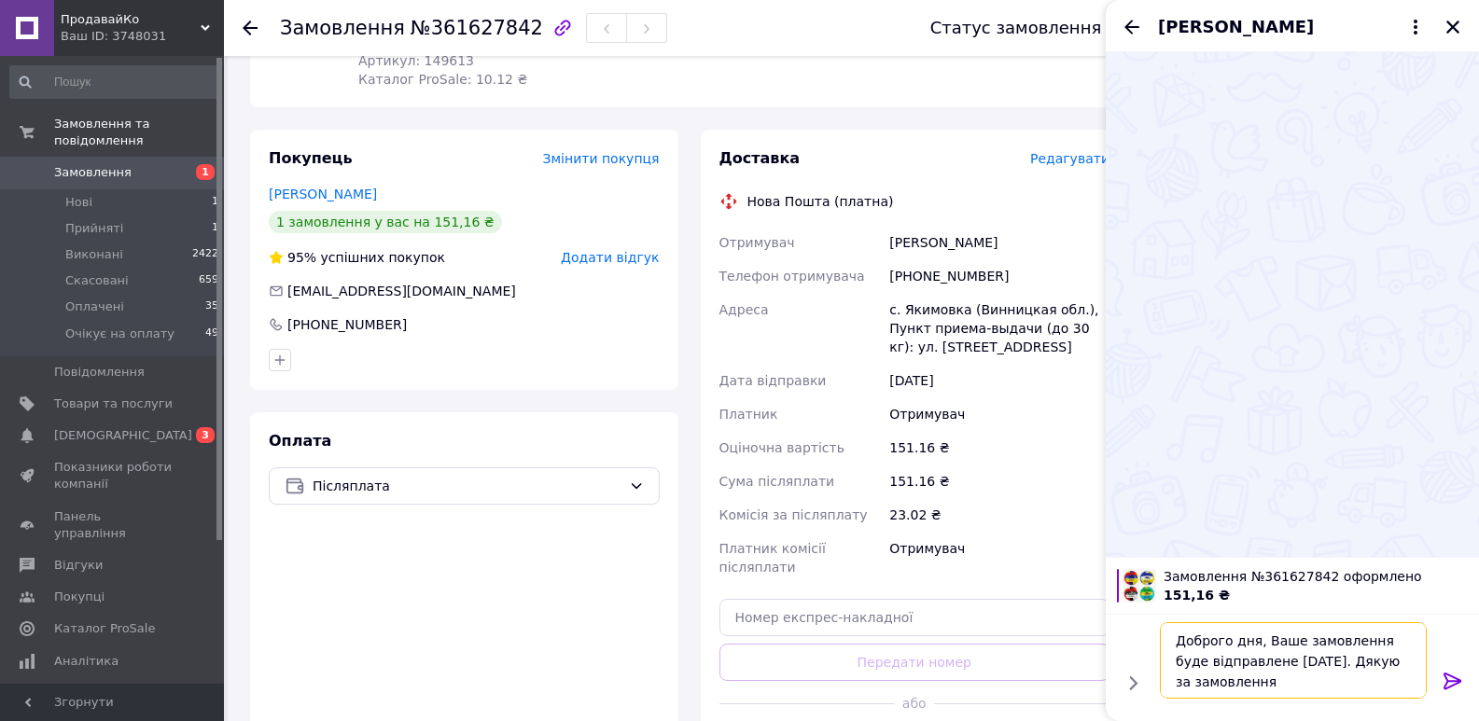
type textarea "Доброго дня, Ваше замовлення буде відправлене [DATE]. Дякую за замовлення"
click at [1453, 676] on icon at bounding box center [1453, 681] width 18 height 17
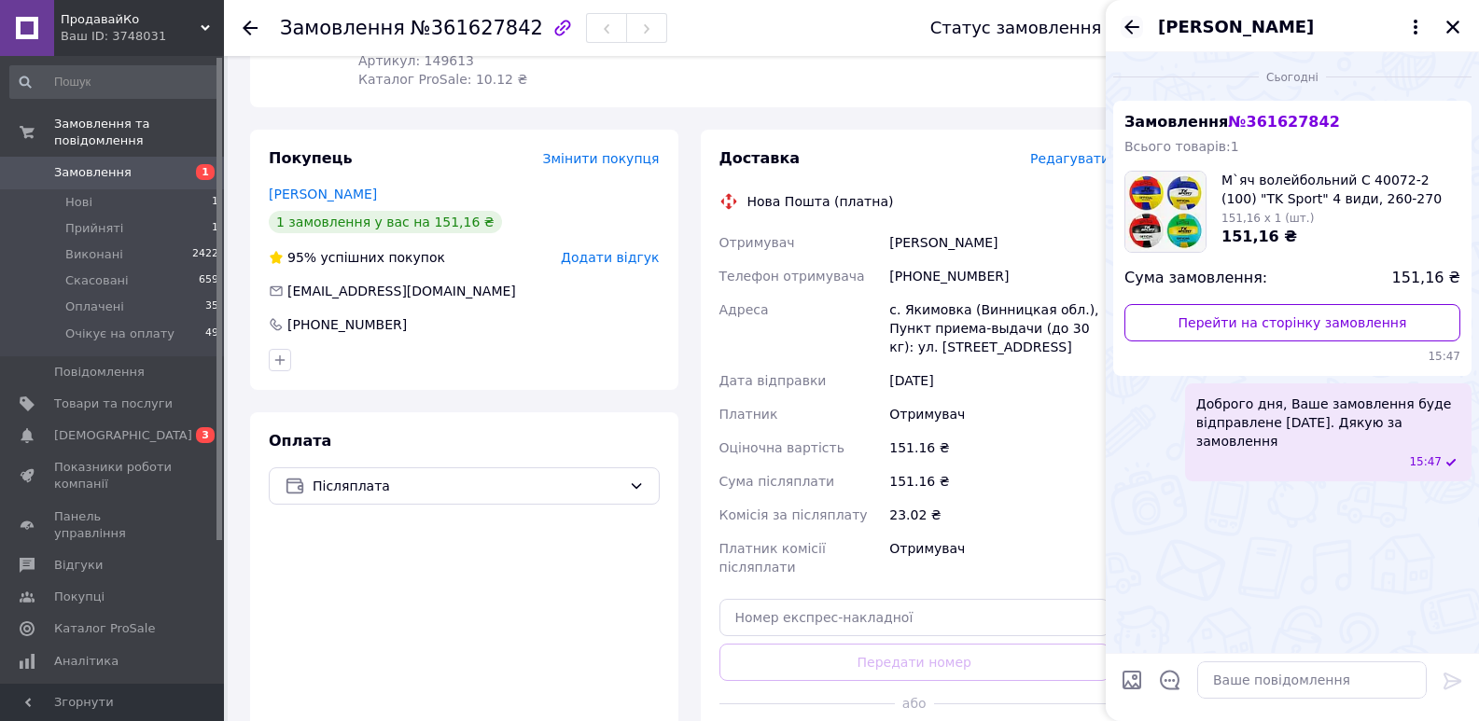
click at [1129, 21] on icon "Назад" at bounding box center [1132, 27] width 22 height 22
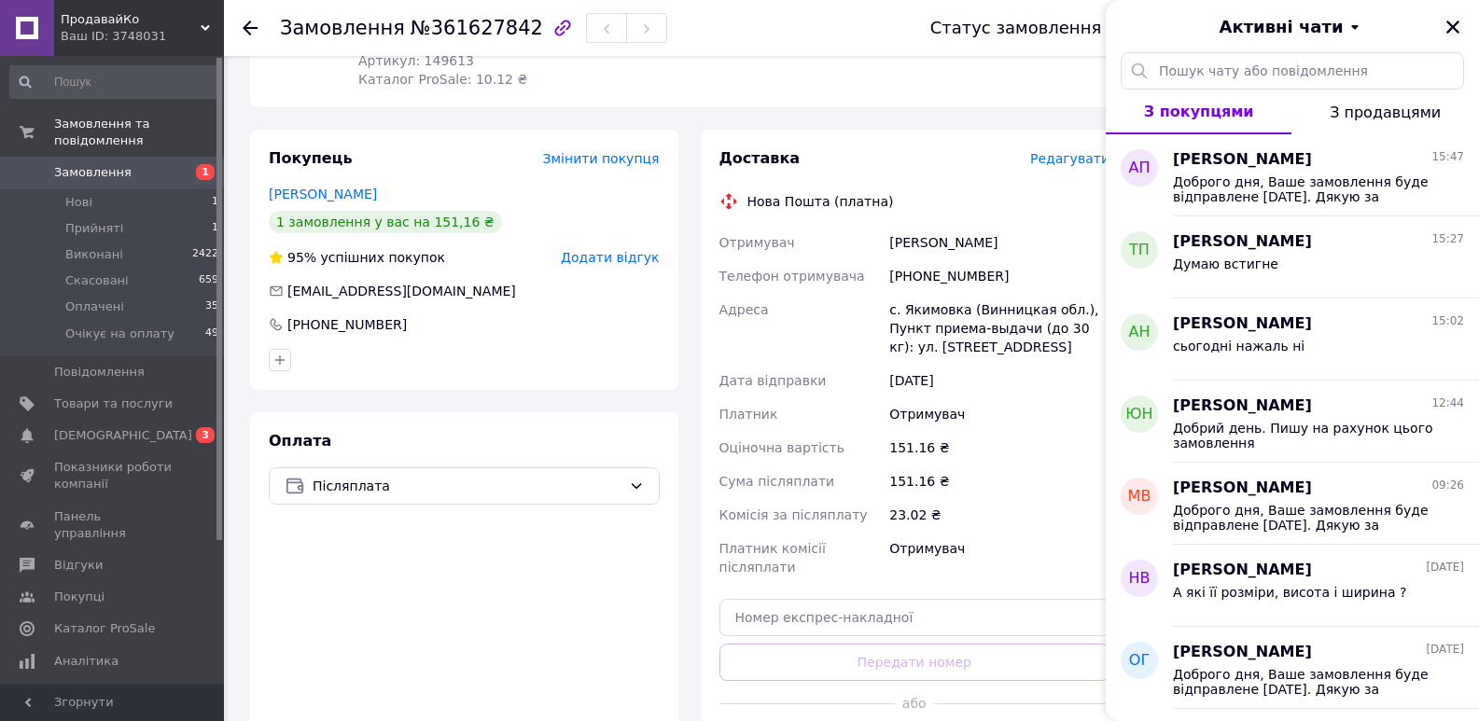
click at [1454, 26] on icon "Закрити" at bounding box center [1452, 27] width 13 height 13
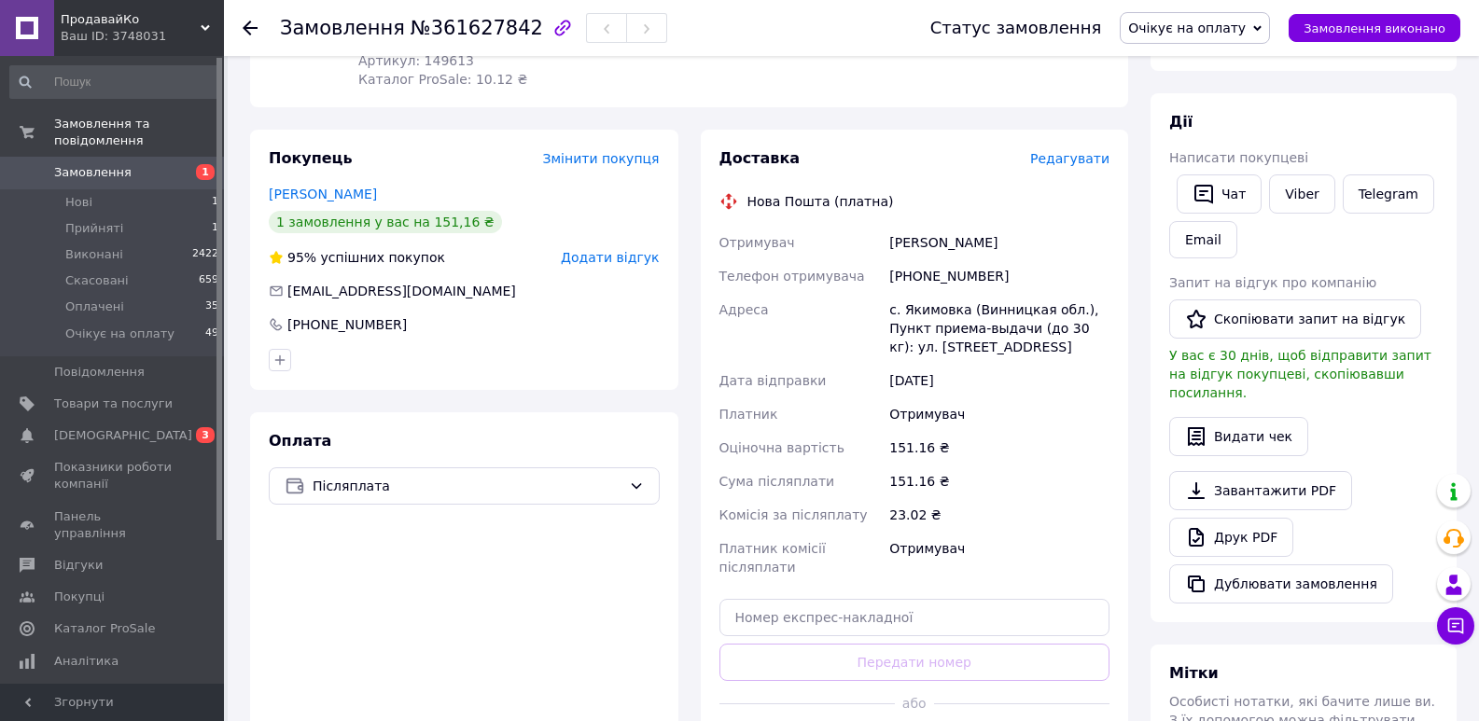
click at [1065, 151] on span "Редагувати" at bounding box center [1069, 158] width 79 height 15
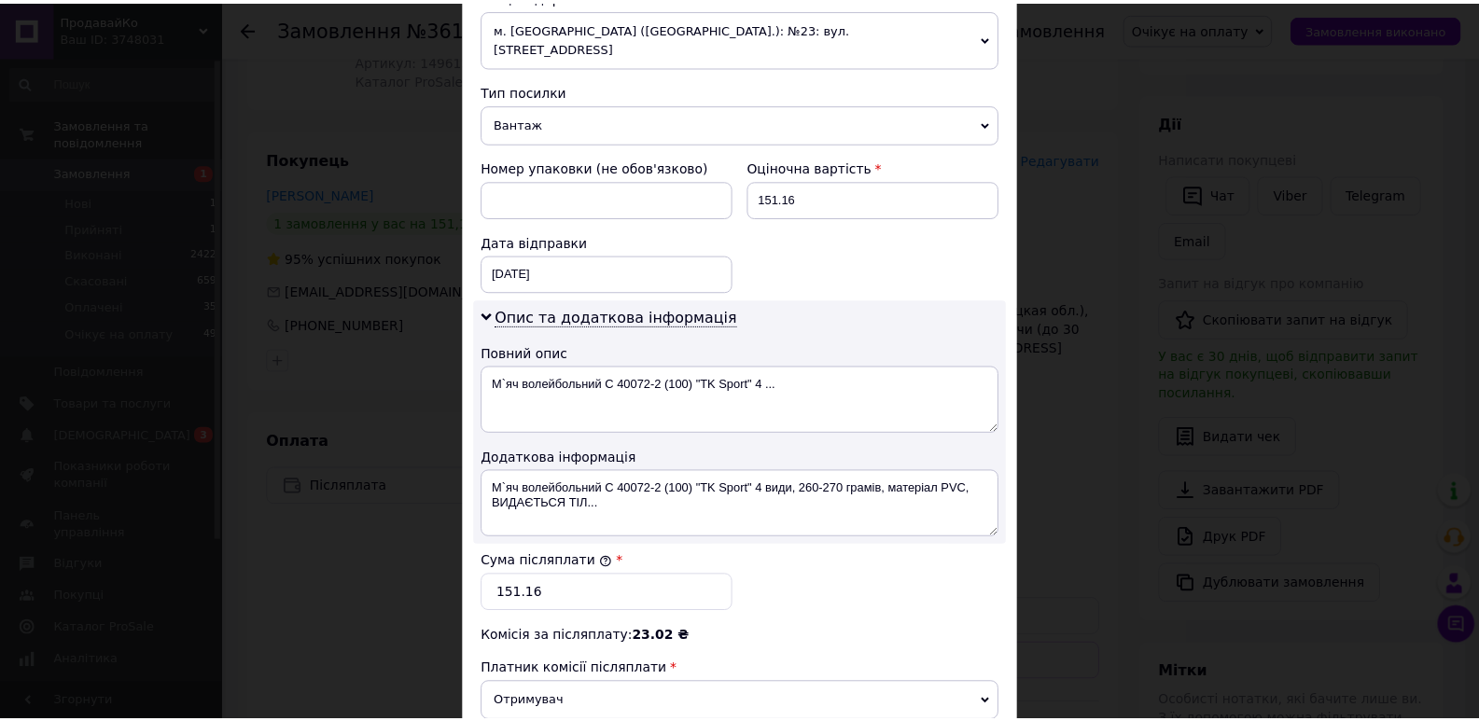
scroll to position [840, 0]
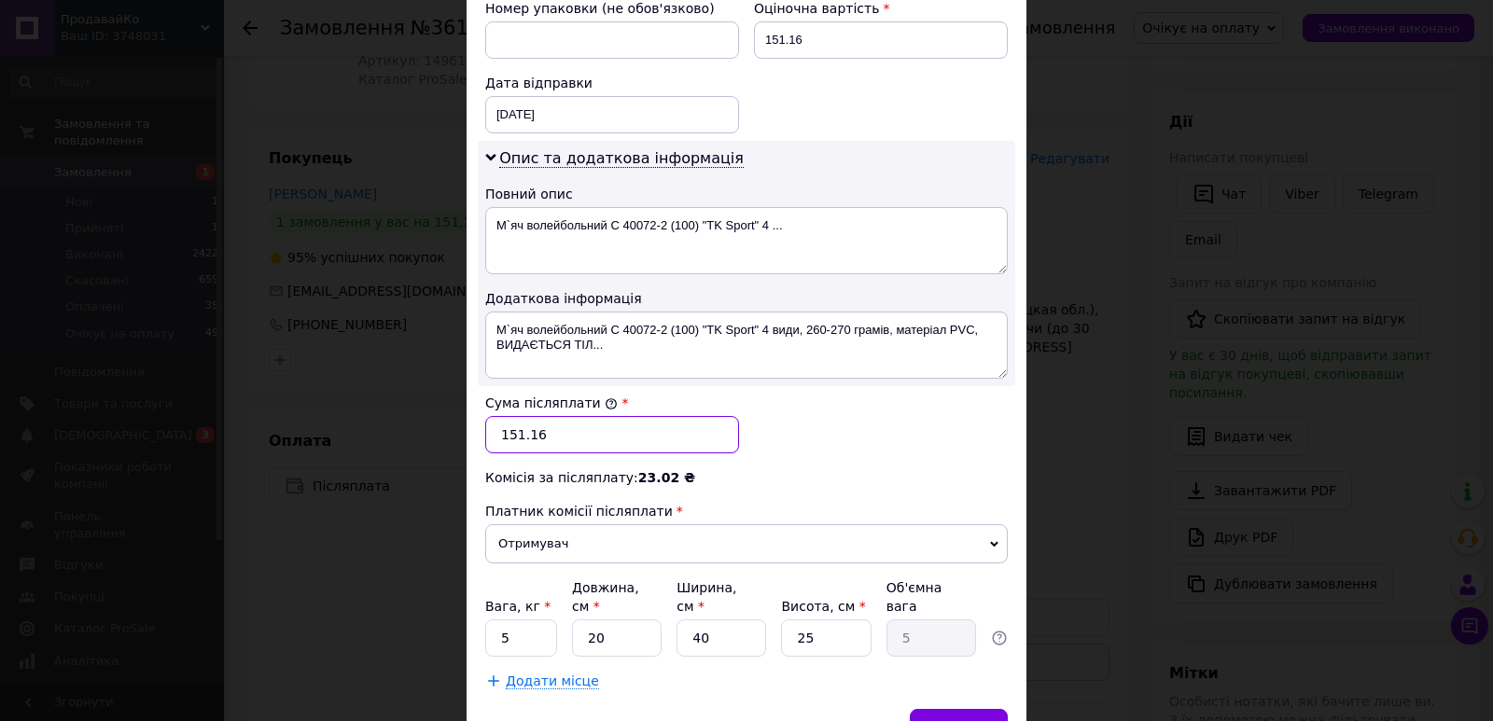
click at [594, 416] on input "151.16" at bounding box center [612, 434] width 254 height 37
type input "153"
click at [517, 620] on input "5" at bounding box center [521, 638] width 72 height 37
type input "1"
click at [743, 620] on input "40" at bounding box center [722, 638] width 90 height 37
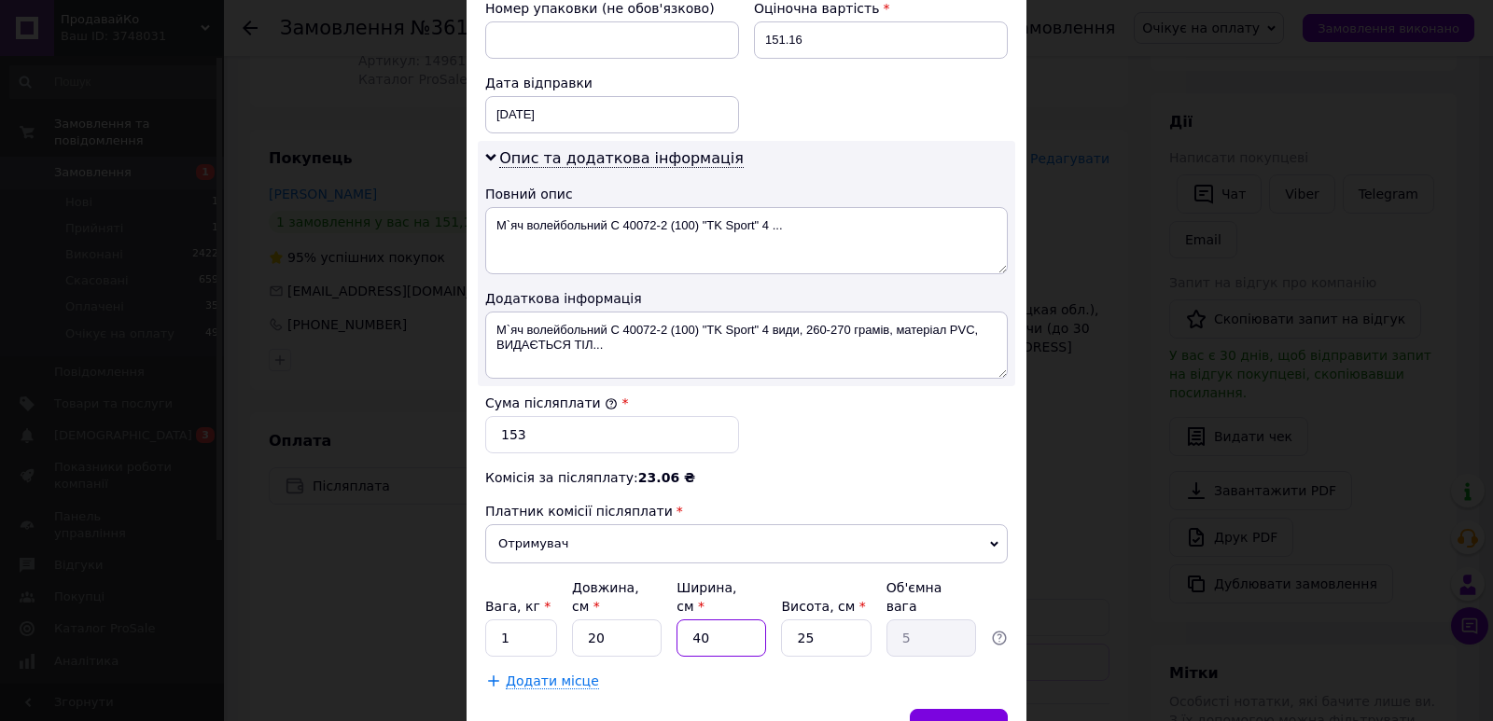
type input "4"
type input "0.5"
type input "1"
type input "0.13"
type input "15"
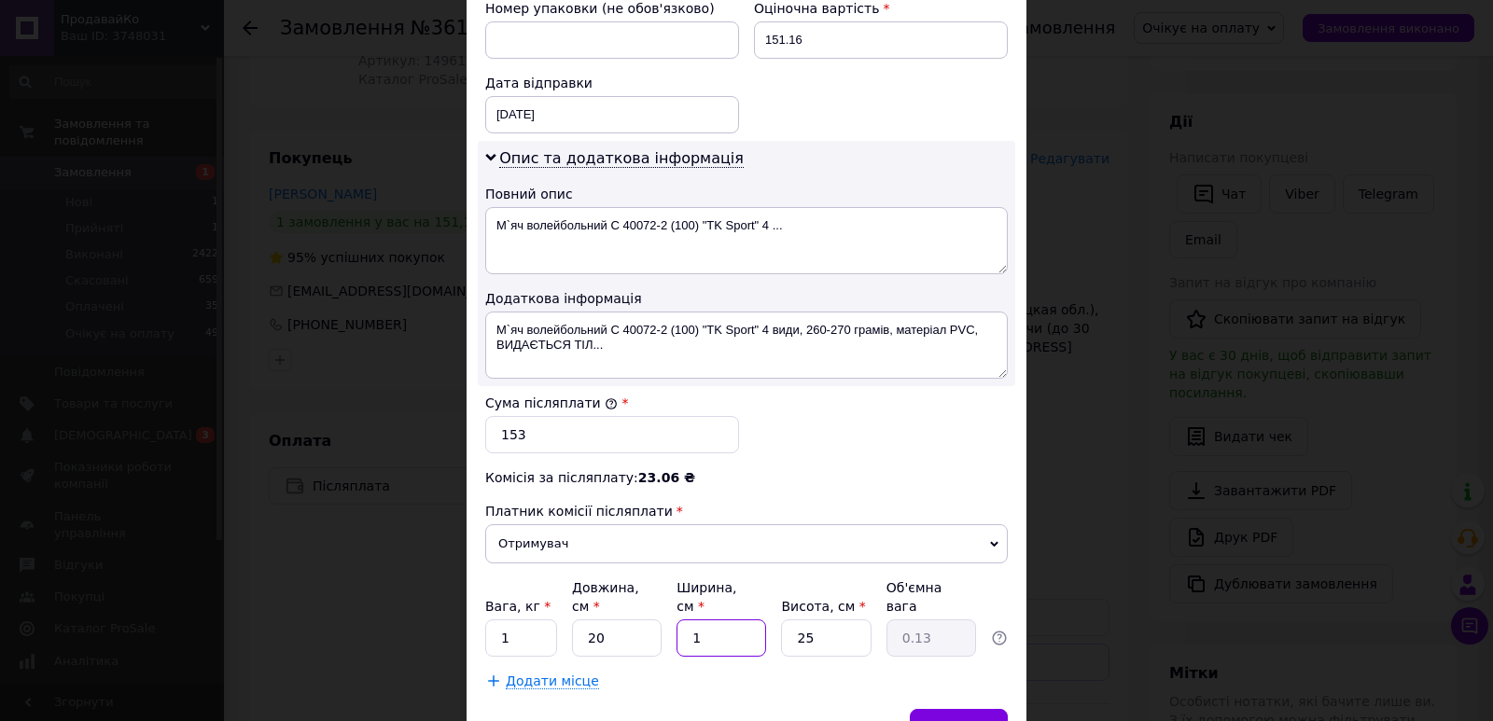
type input "1.88"
type input "15"
click at [956, 720] on span "Зберегти" at bounding box center [958, 727] width 59 height 14
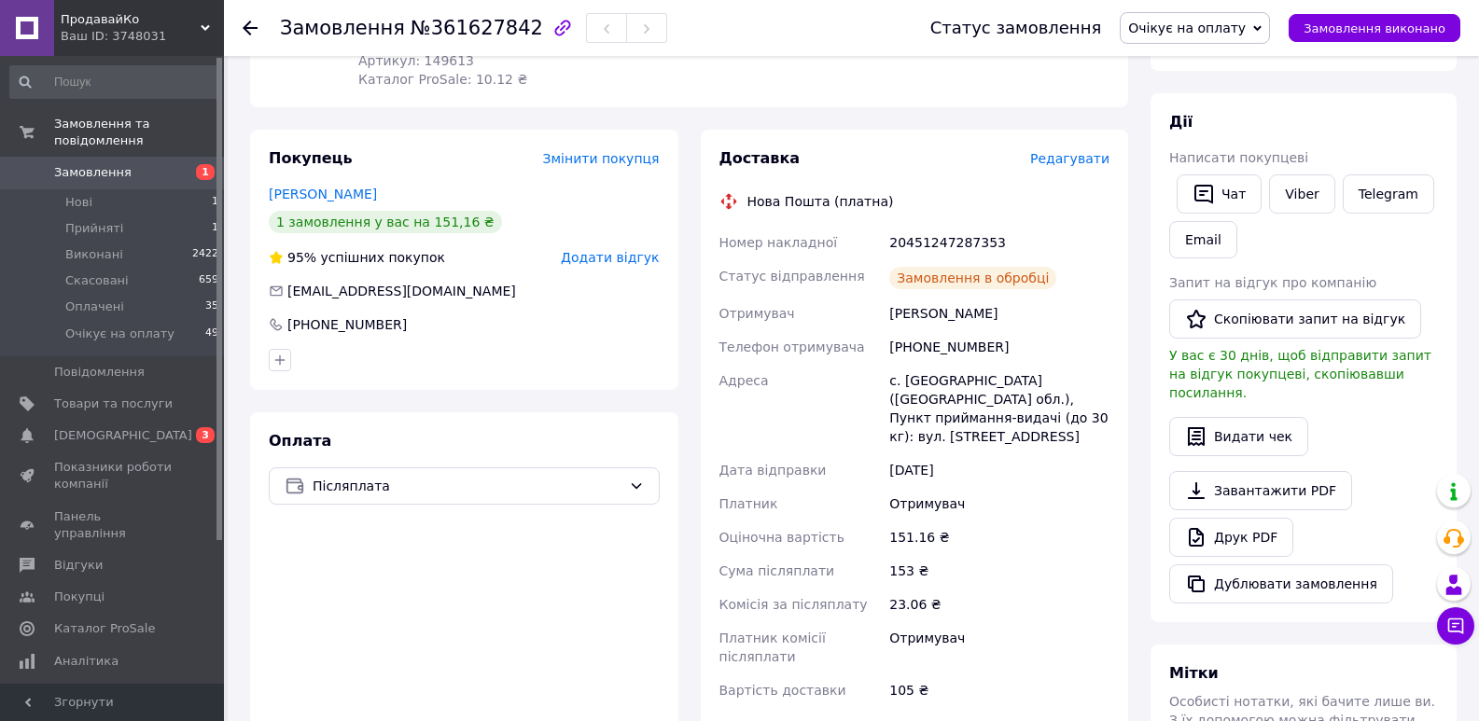
click at [1229, 522] on link "Друк PDF" at bounding box center [1231, 537] width 124 height 39
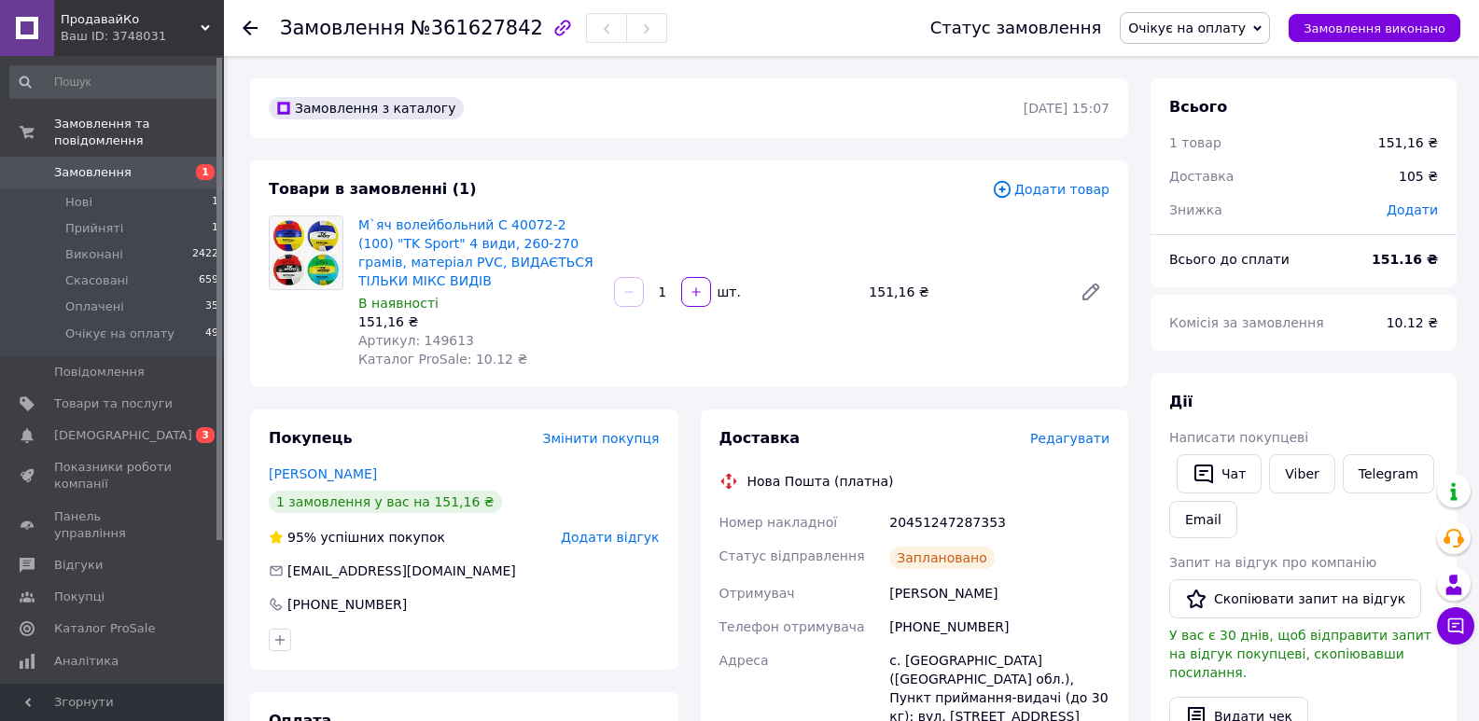
click at [249, 19] on div at bounding box center [250, 28] width 15 height 19
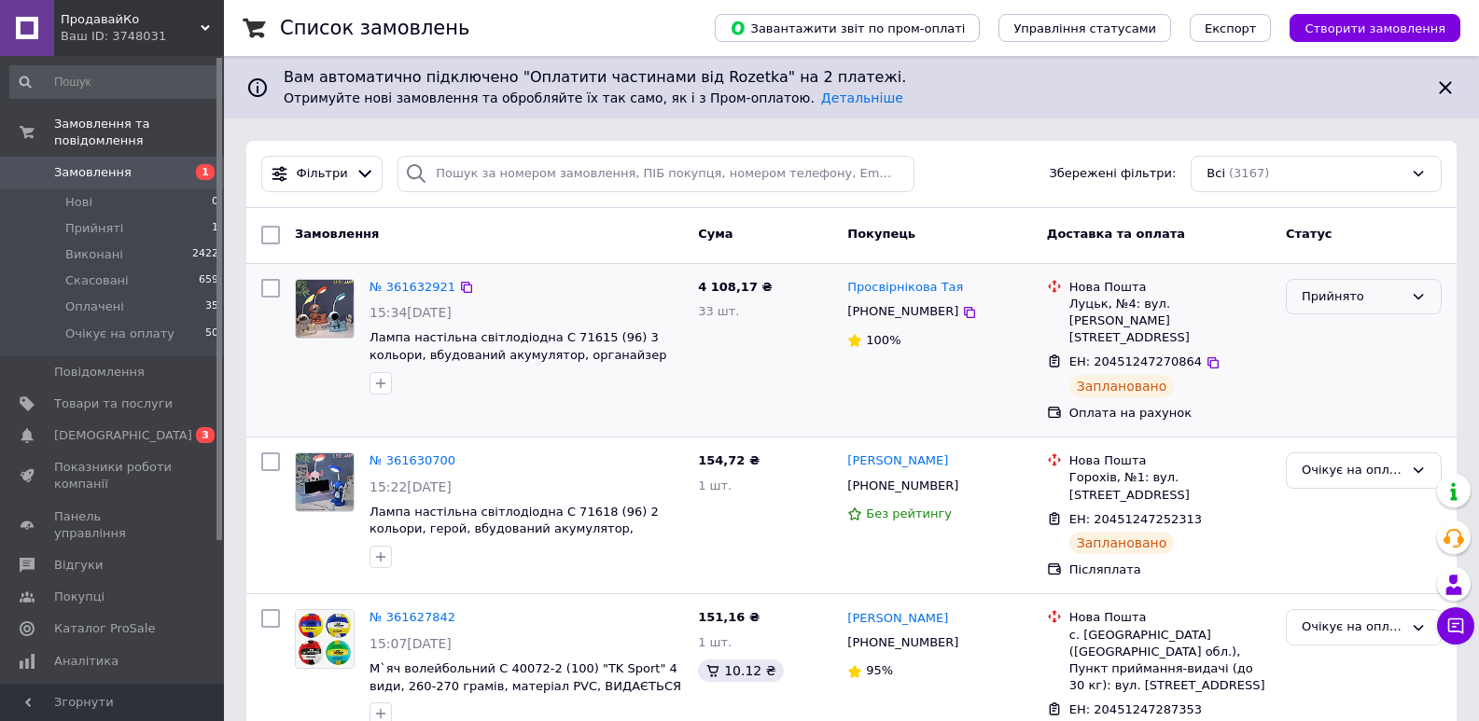
click at [1368, 304] on div "Прийнято" at bounding box center [1353, 297] width 102 height 20
click at [1329, 406] on li "Оплачено" at bounding box center [1364, 403] width 154 height 35
